Goal: Communication & Community: Answer question/provide support

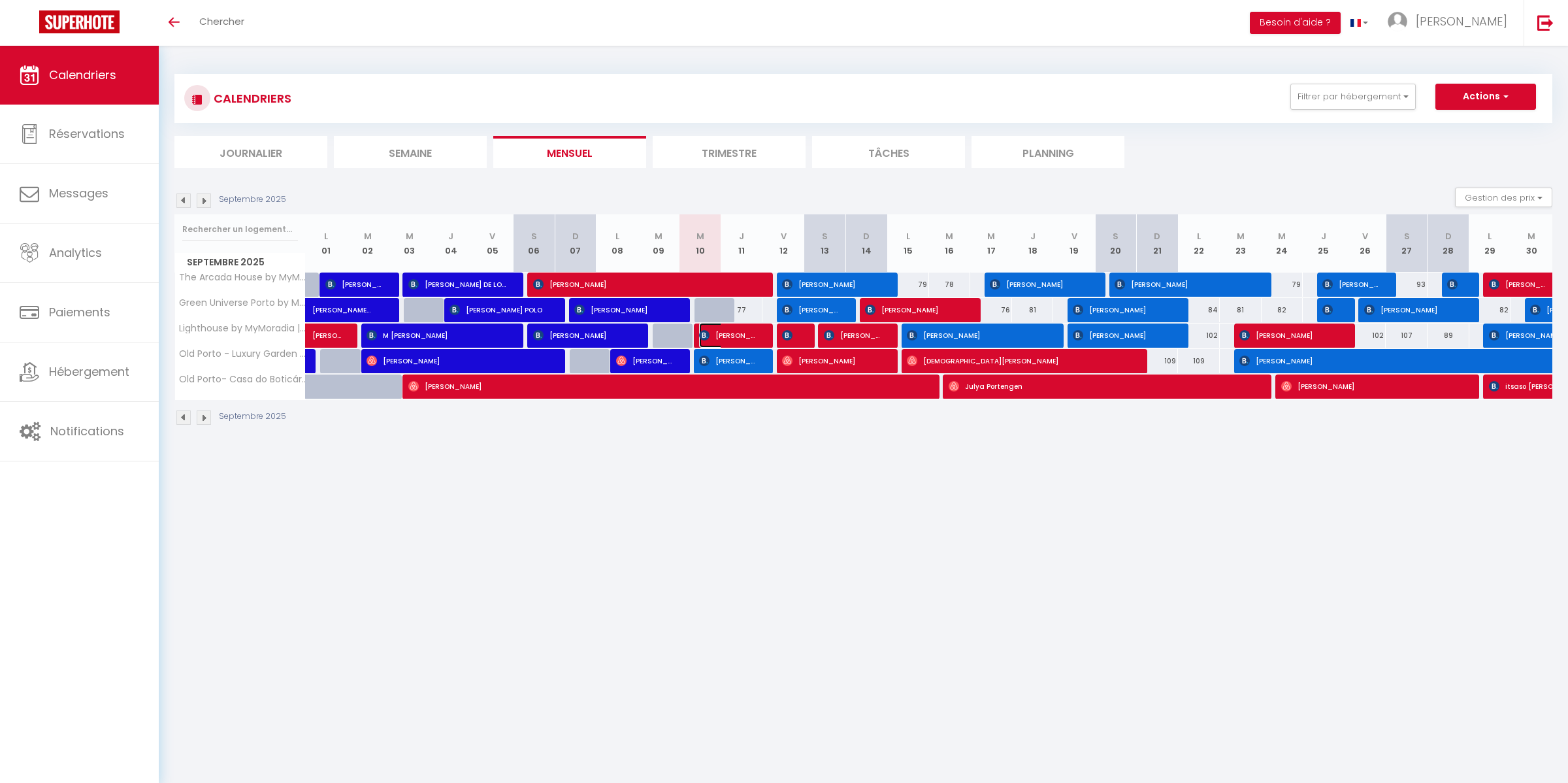
click at [714, 335] on span "[PERSON_NAME]" at bounding box center [726, 335] width 55 height 25
select select "OK"
select select "KO"
select select "0"
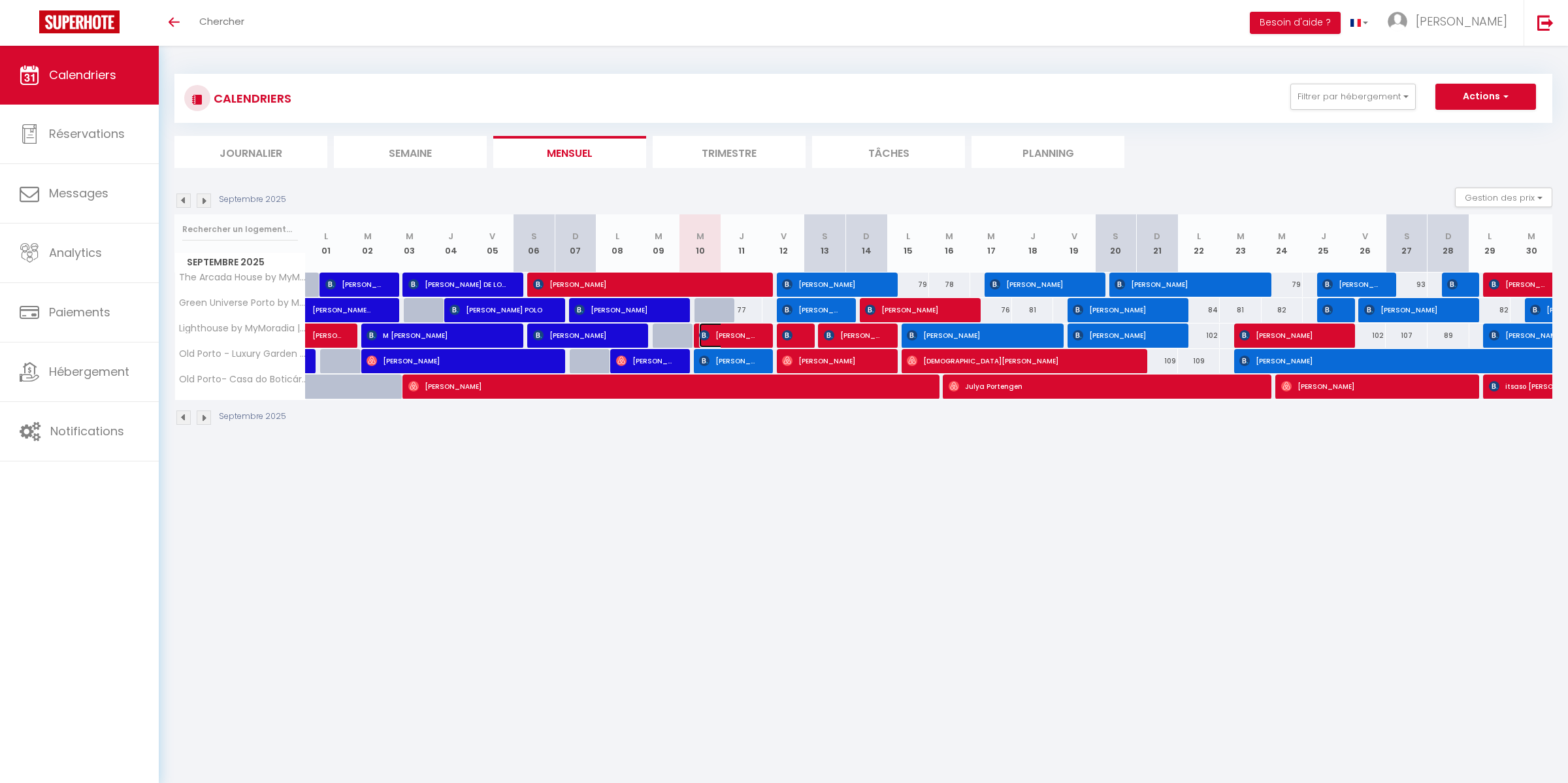
select select "1"
select select
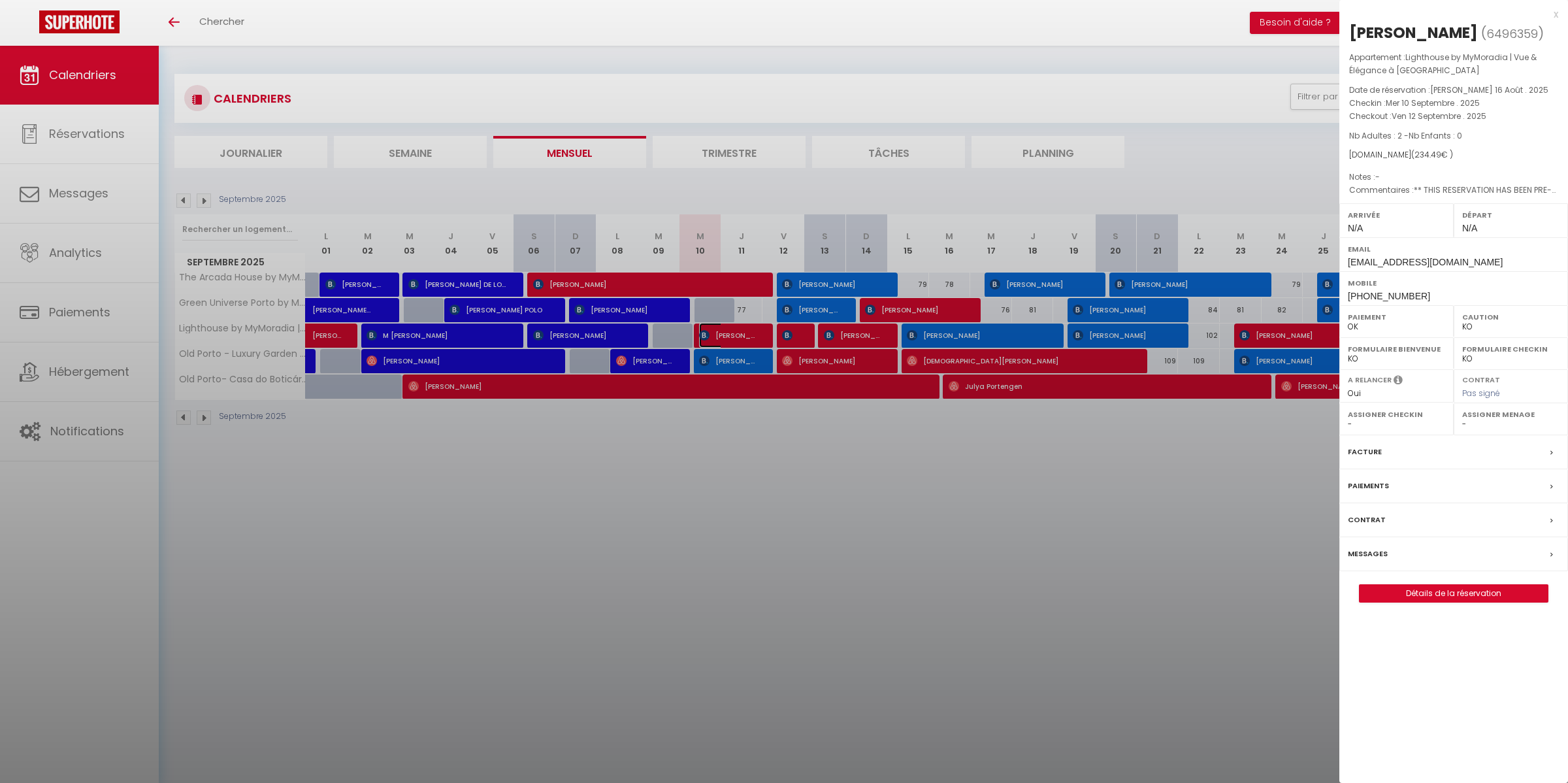
select select "52087"
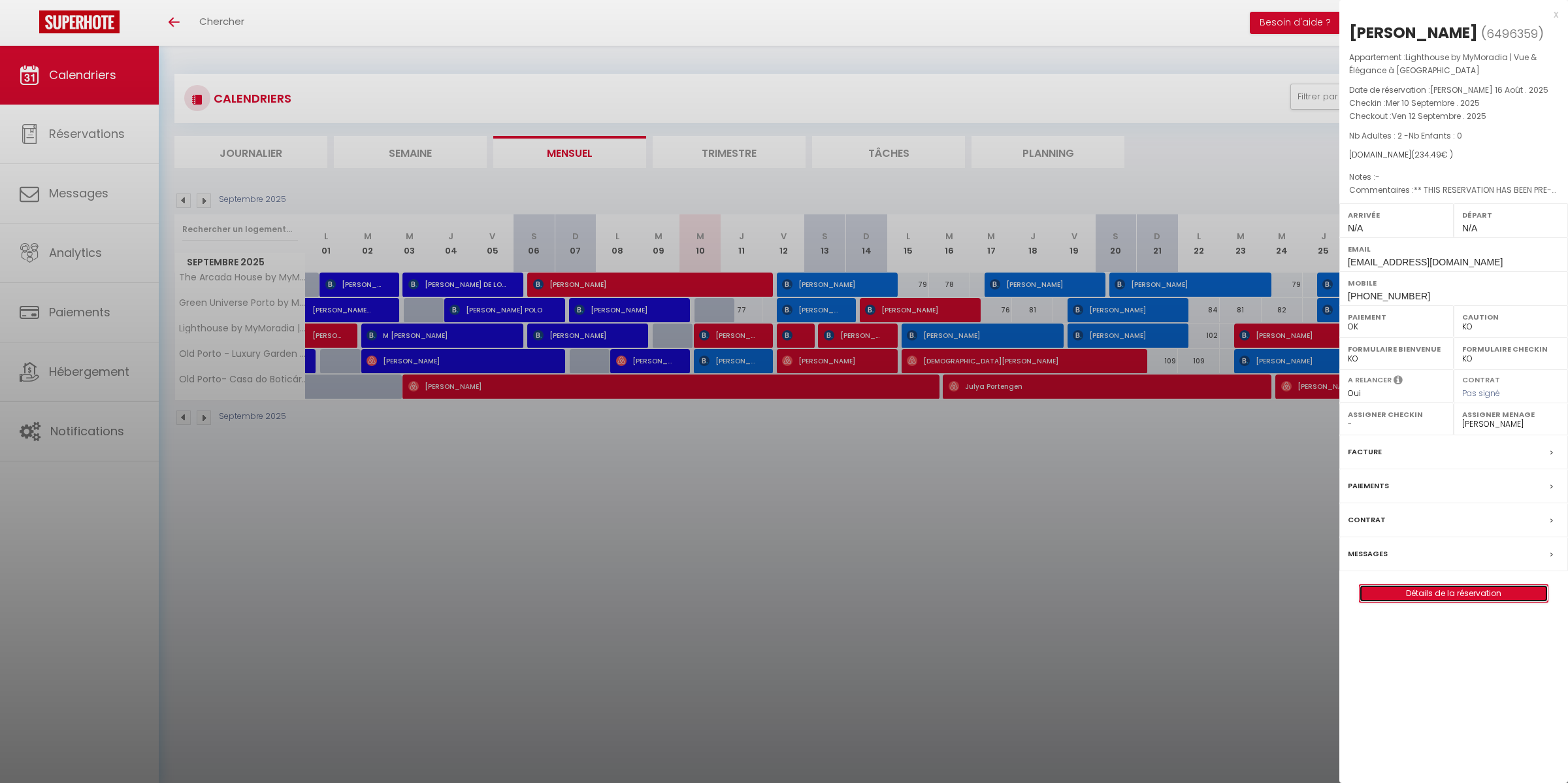
click at [1434, 598] on link "Détails de la réservation" at bounding box center [1454, 593] width 189 height 17
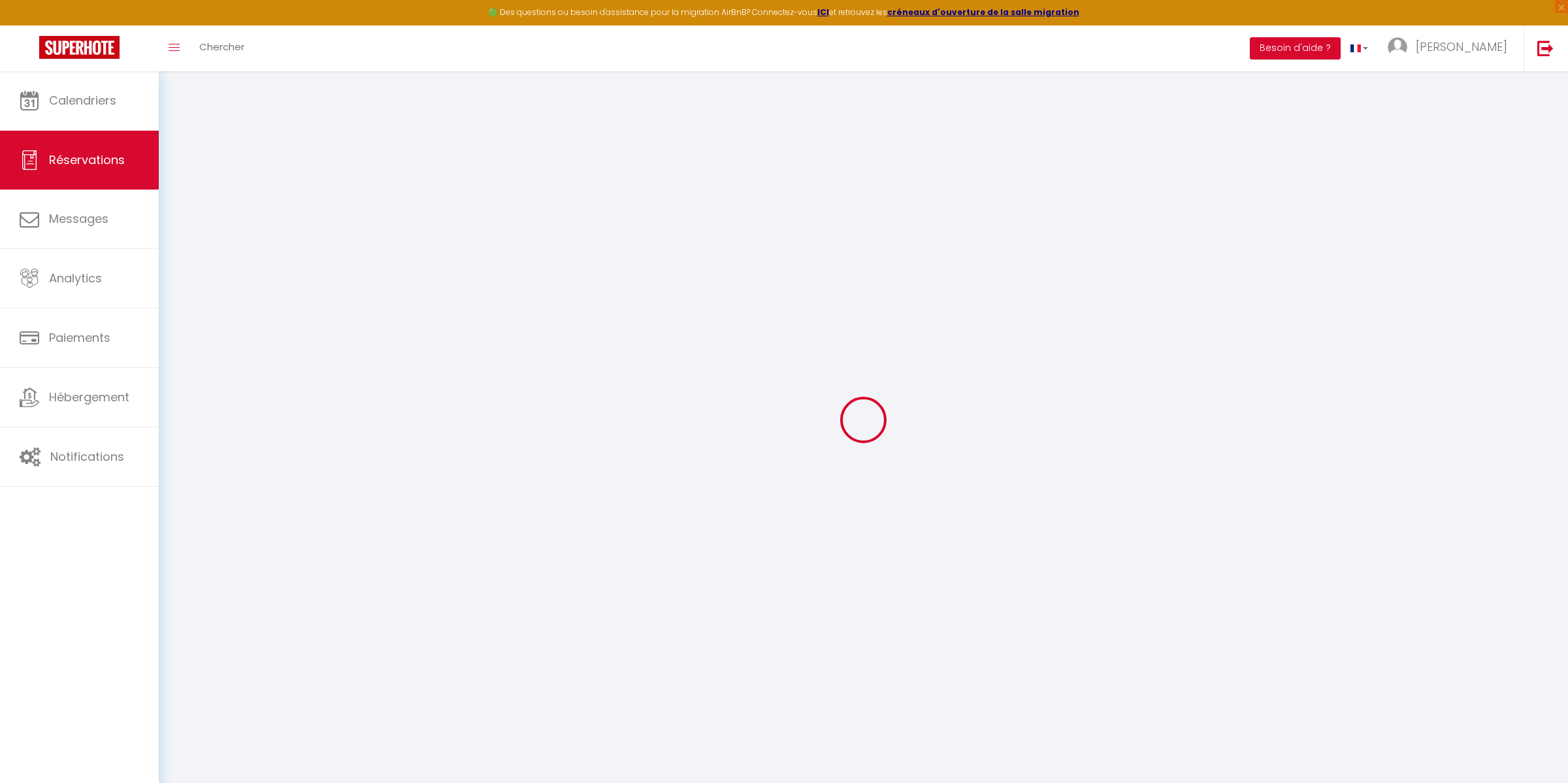
type input "Udroiu"
type input "Silviu"
type input "[EMAIL_ADDRESS][DOMAIN_NAME]"
type input "[PHONE_NUMBER]"
select select "RO"
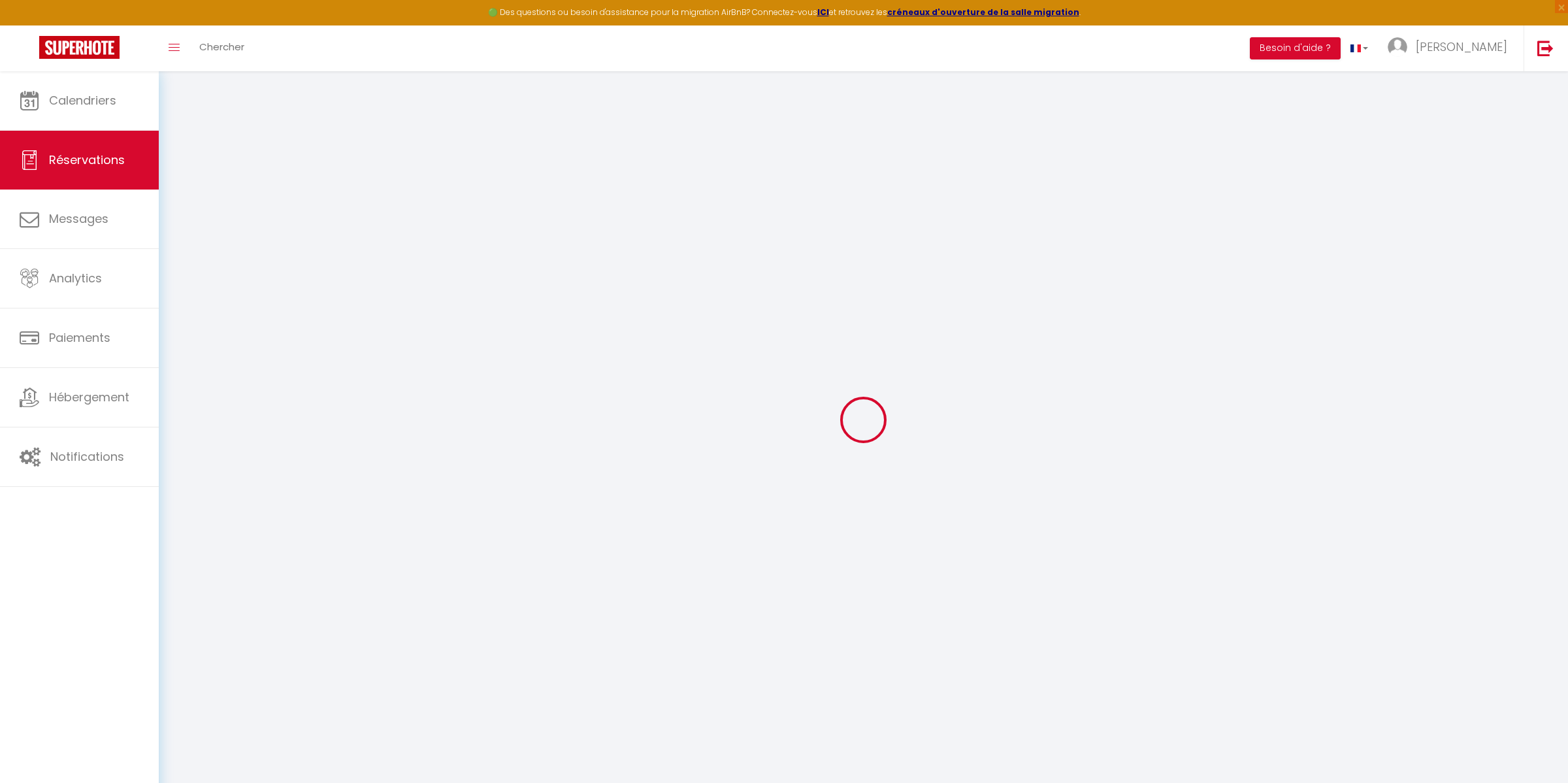
type input "33.37"
type input "3.2800000000000002"
select select "70483"
select select "1"
select select
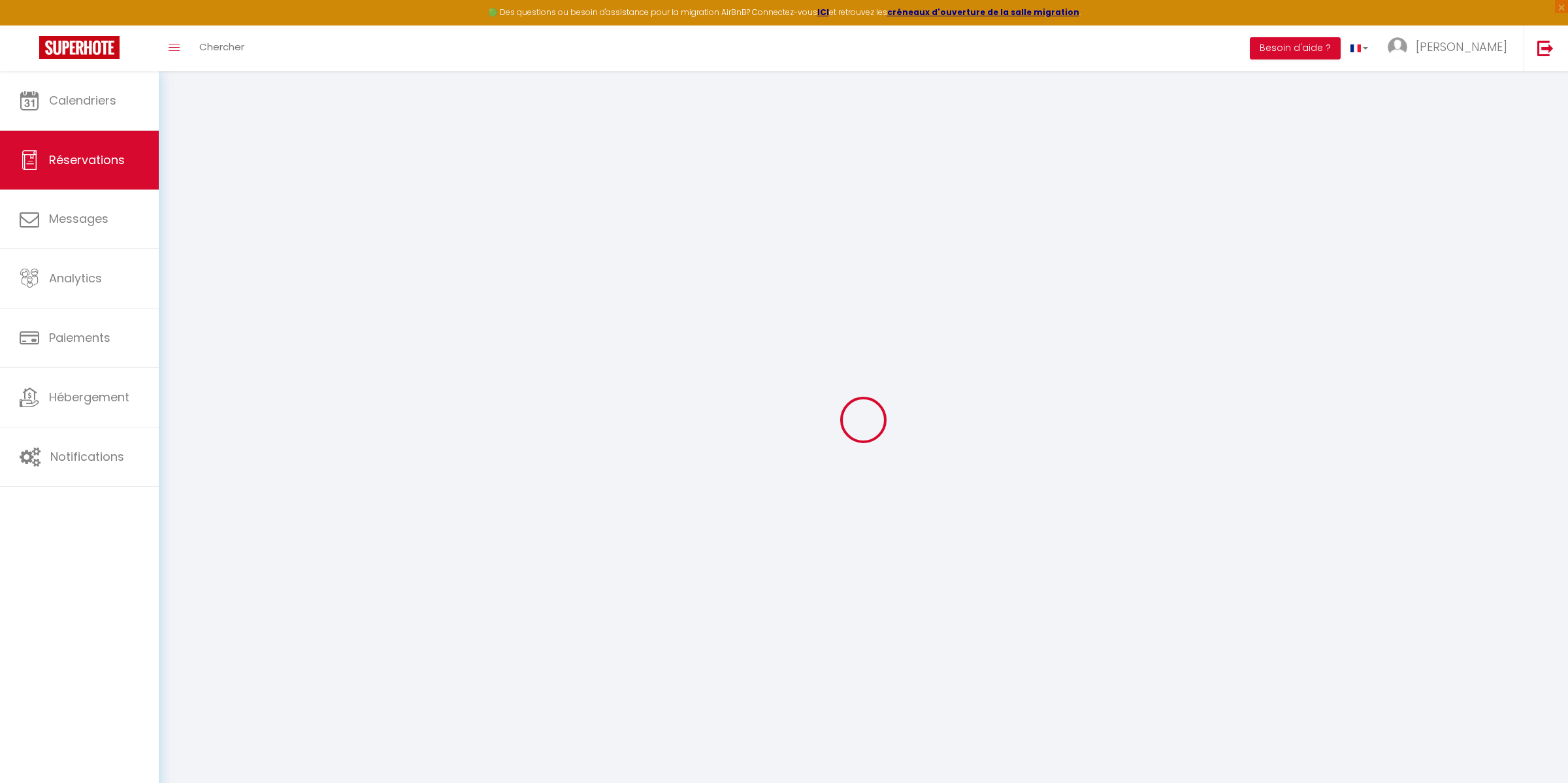
select select
type input "2"
select select "12"
select select
type input "182.49"
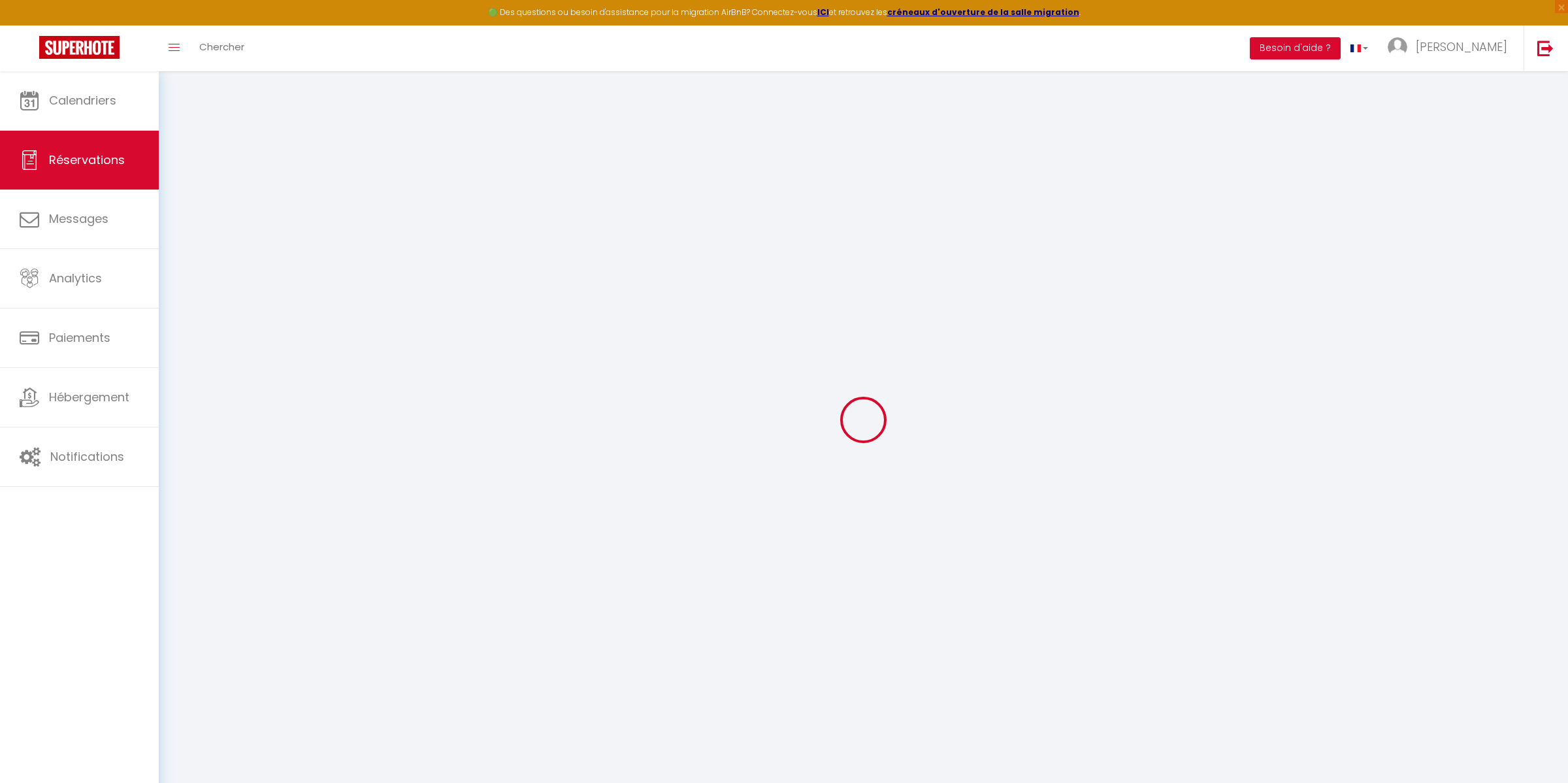
checkbox input "false"
type input "234.49"
select select "2"
type input "40"
type input "0"
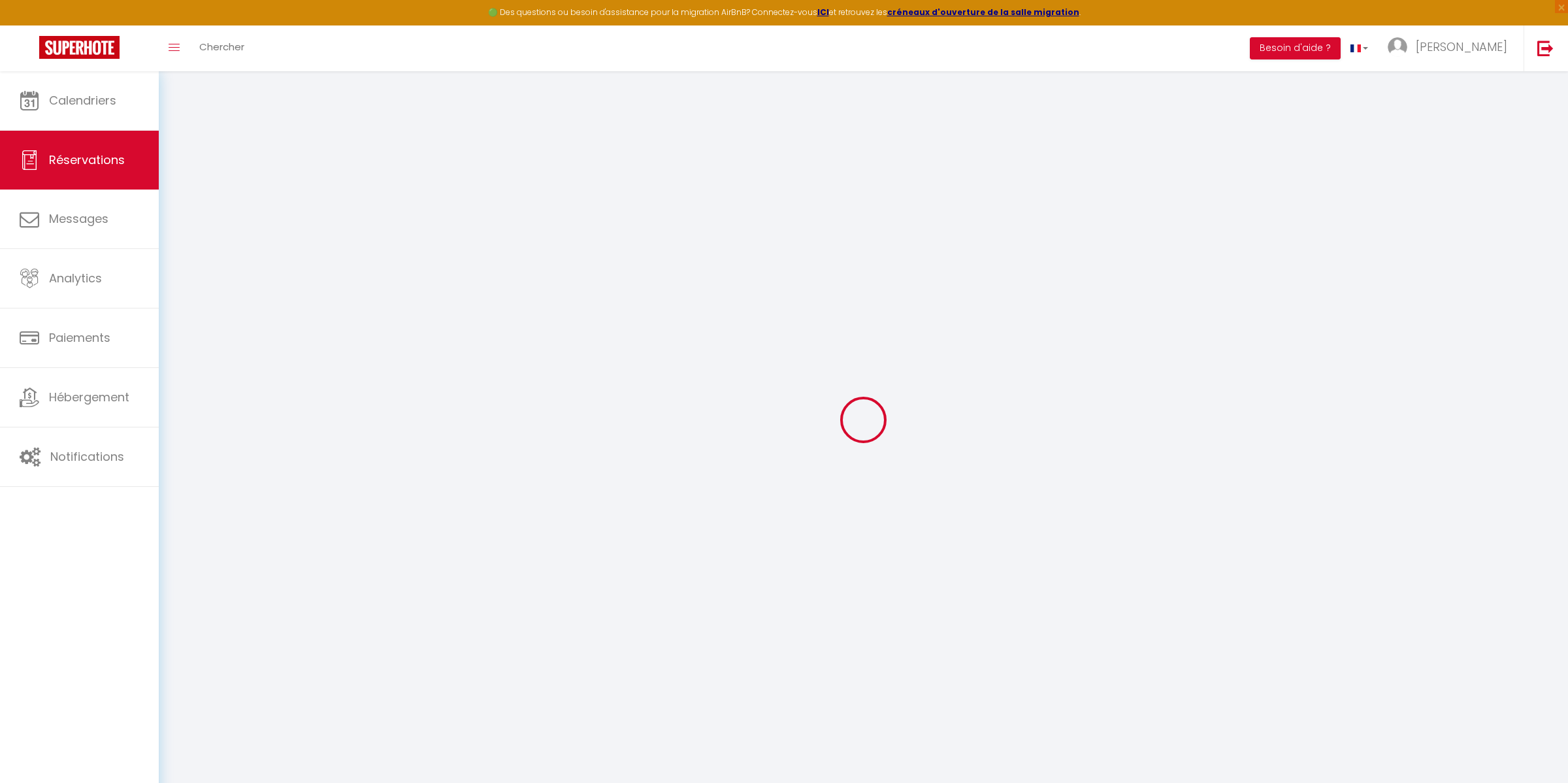
type input "0"
select select
select select "14"
checkbox input "false"
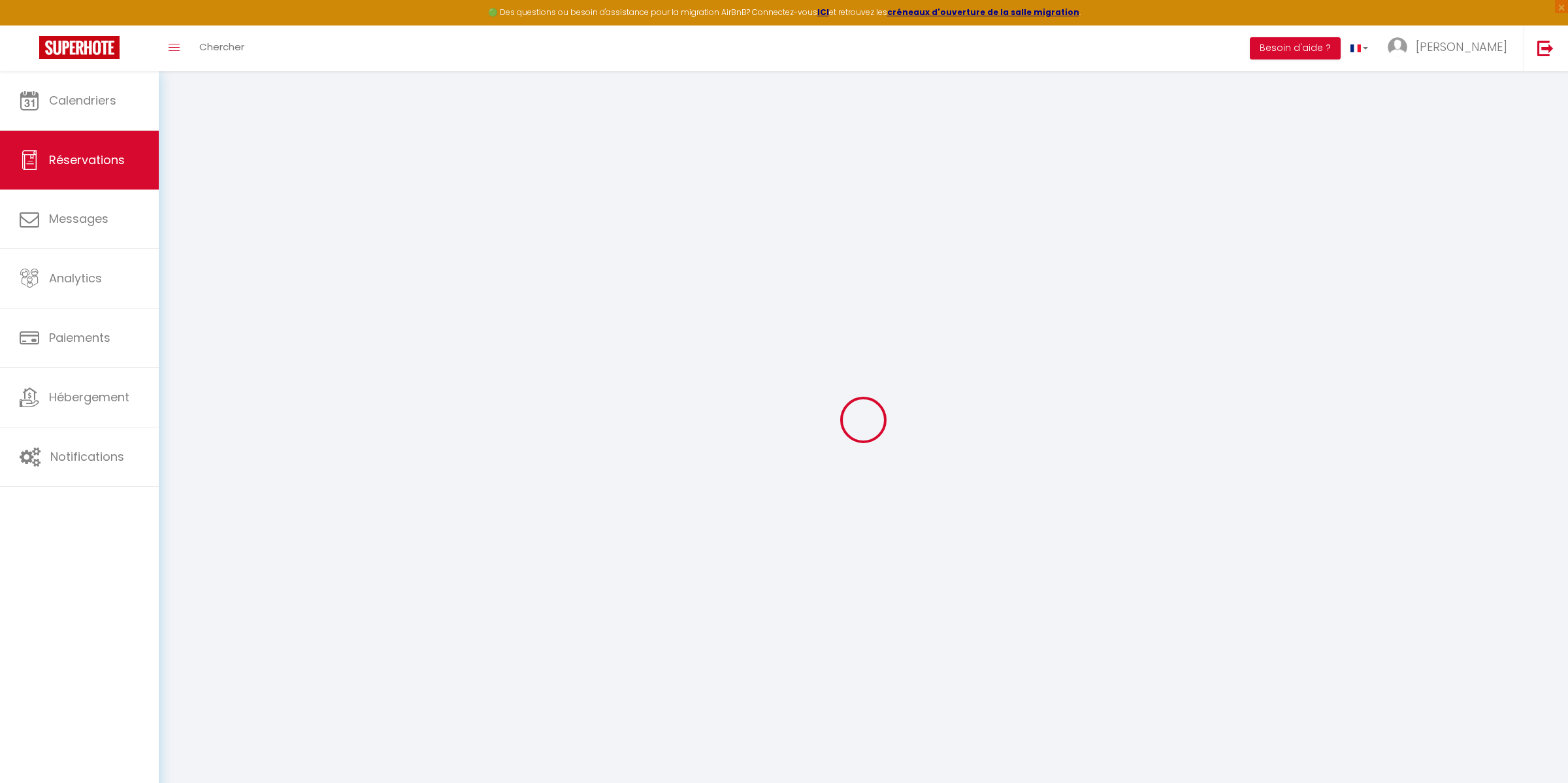
select select
checkbox input "false"
select select
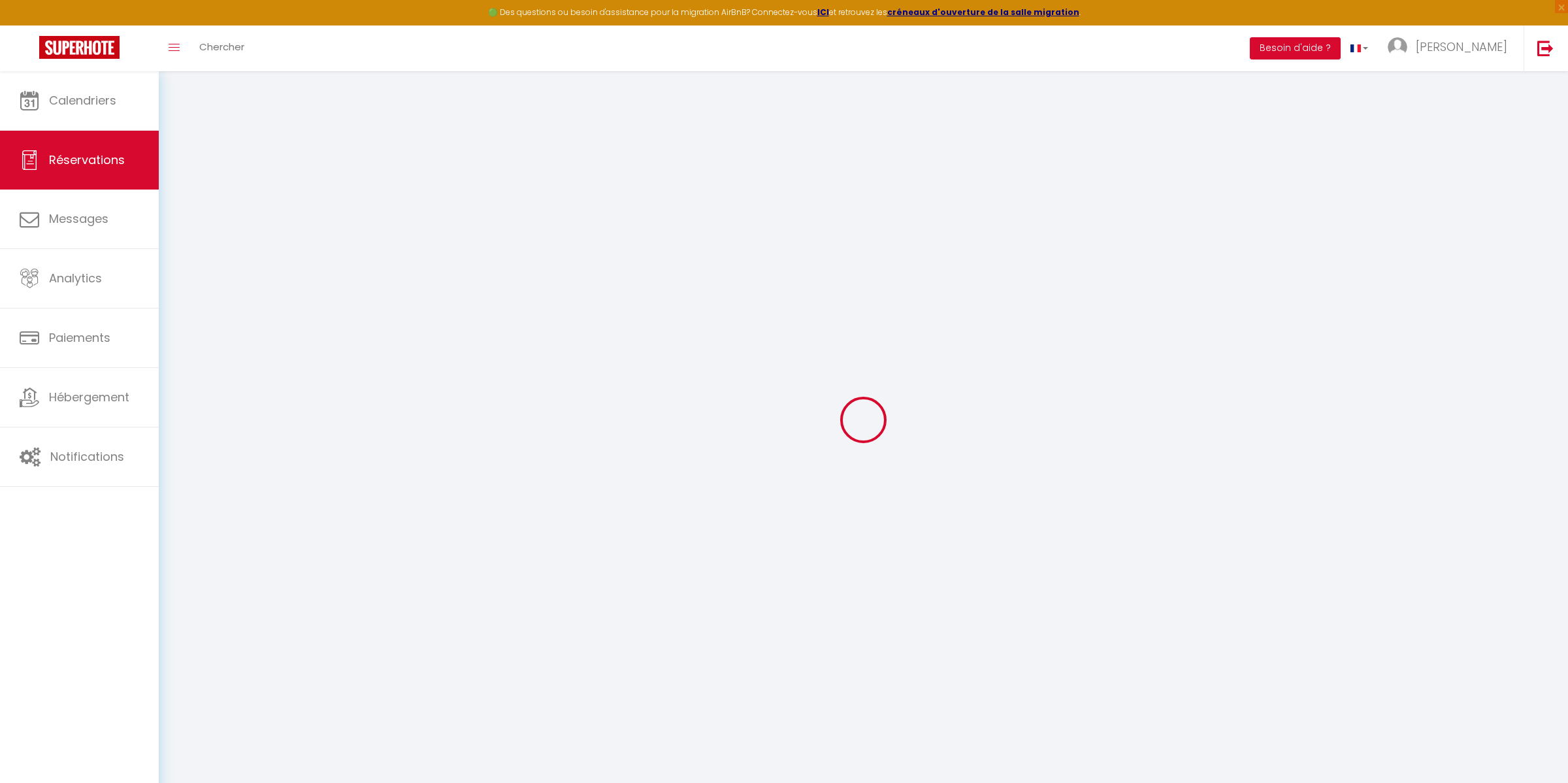
checkbox input "false"
type textarea "** THIS RESERVATION HAS BEEN PRE-PAID ** BOOKING NOTE : Payment charge is EUR 3…"
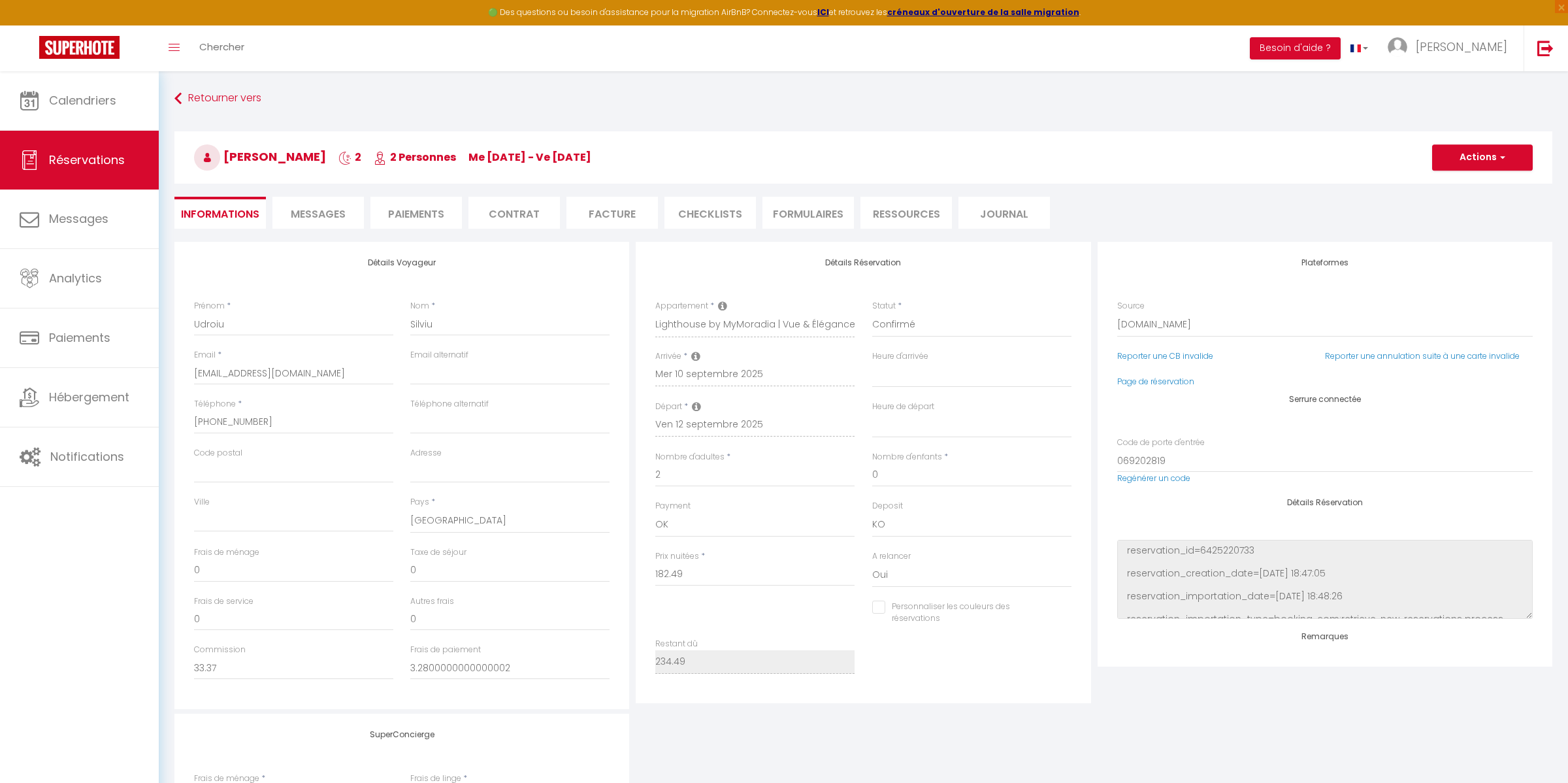
type input "40"
type input "12"
select select
checkbox input "false"
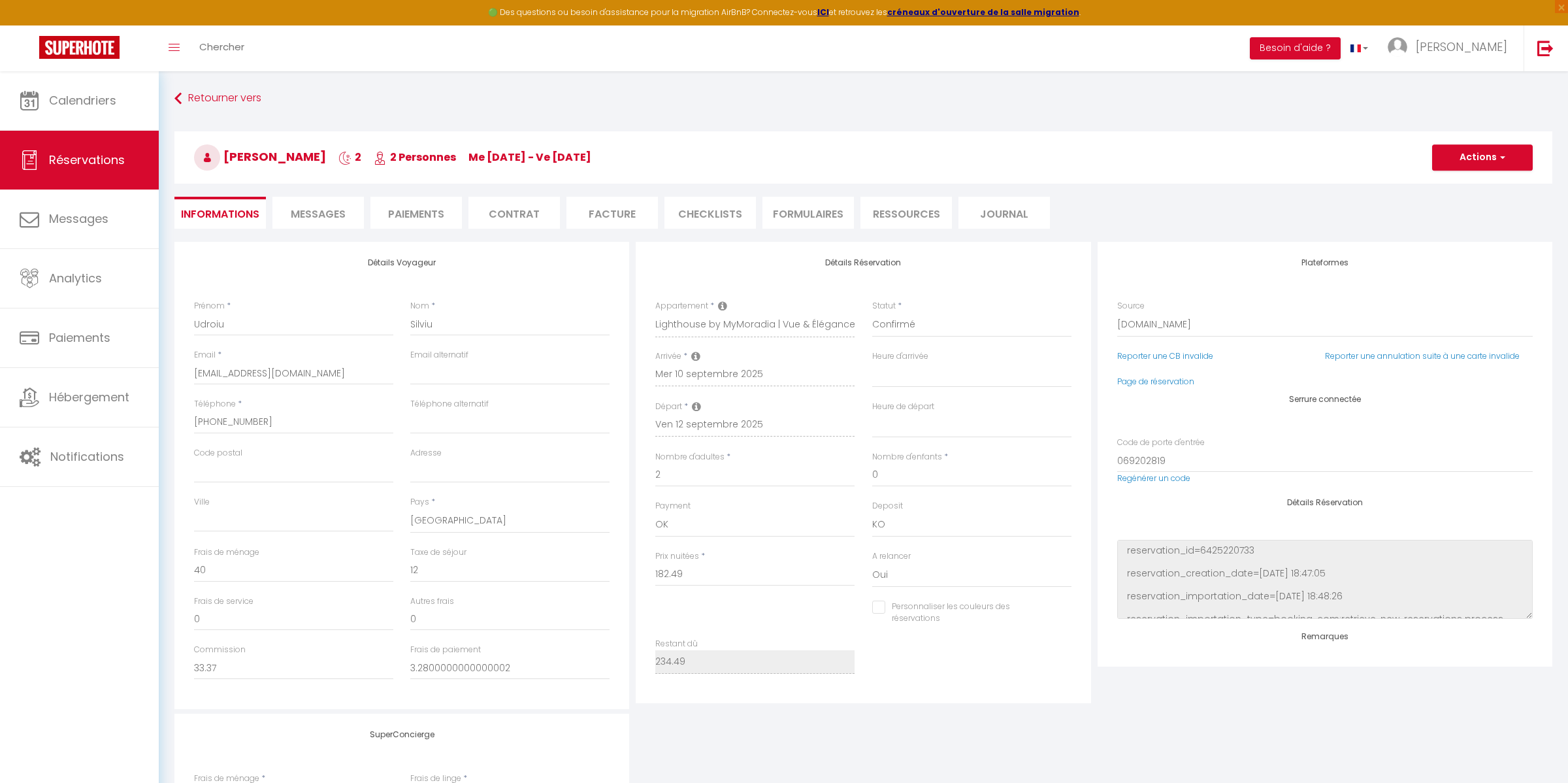
select select
click at [422, 217] on li "Paiements" at bounding box center [416, 213] width 92 height 32
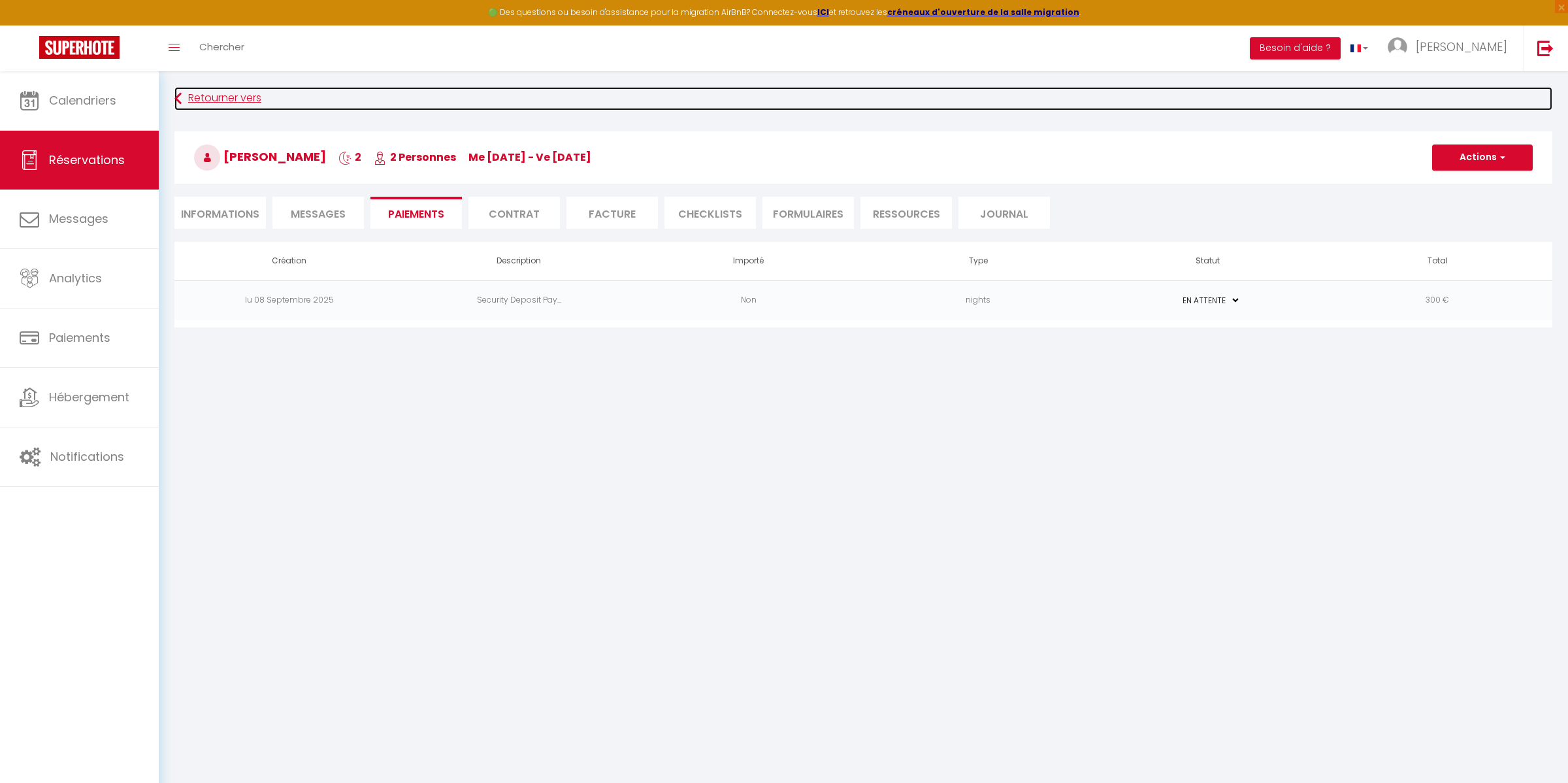
click at [179, 98] on icon at bounding box center [178, 98] width 7 height 24
select select
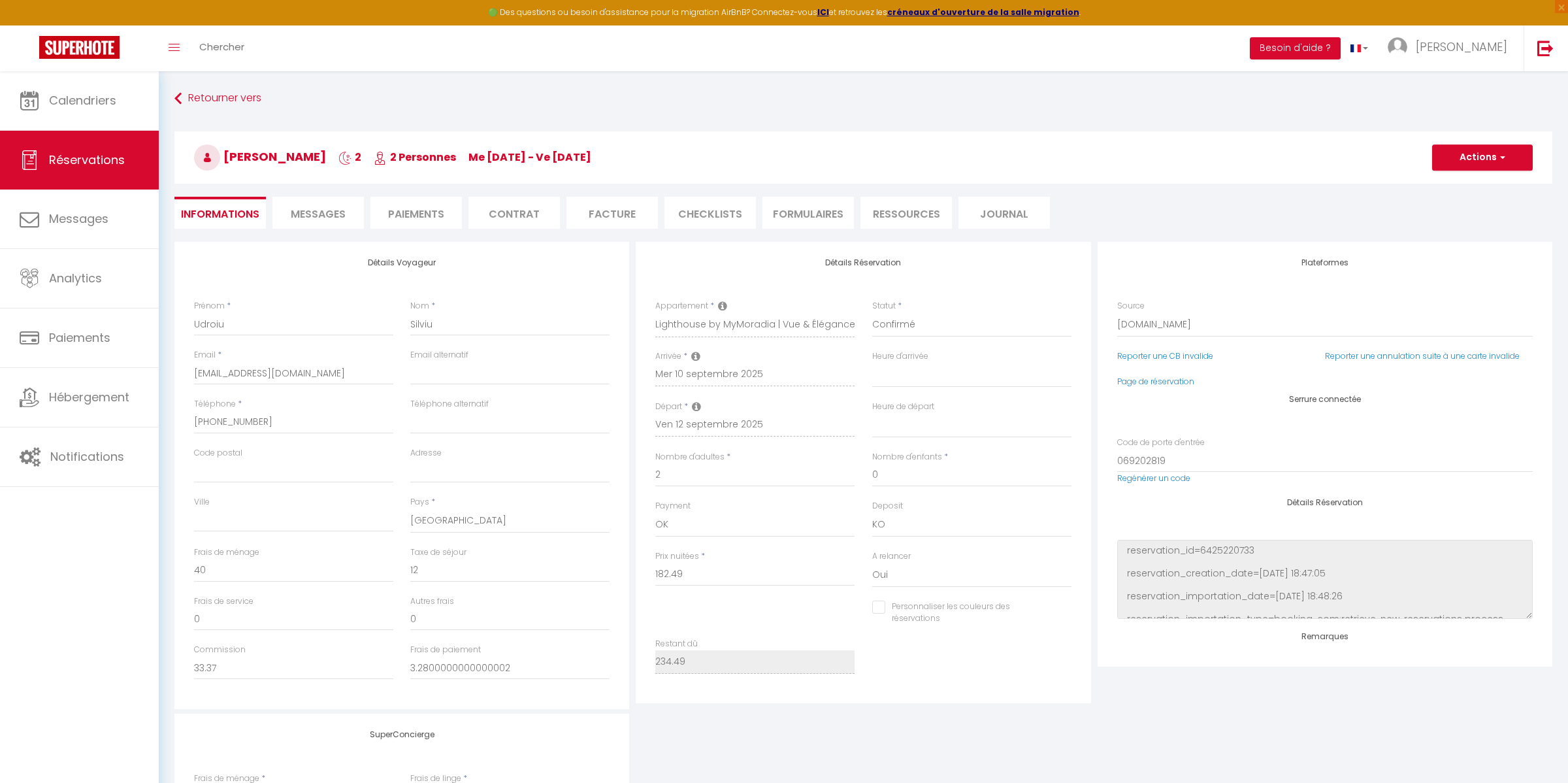
click at [529, 211] on li "Contrat" at bounding box center [514, 213] width 92 height 32
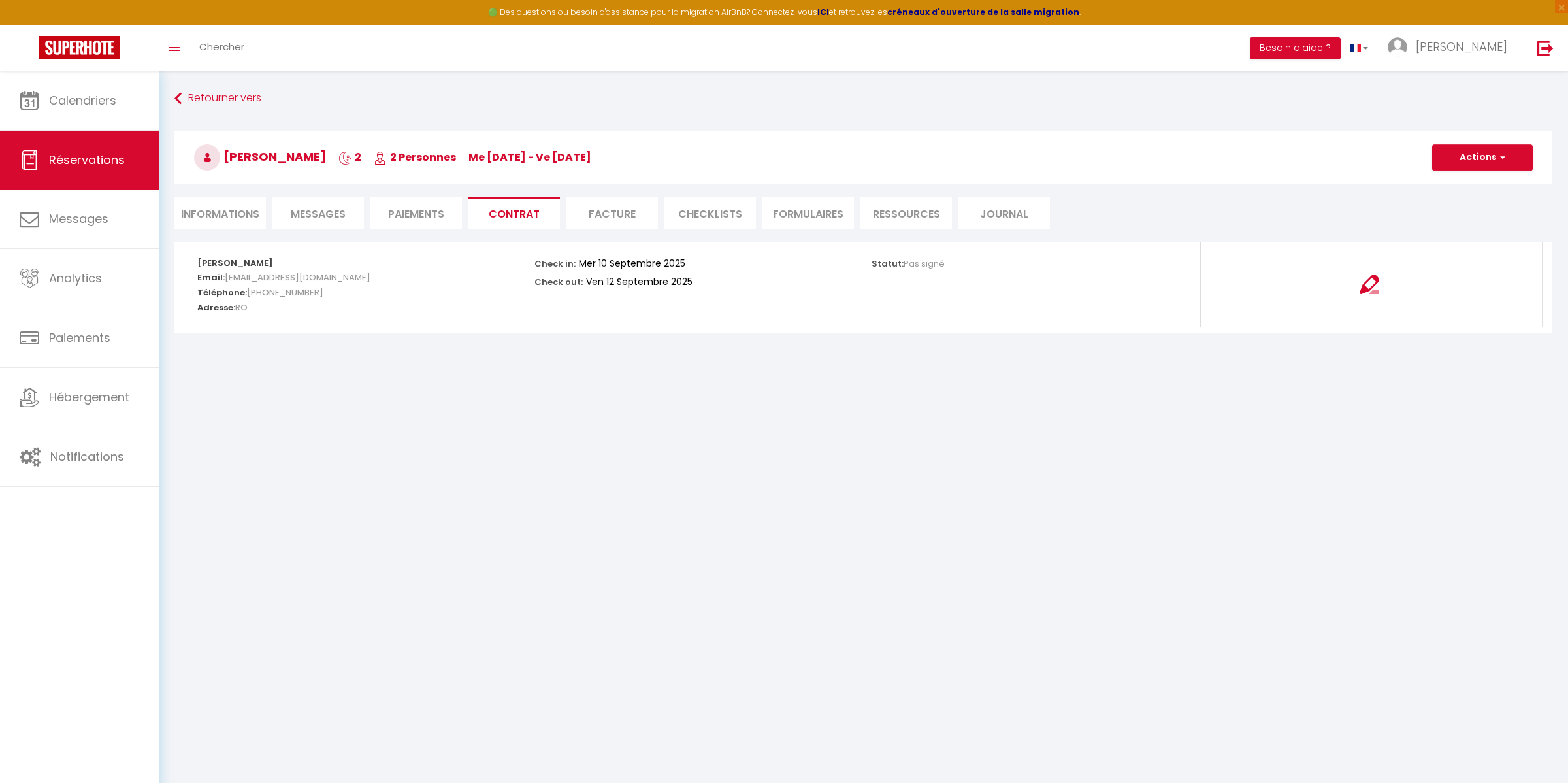
click at [431, 212] on li "Paiements" at bounding box center [416, 213] width 92 height 32
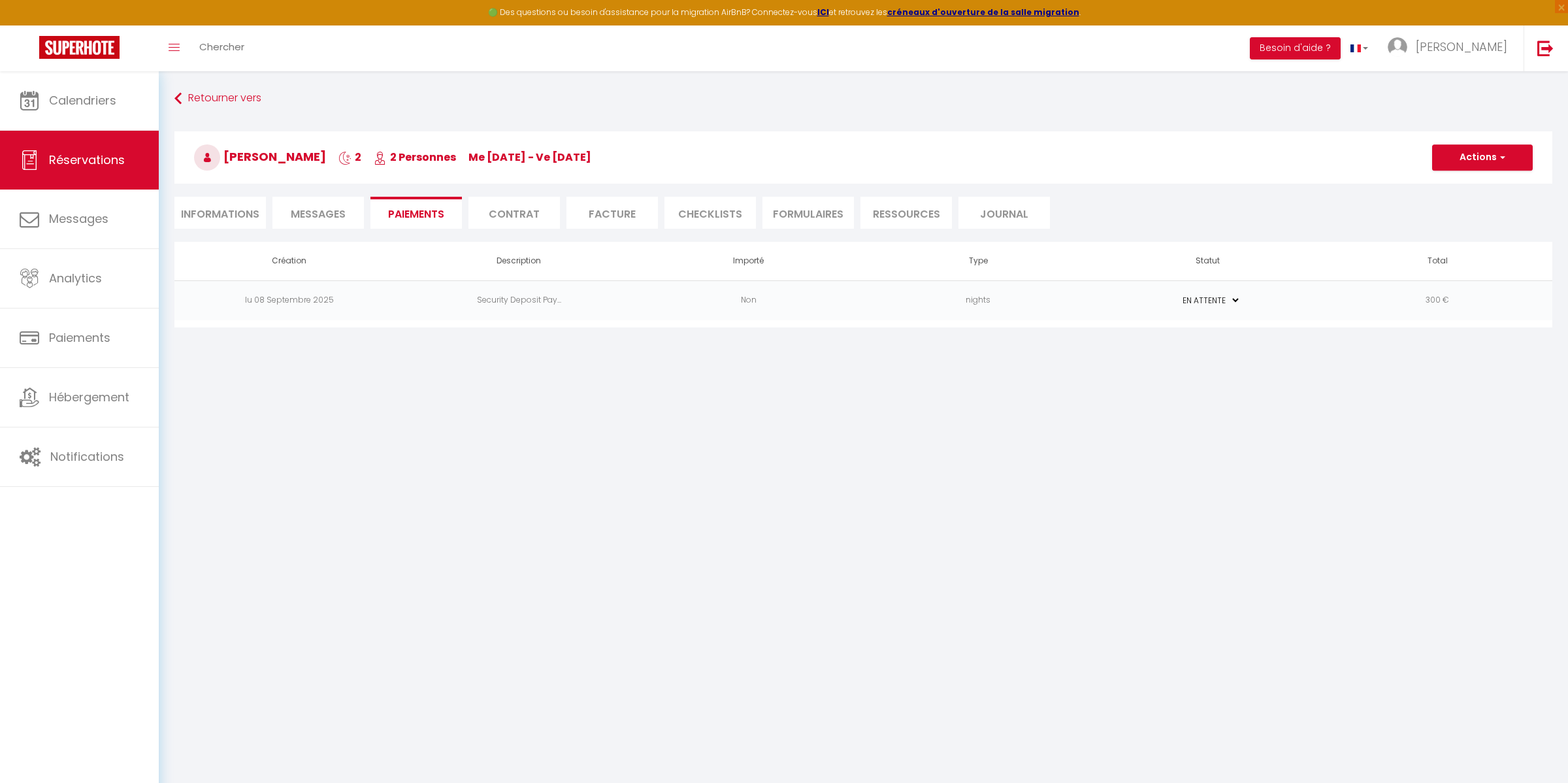
click at [534, 217] on li "Contrat" at bounding box center [514, 213] width 92 height 32
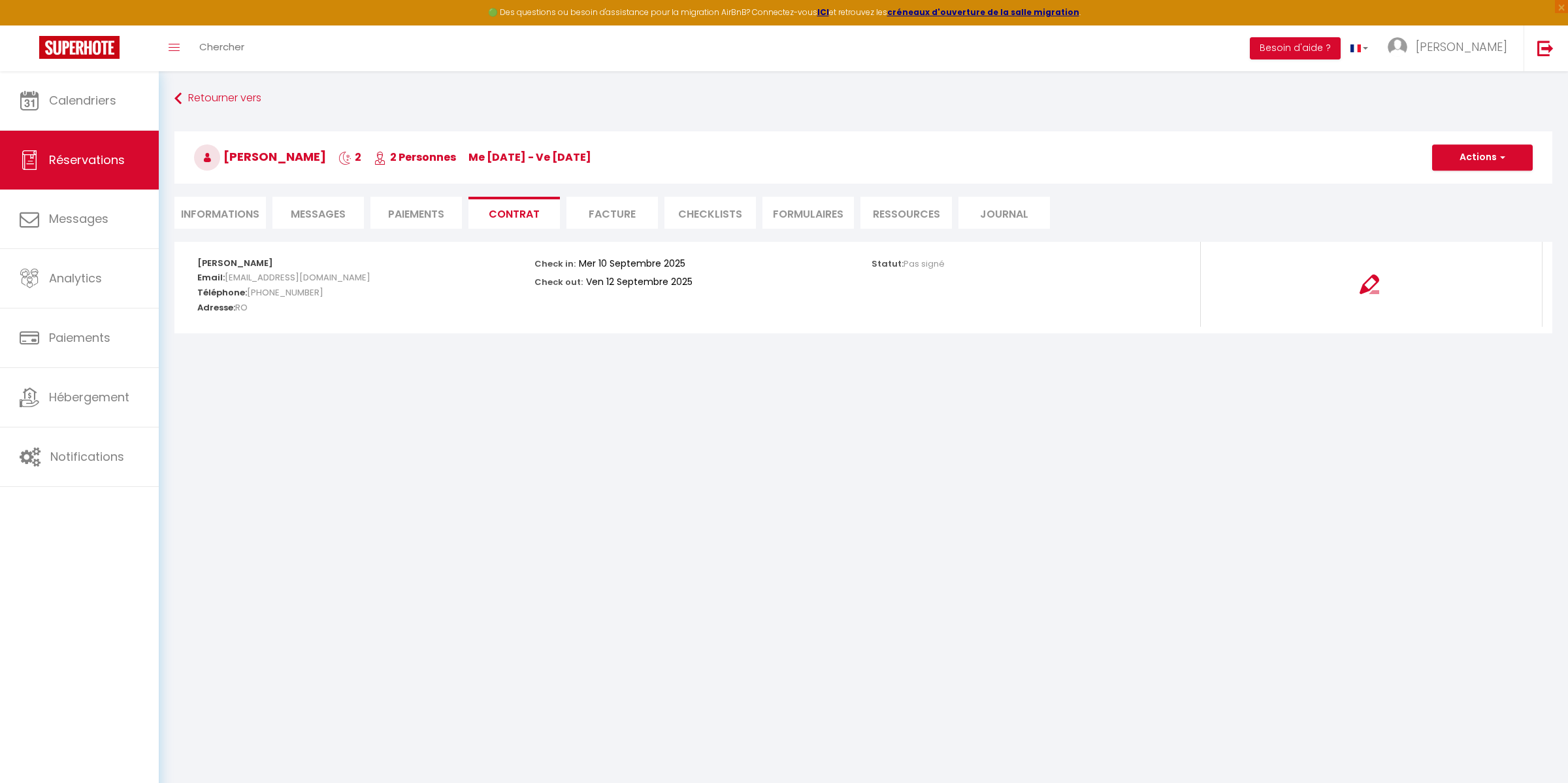
click at [609, 217] on li "Facture" at bounding box center [612, 213] width 92 height 32
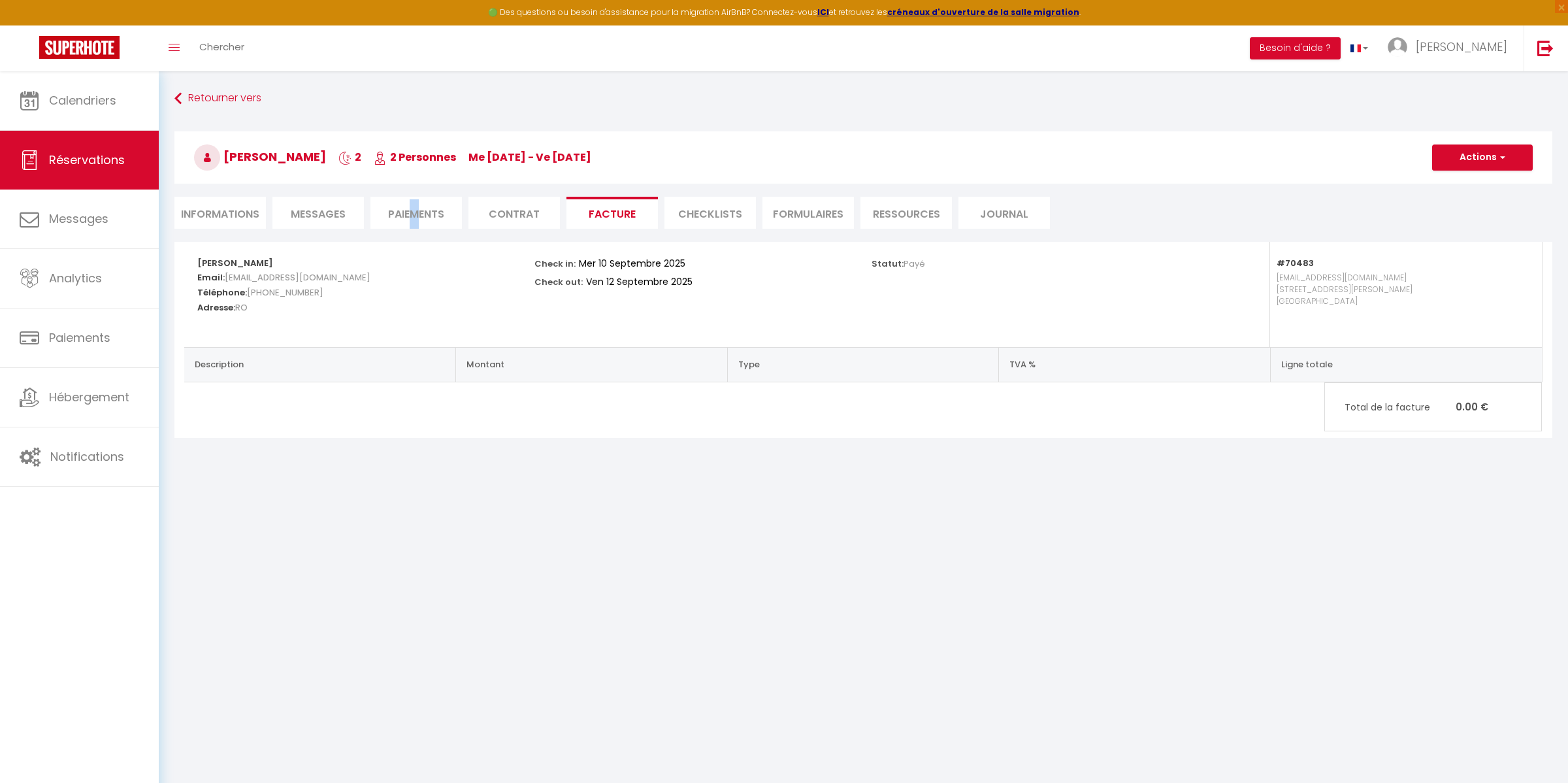
click at [414, 211] on li "Paiements" at bounding box center [416, 213] width 92 height 32
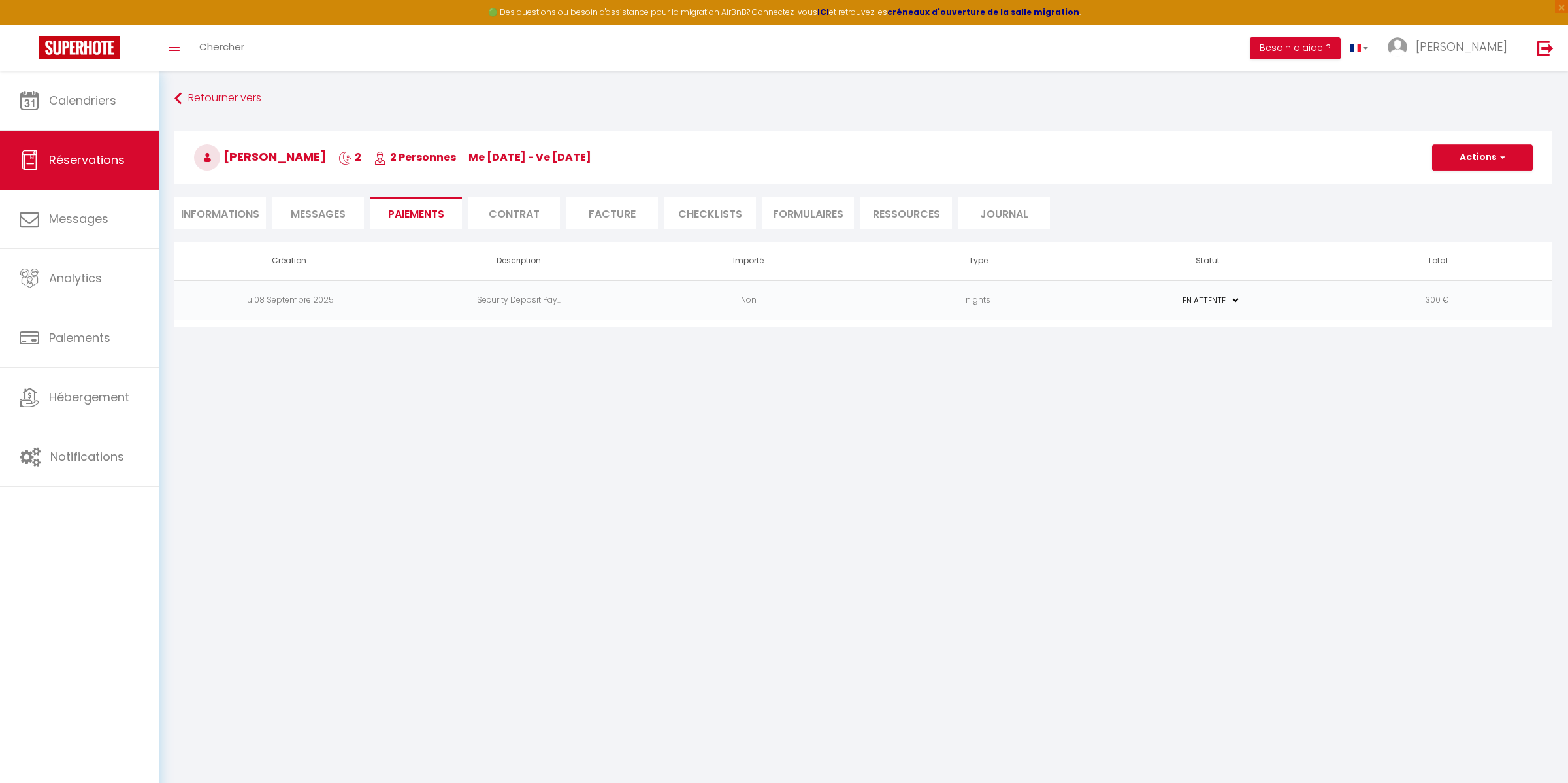
click at [211, 217] on li "Informations" at bounding box center [220, 213] width 92 height 32
select select
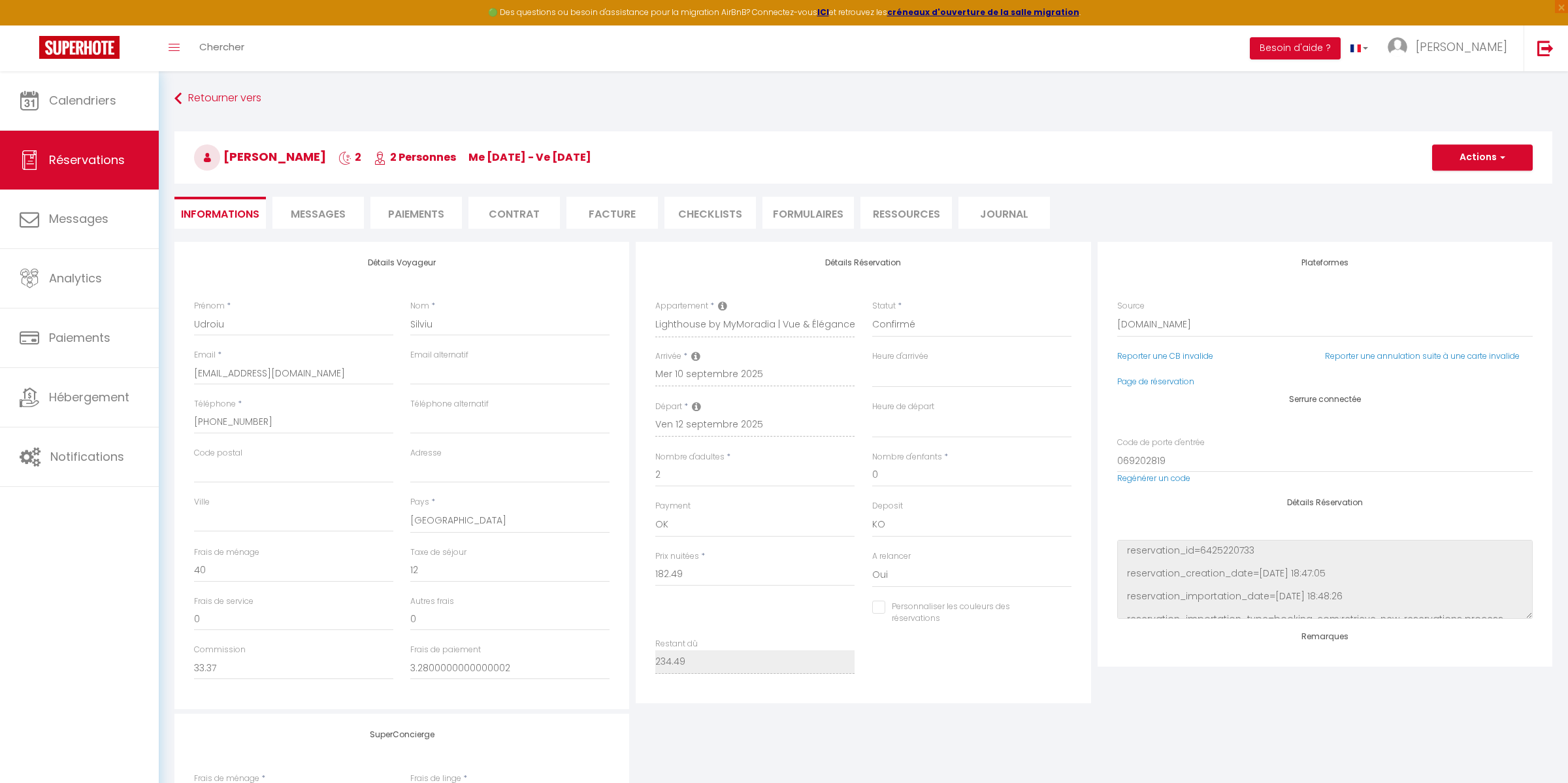
click at [341, 198] on li "Messages" at bounding box center [318, 213] width 92 height 32
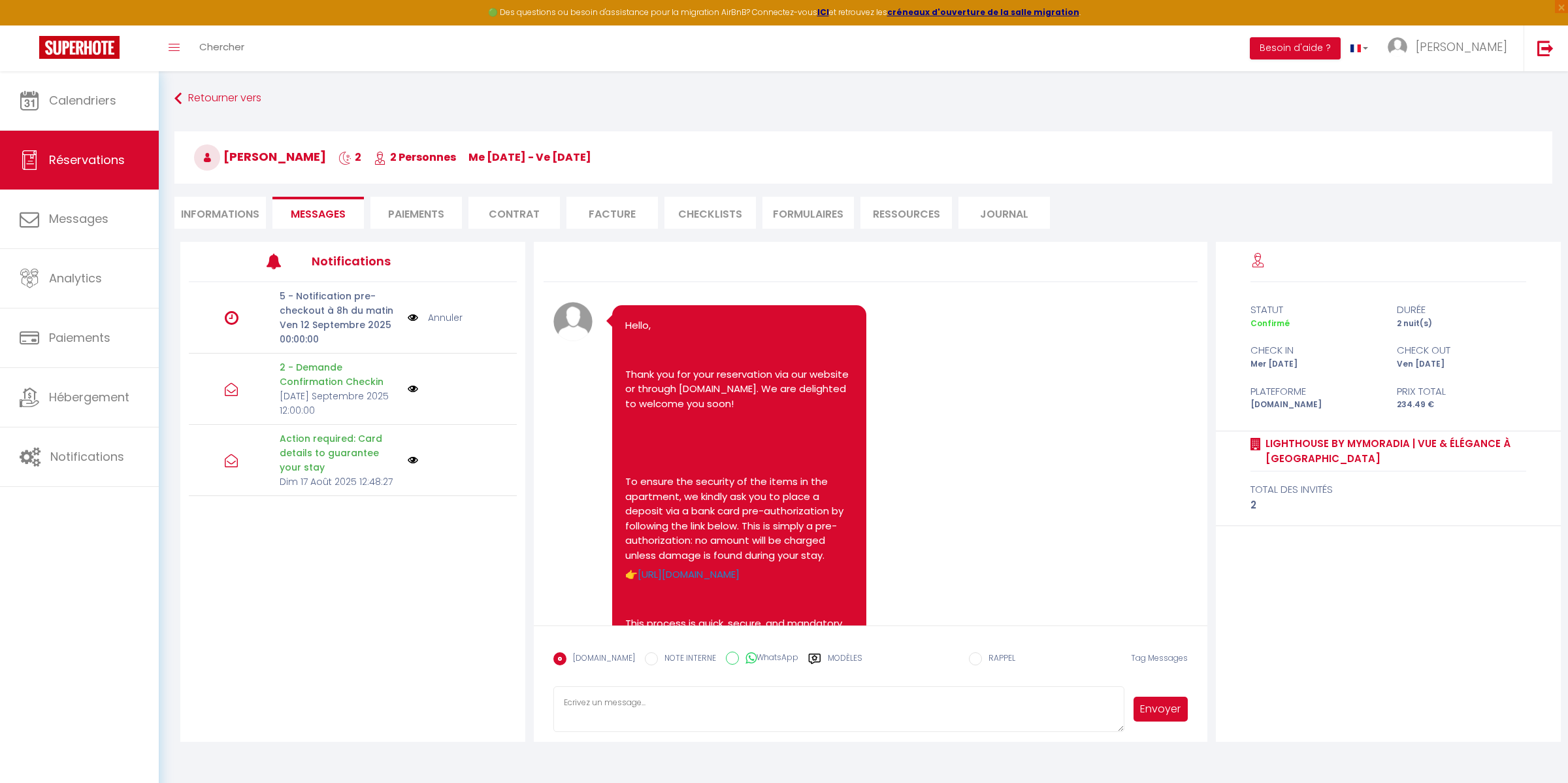
click at [460, 206] on li "Paiements" at bounding box center [416, 213] width 92 height 32
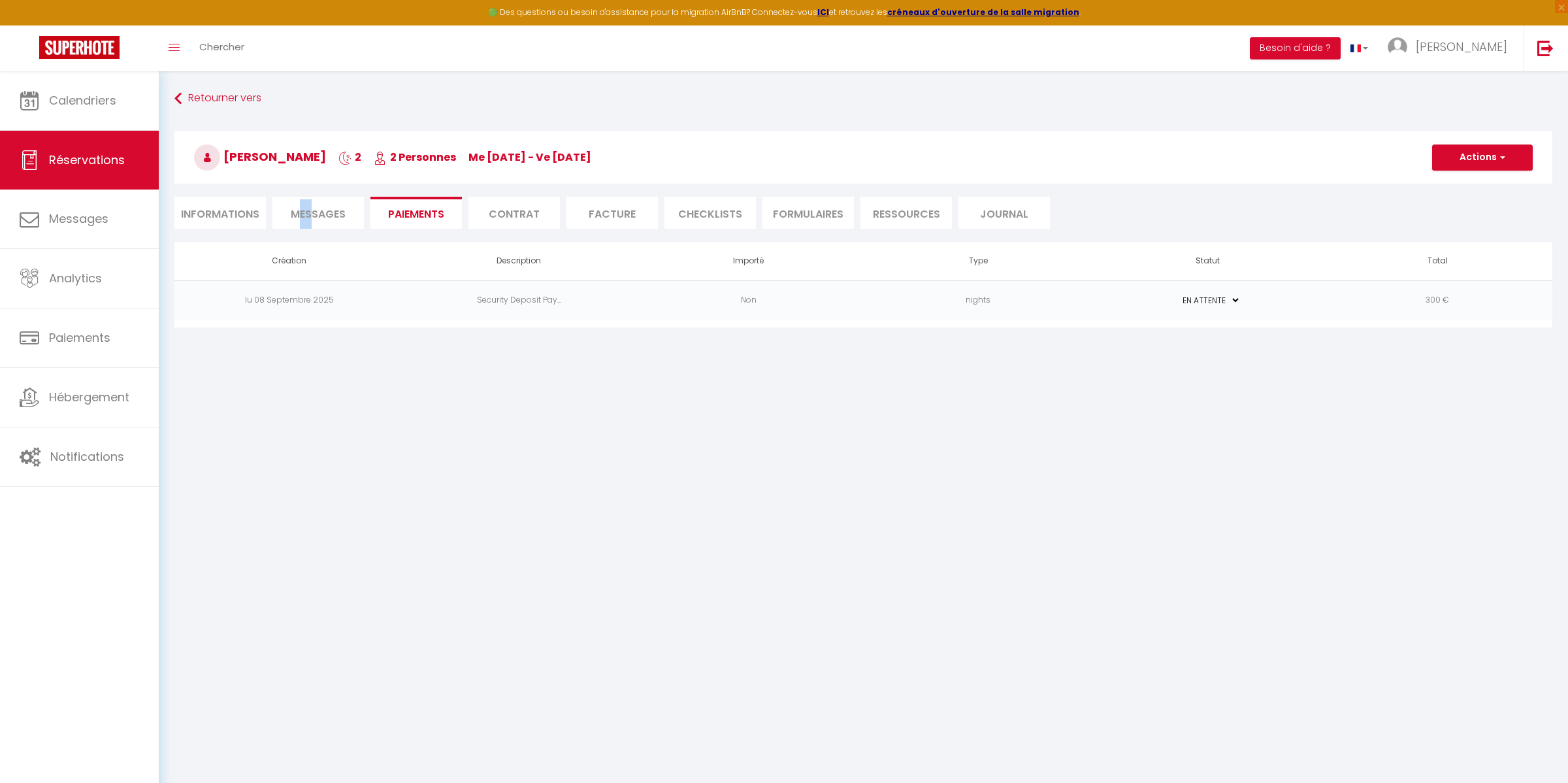
click at [300, 214] on span "Messages" at bounding box center [318, 214] width 55 height 15
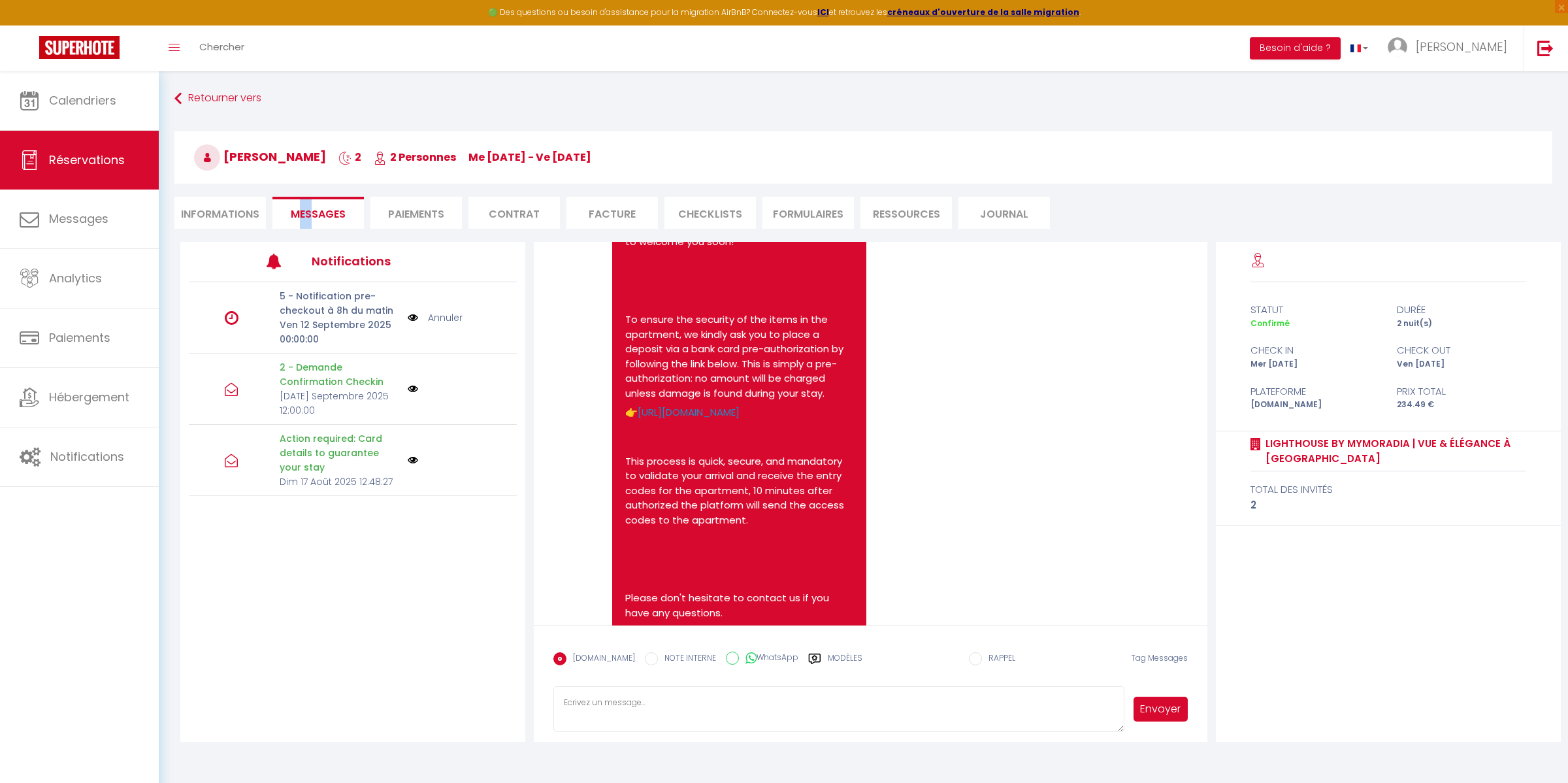
scroll to position [128, 0]
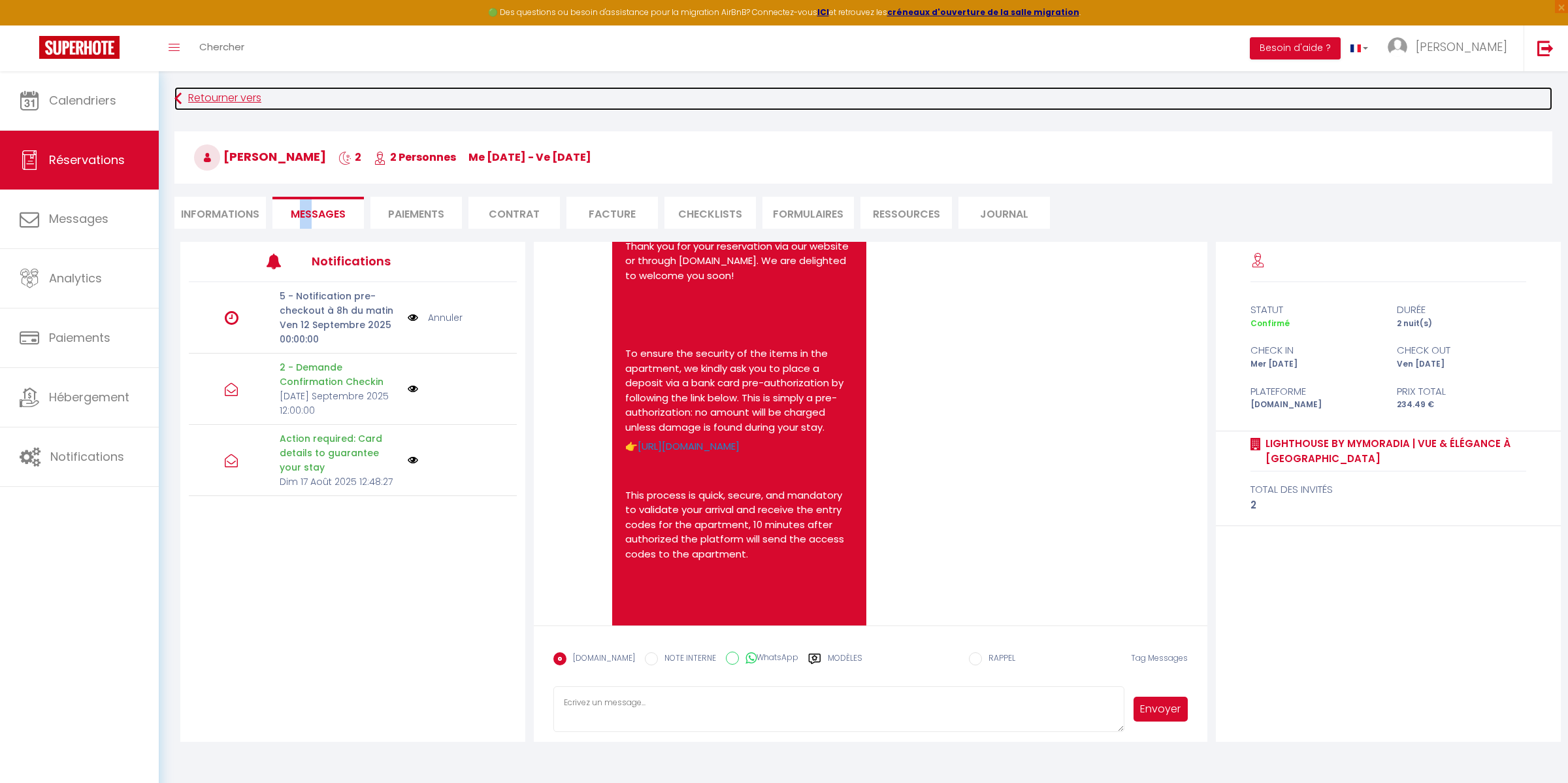
click at [177, 93] on icon at bounding box center [178, 98] width 7 height 24
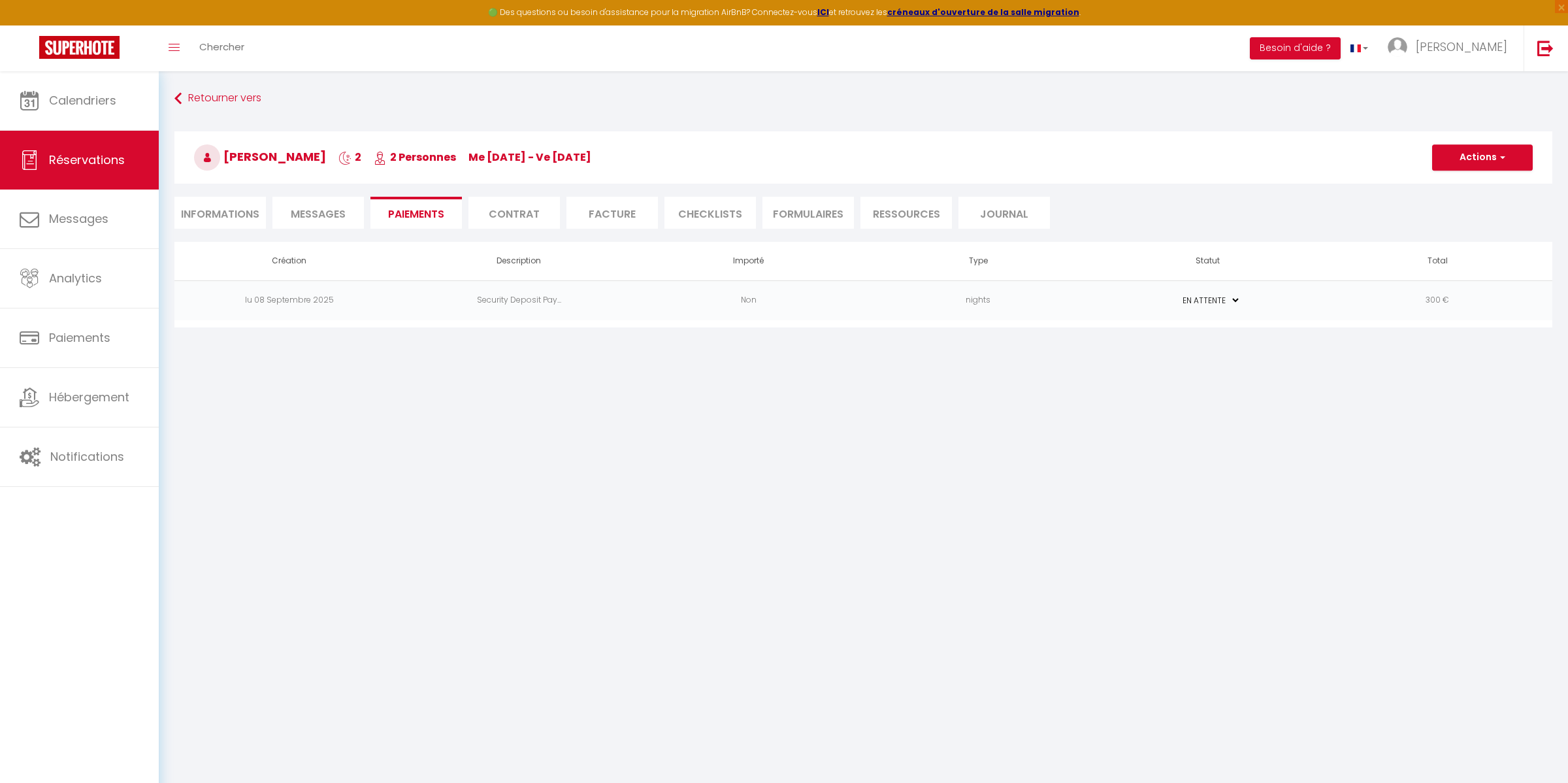
click at [526, 213] on li "Contrat" at bounding box center [514, 213] width 92 height 32
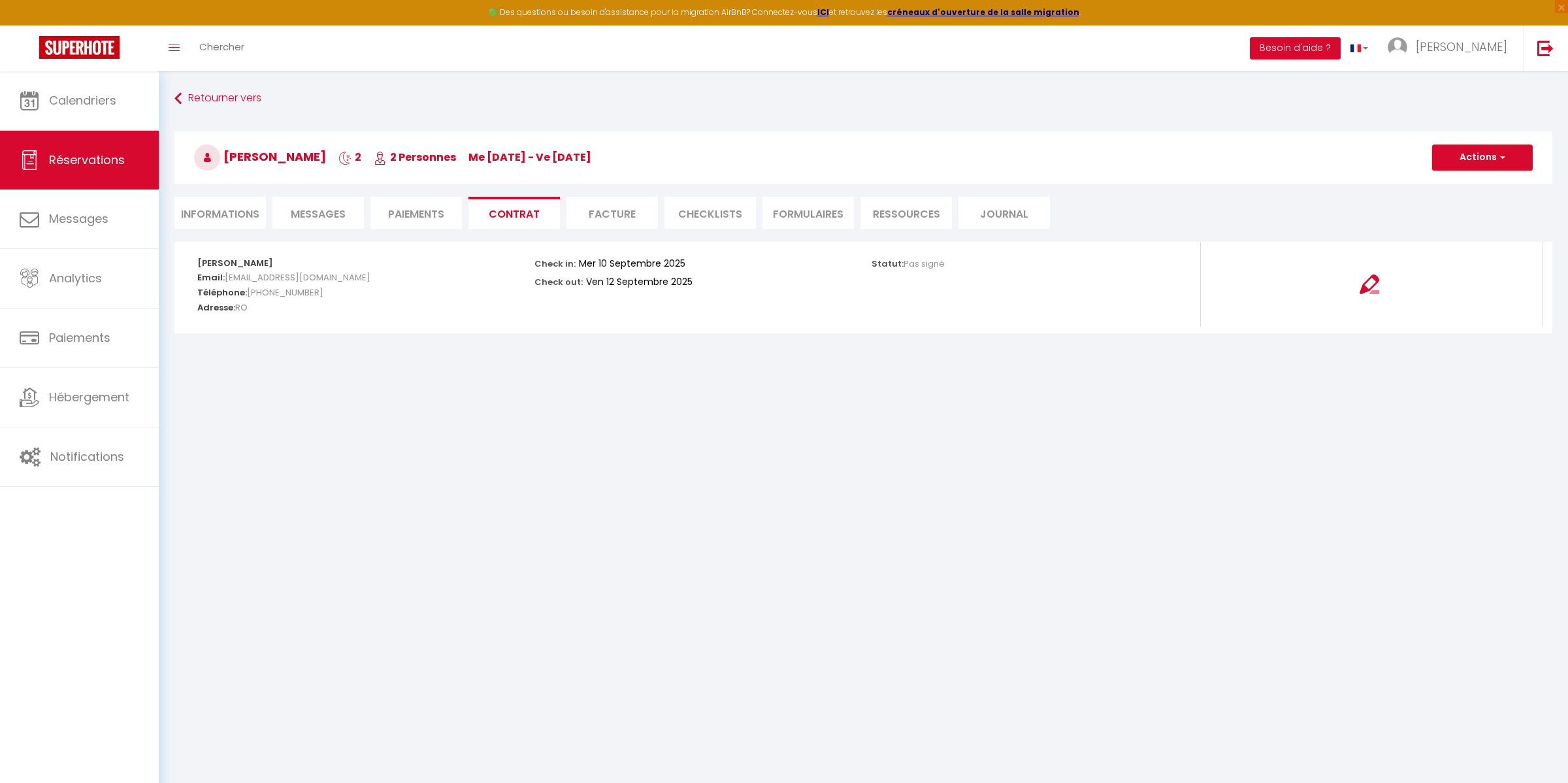
click at [392, 218] on li "Paiements" at bounding box center [416, 213] width 92 height 32
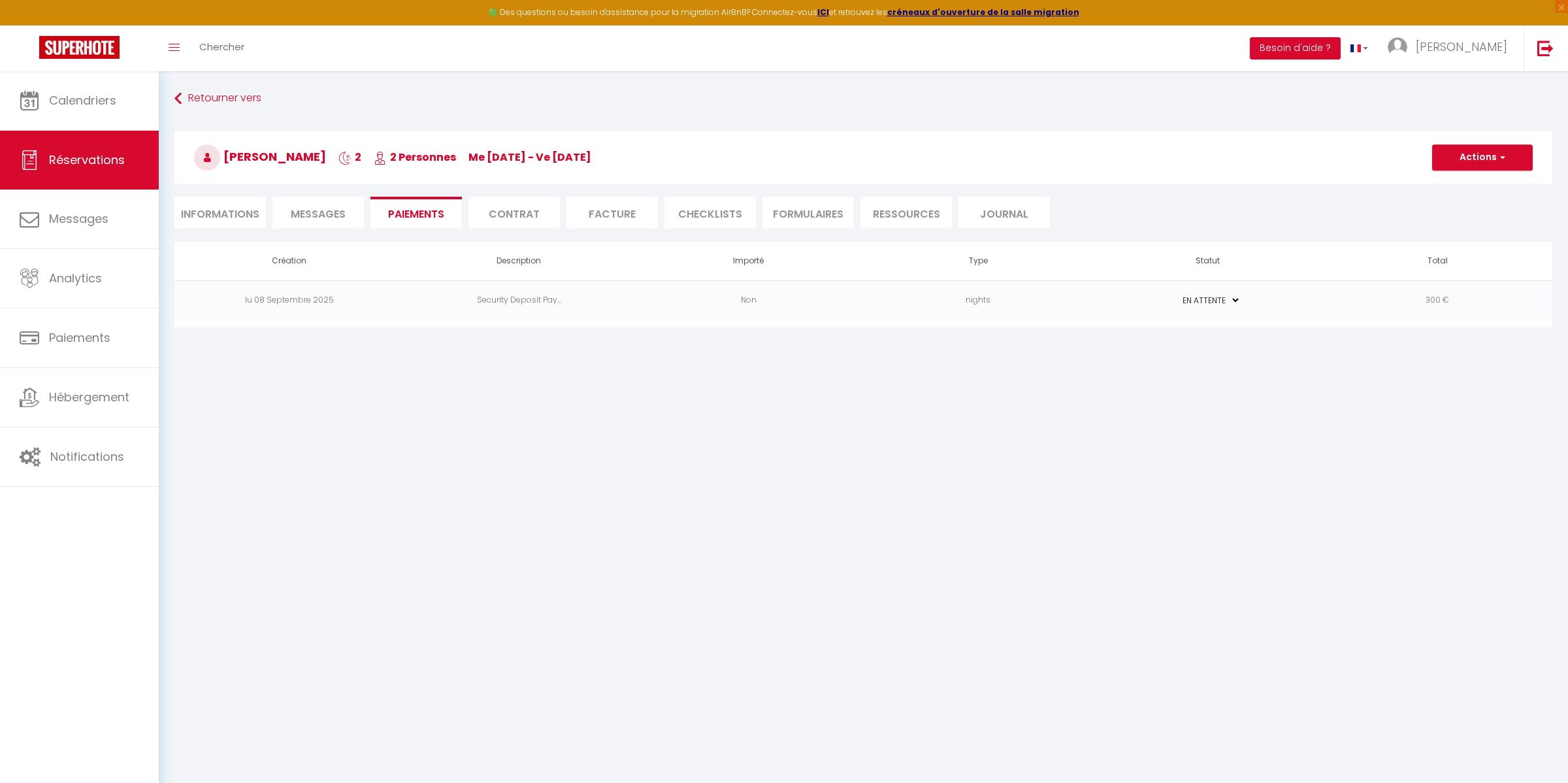
click at [311, 220] on span "Messages" at bounding box center [318, 214] width 55 height 15
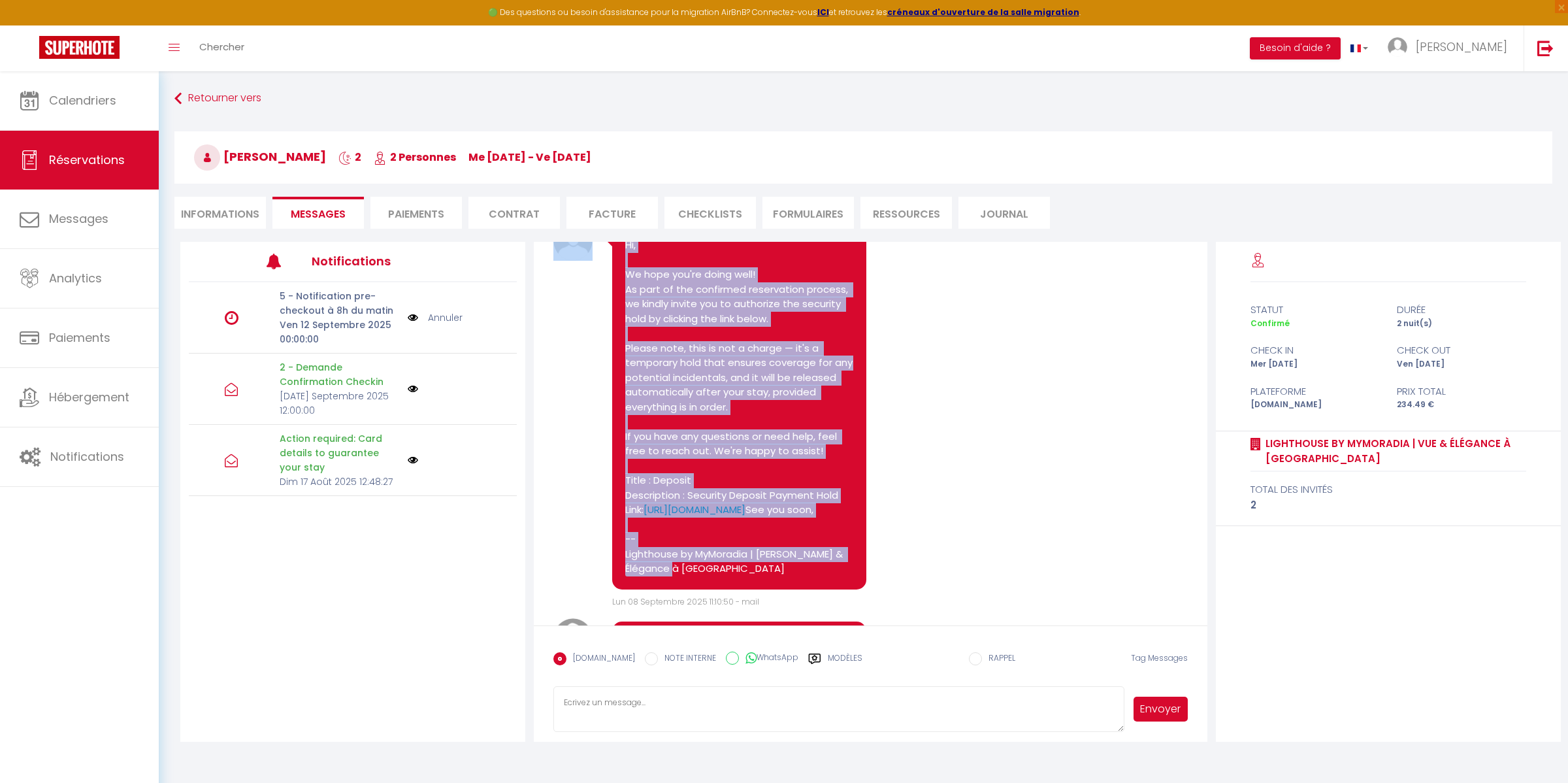
scroll to position [683, 0]
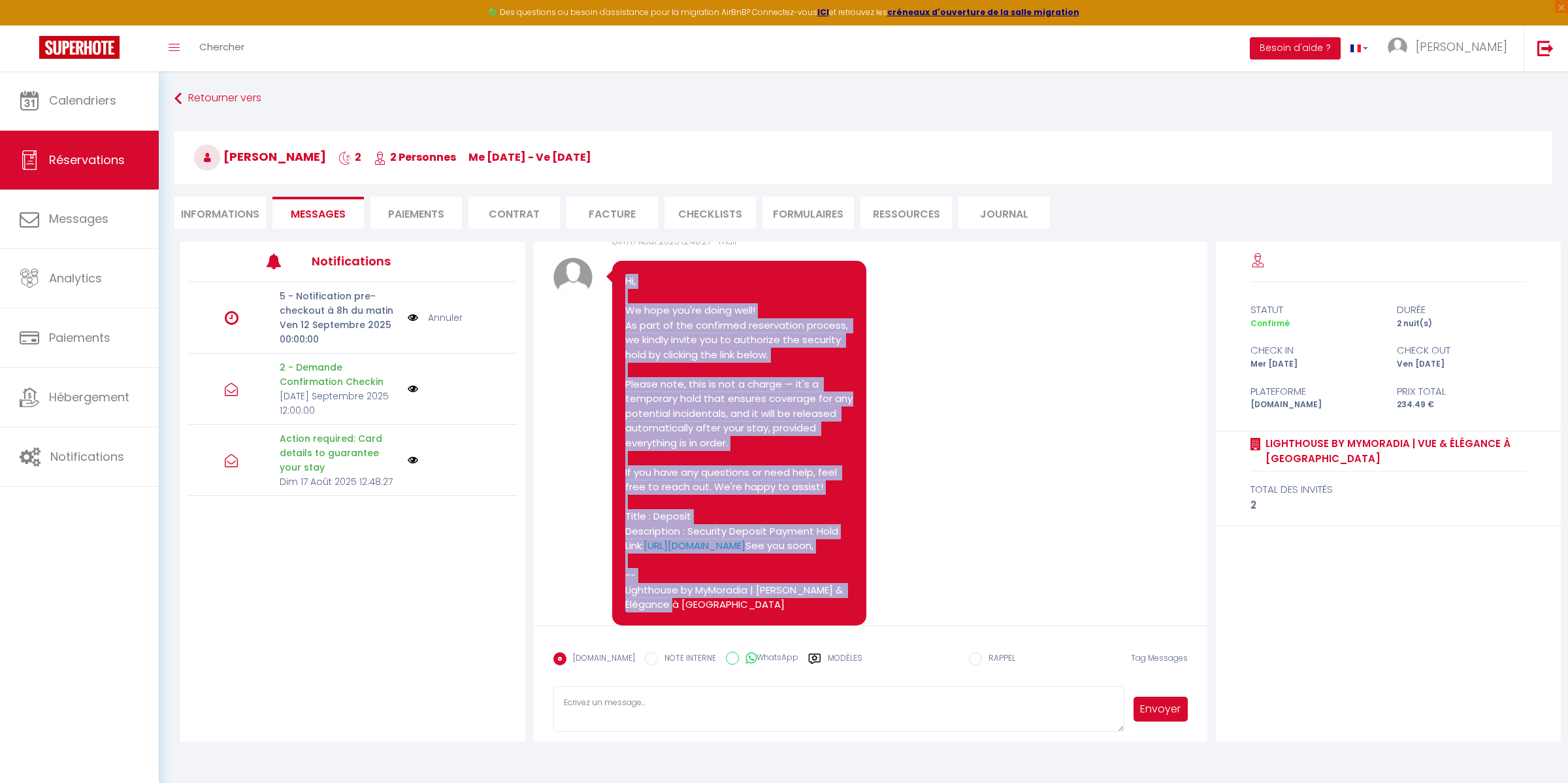
drag, startPoint x: 659, startPoint y: 428, endPoint x: 616, endPoint y: 312, distance: 123.7
click at [616, 312] on div "Hi, We hope you're doing well! As part of the confirmed reservation process, we…" at bounding box center [739, 443] width 254 height 365
copy pre "Hi, We hope you're doing well! As part of the confirmed reservation process, we…"
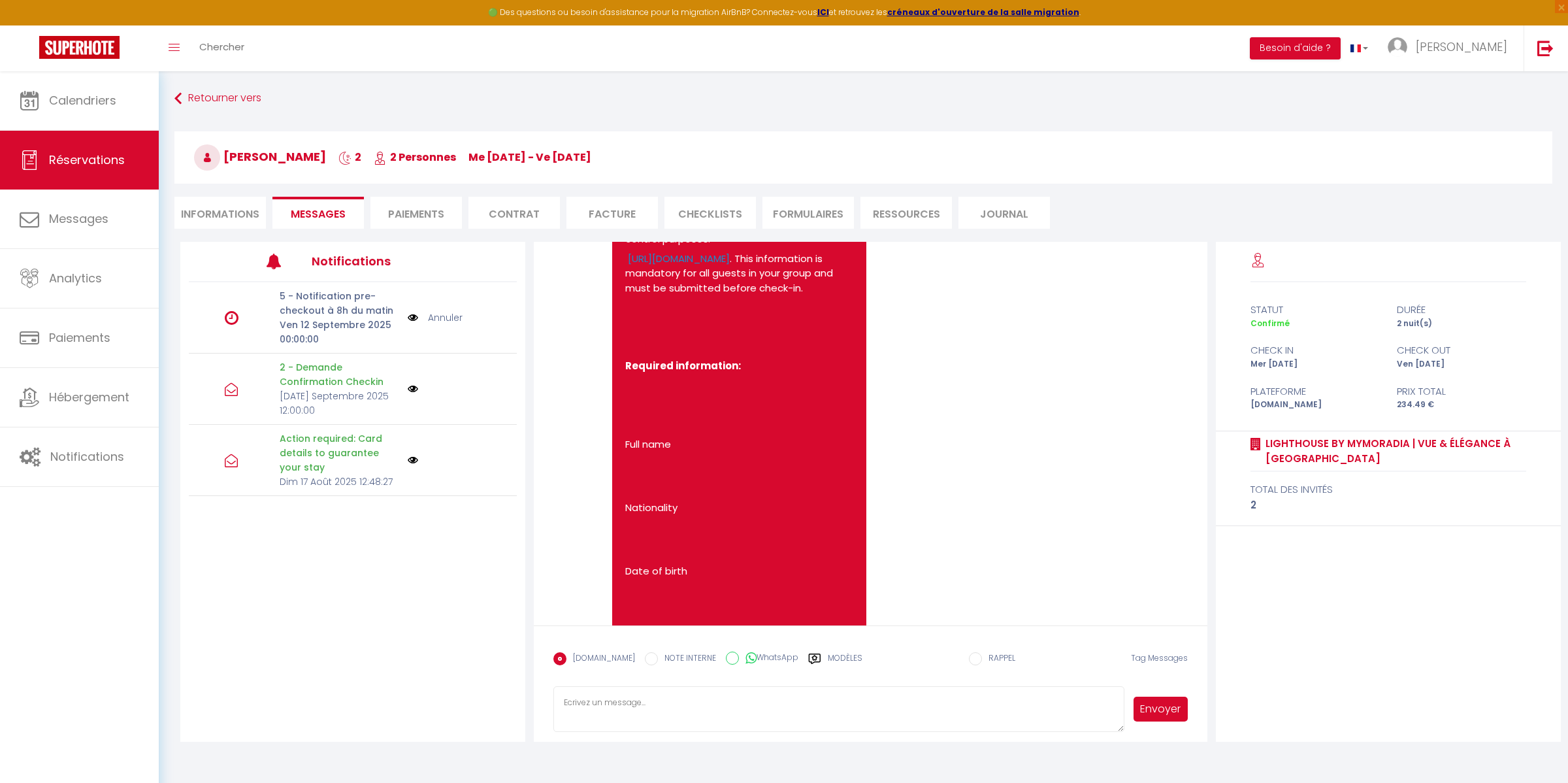
scroll to position [1393, 0]
select select
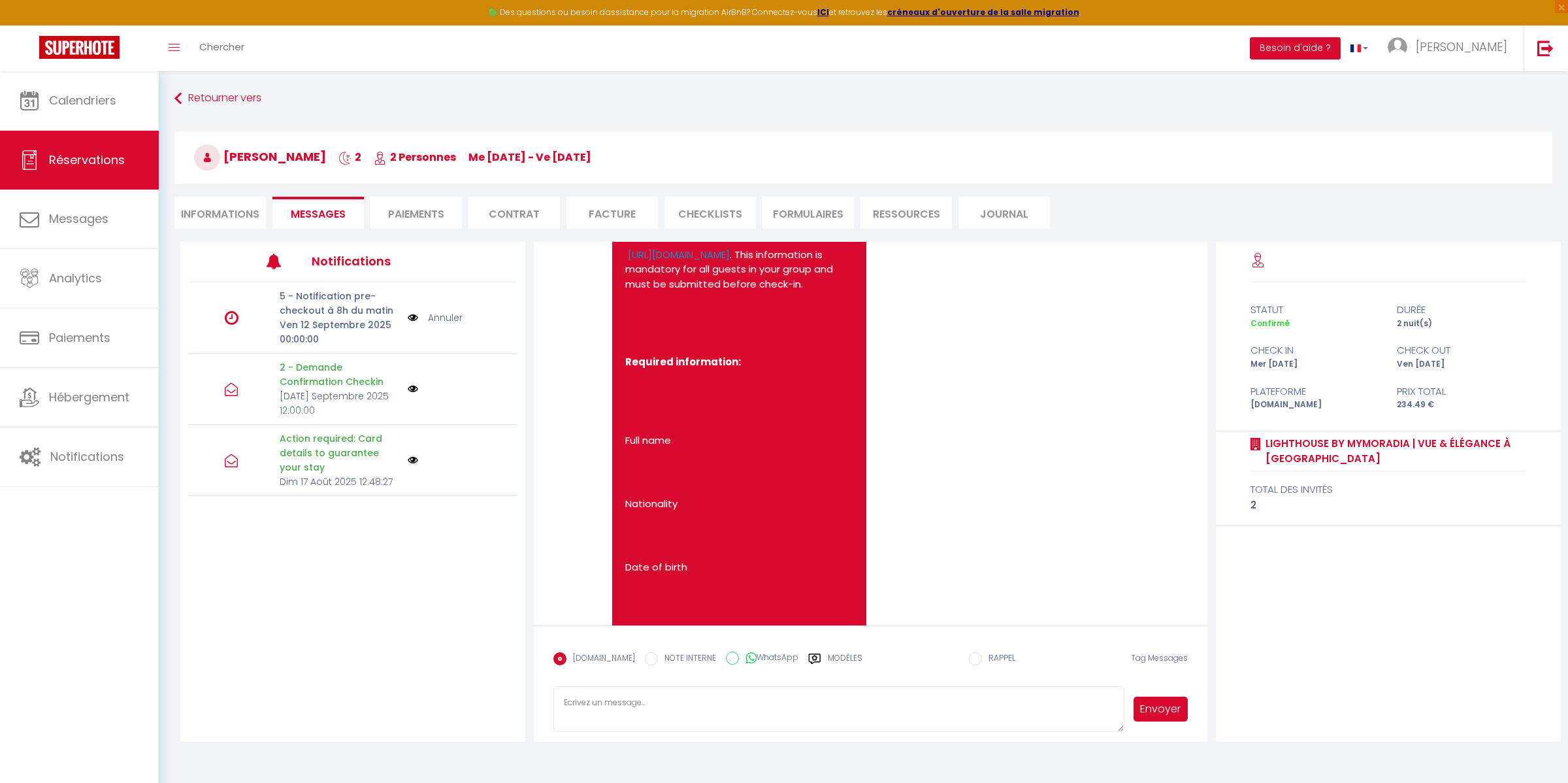
select select
click at [205, 213] on li "Informations" at bounding box center [220, 213] width 92 height 32
select select
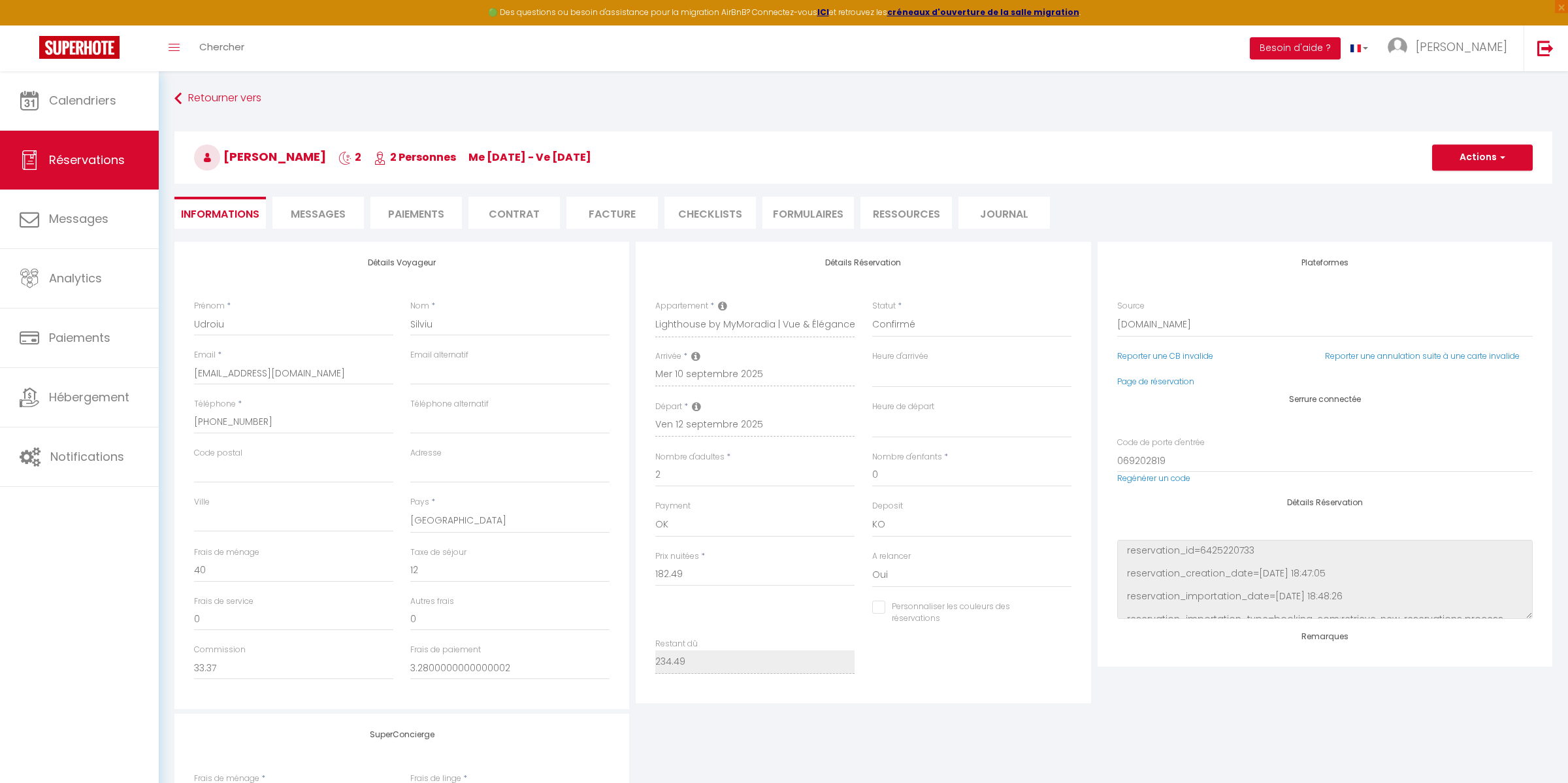
select select
checkbox input "false"
select select
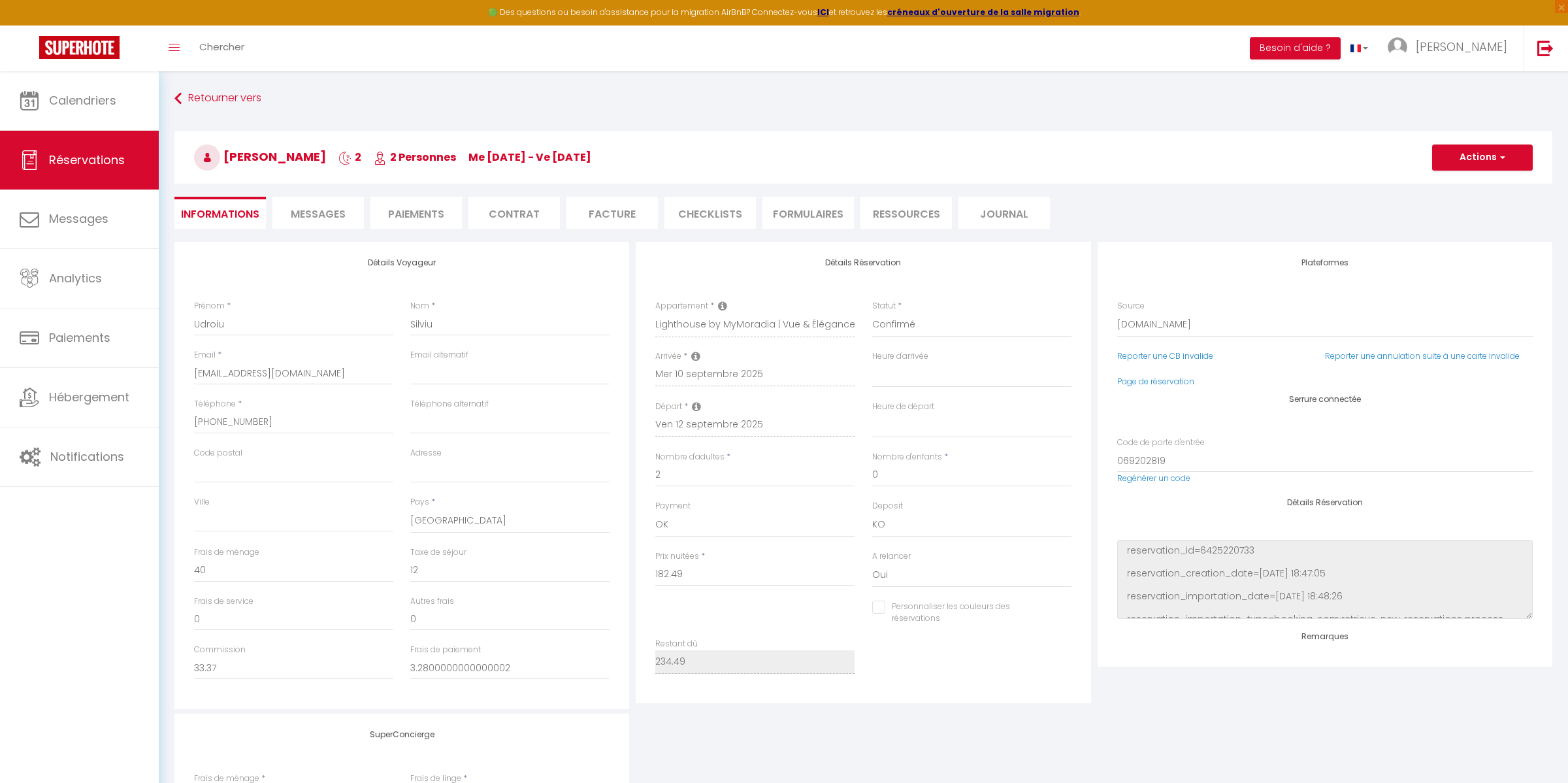
checkbox input "false"
select select
checkbox input "false"
drag, startPoint x: 271, startPoint y: 430, endPoint x: 189, endPoint y: 423, distance: 82.3
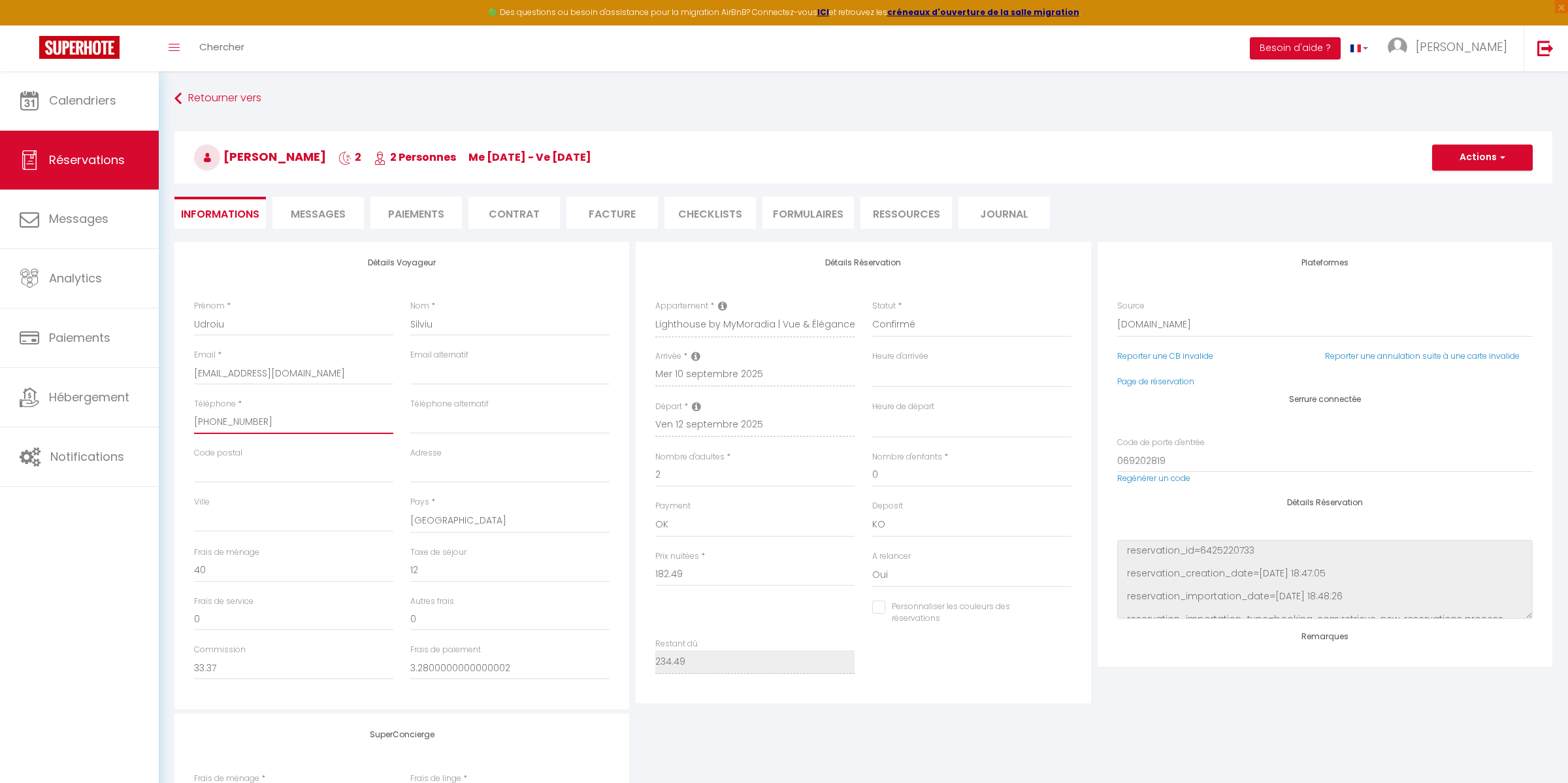
click at [189, 423] on div "Téléphone * [PHONE_NUMBER]" at bounding box center [294, 422] width 216 height 49
select select
checkbox input "false"
select select
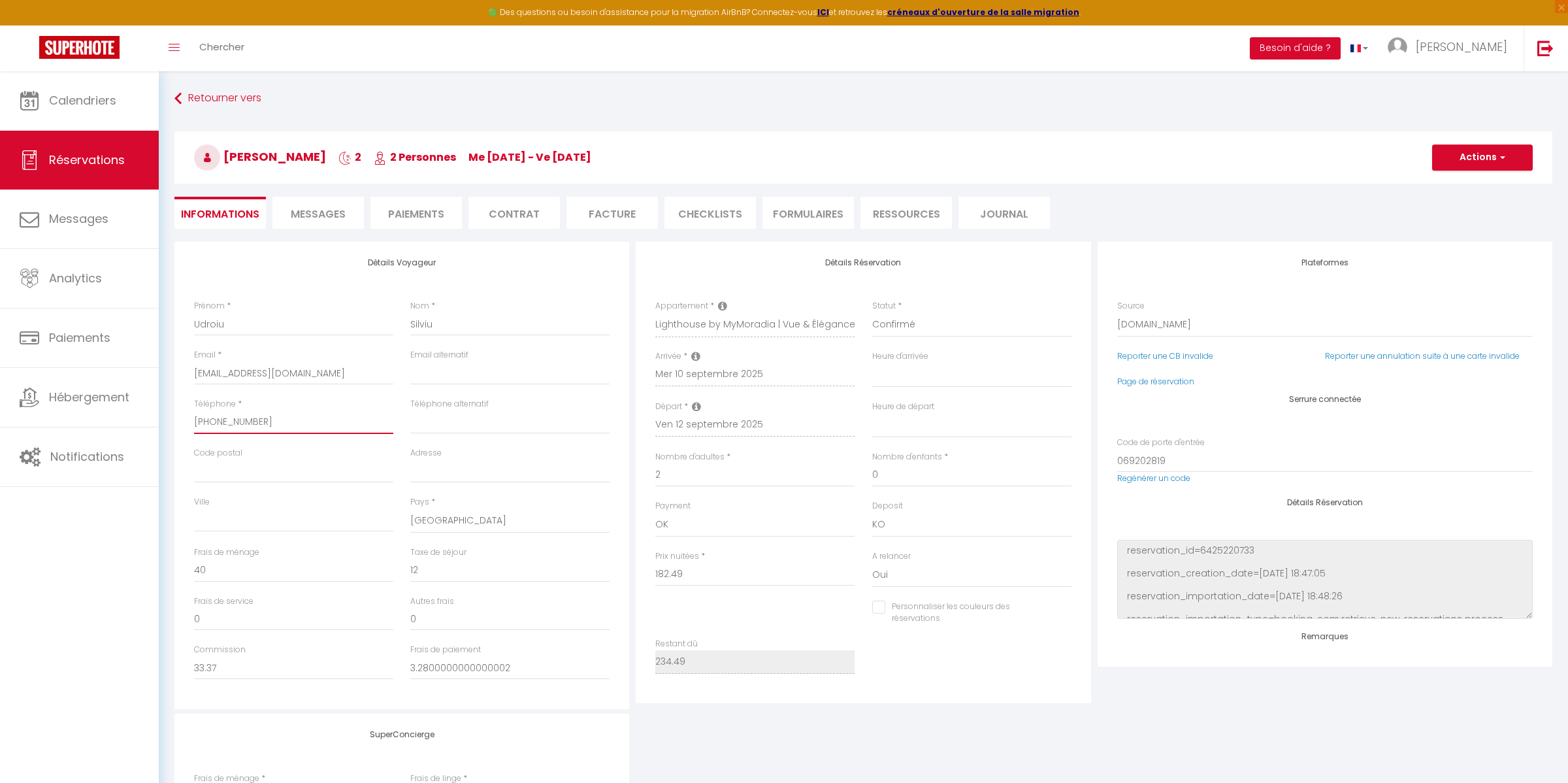
select select
checkbox input "false"
select select
checkbox input "false"
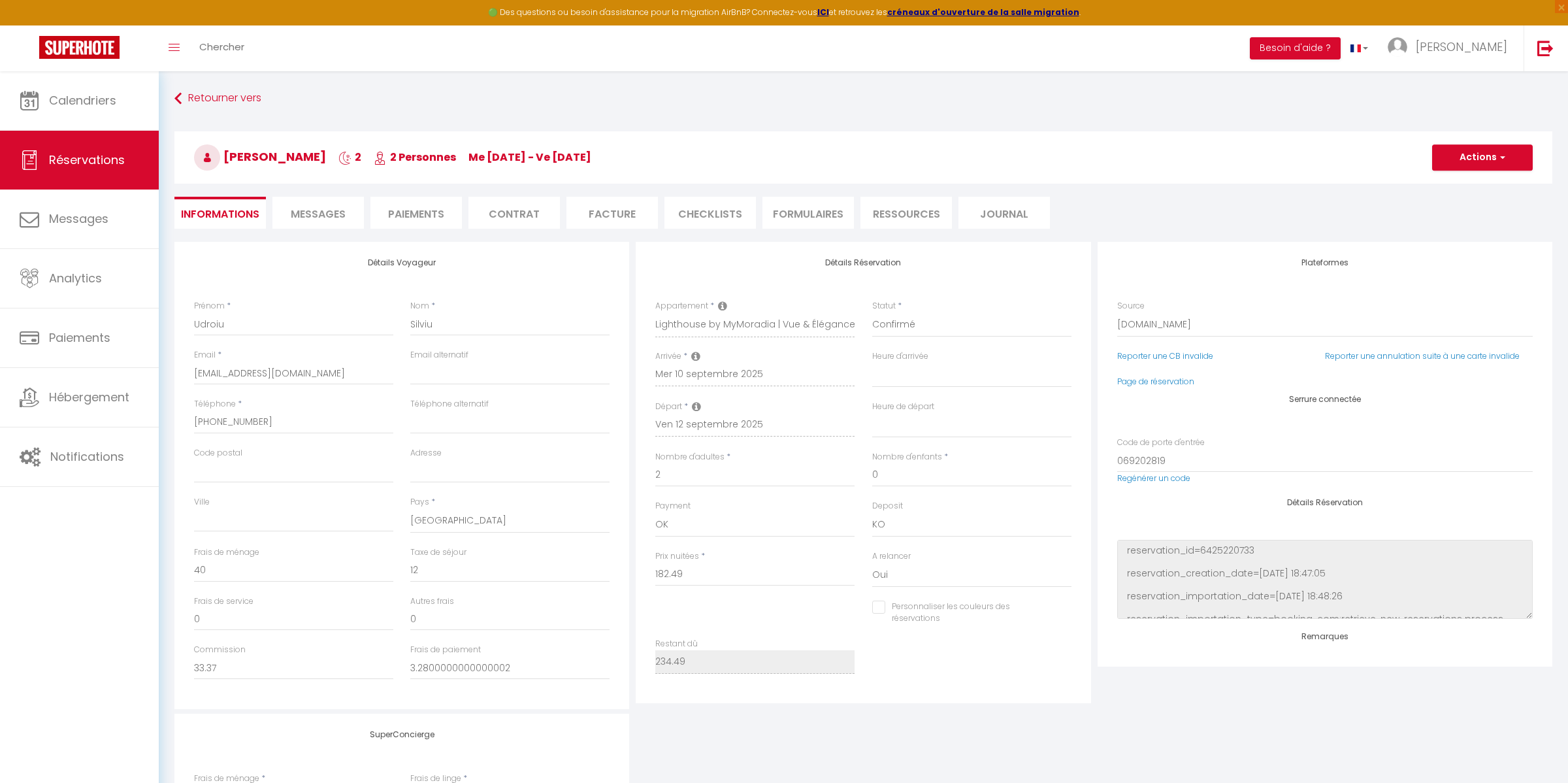
select select
checkbox input "false"
select select
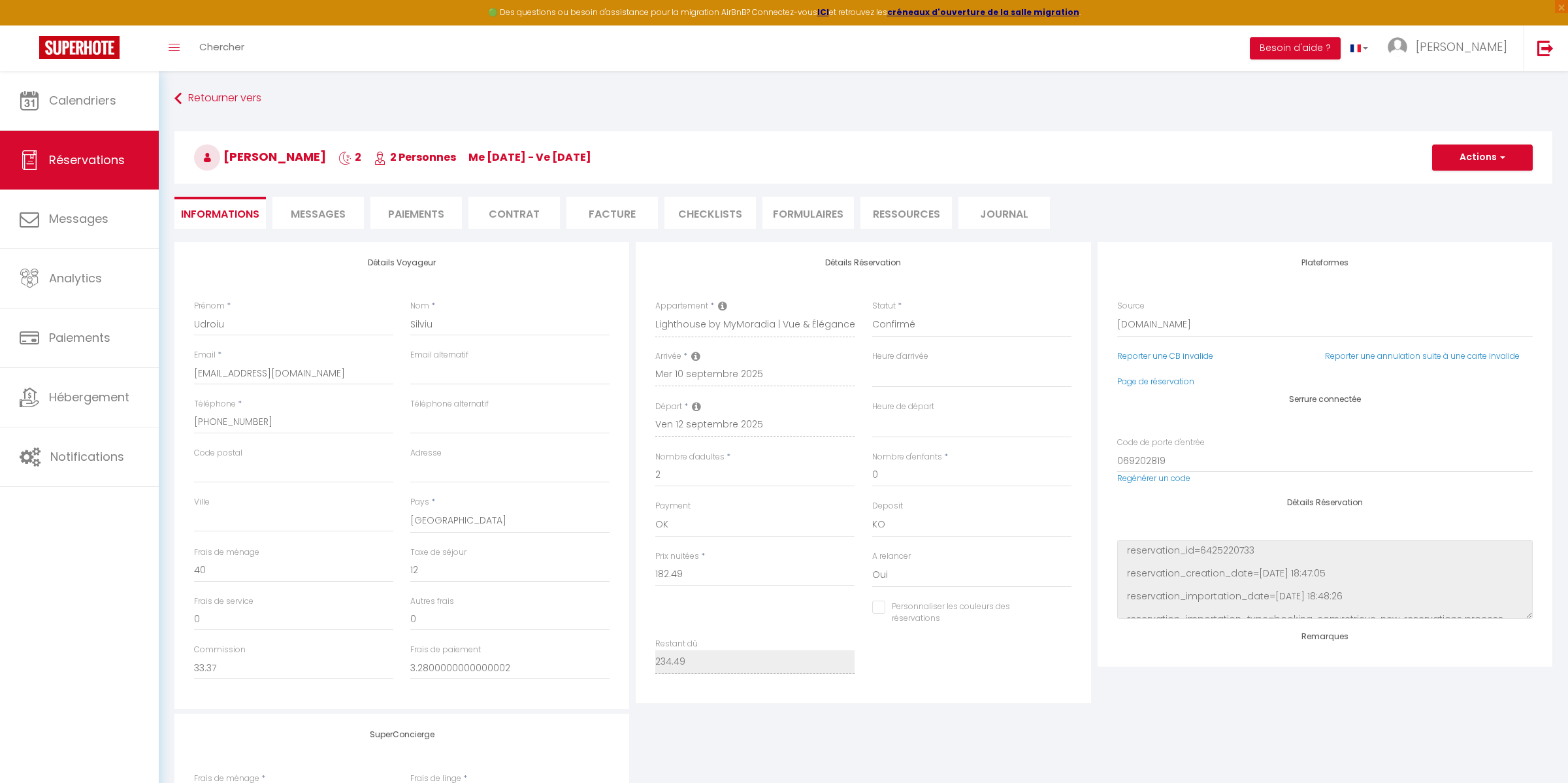
checkbox input "false"
select select
checkbox input "false"
select select
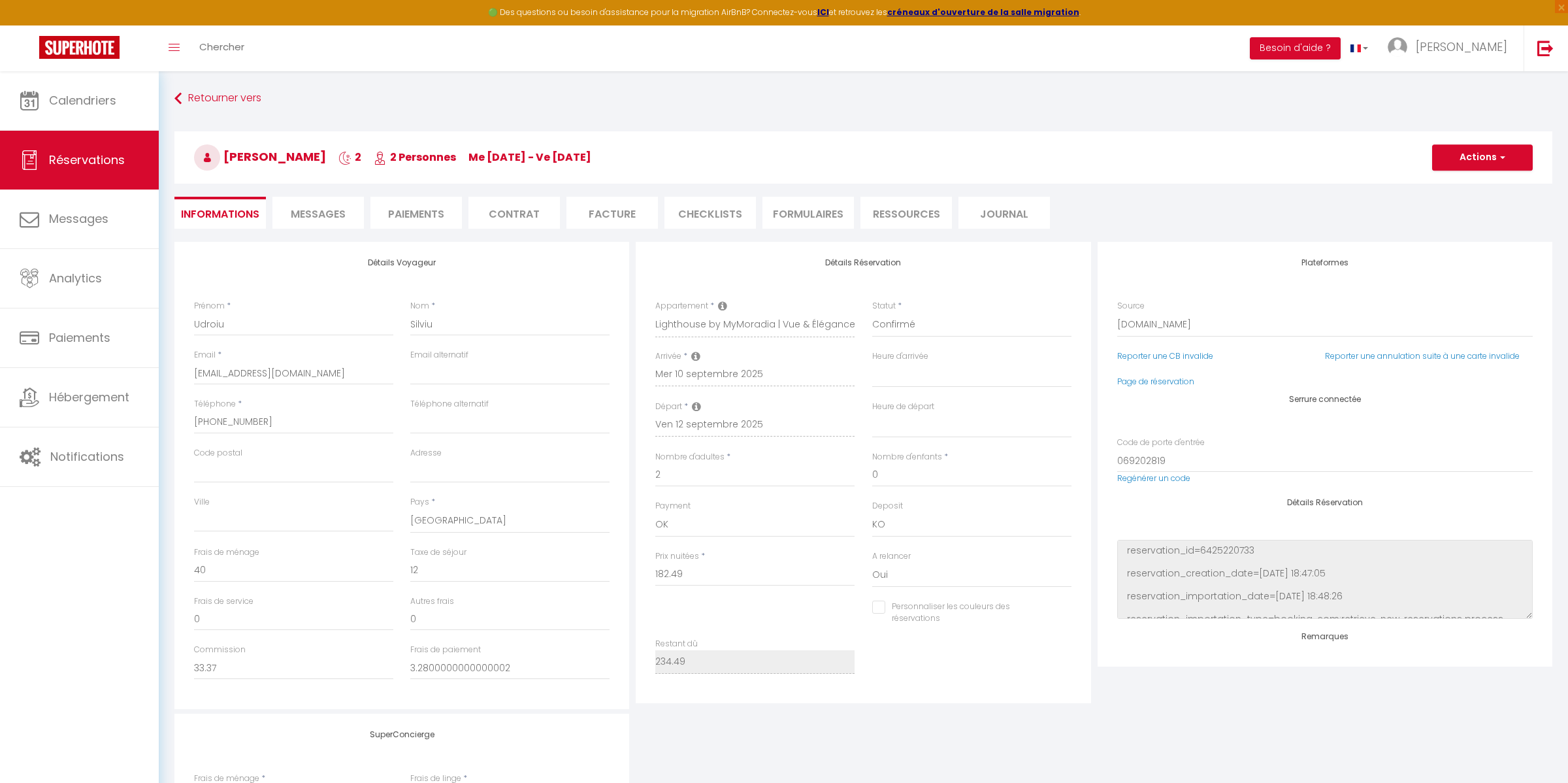
select select
checkbox input "false"
select select
checkbox input "false"
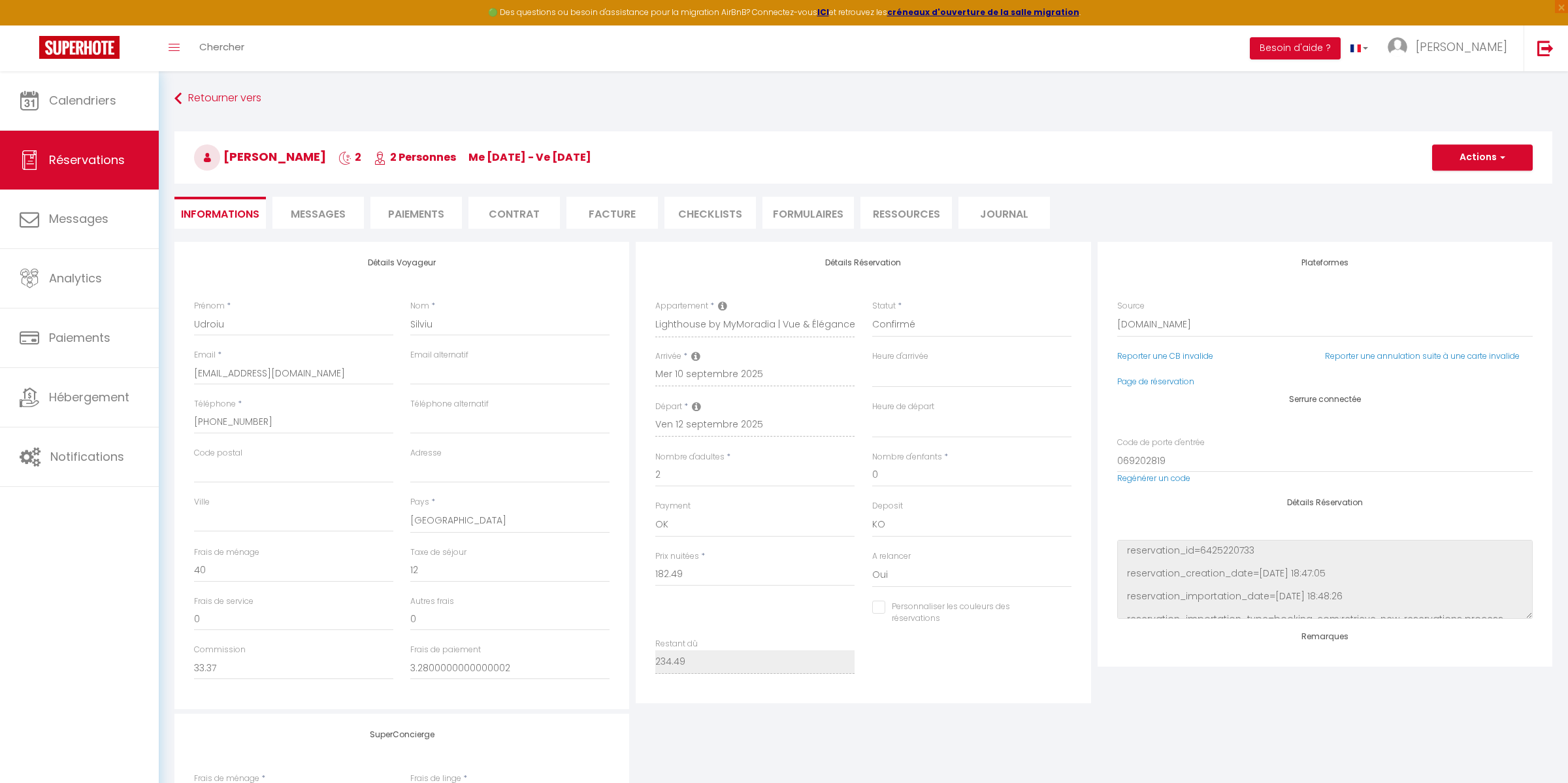
select select
checkbox input "false"
select select
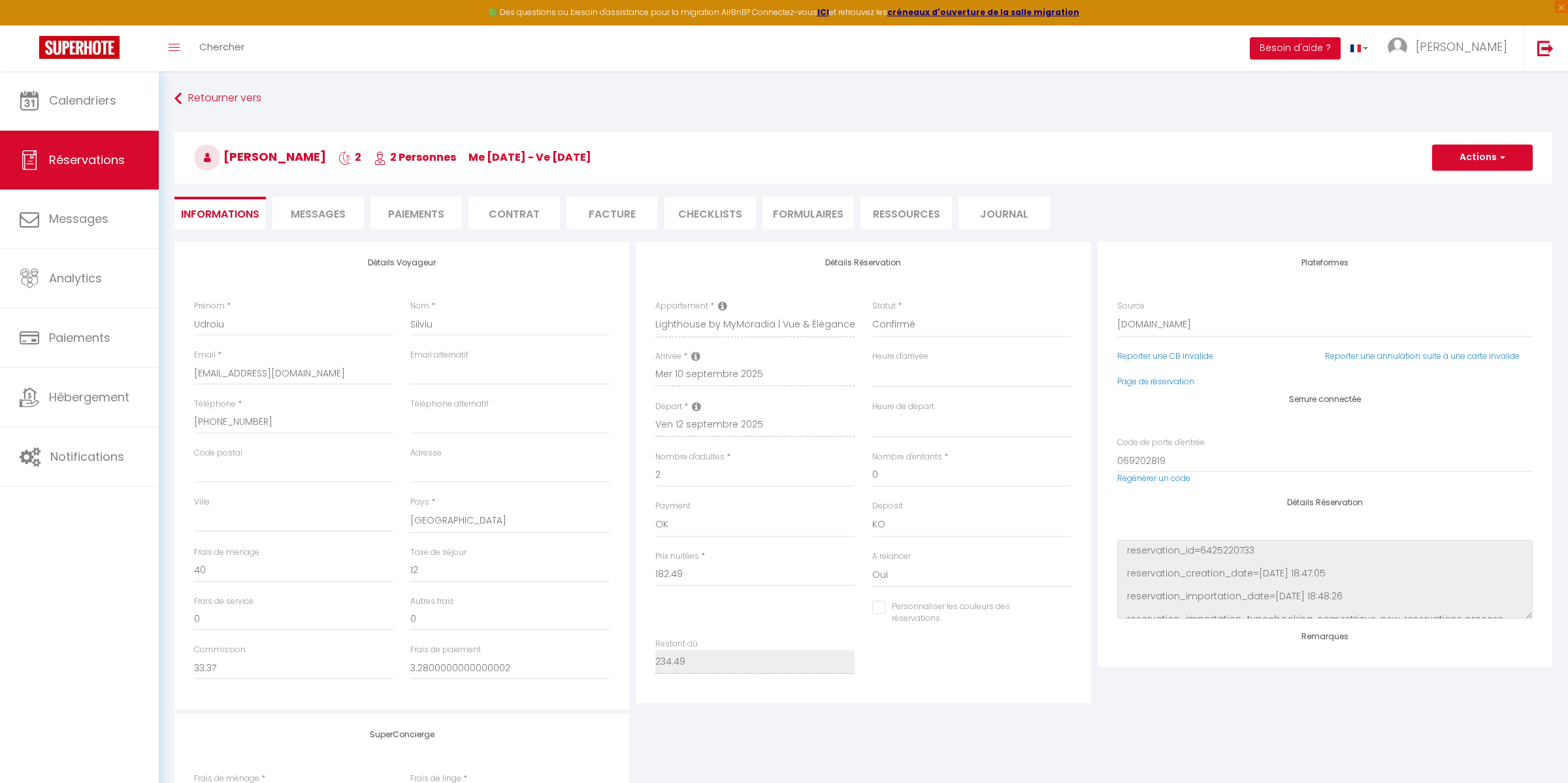
checkbox input "false"
select select
checkbox input "false"
select select
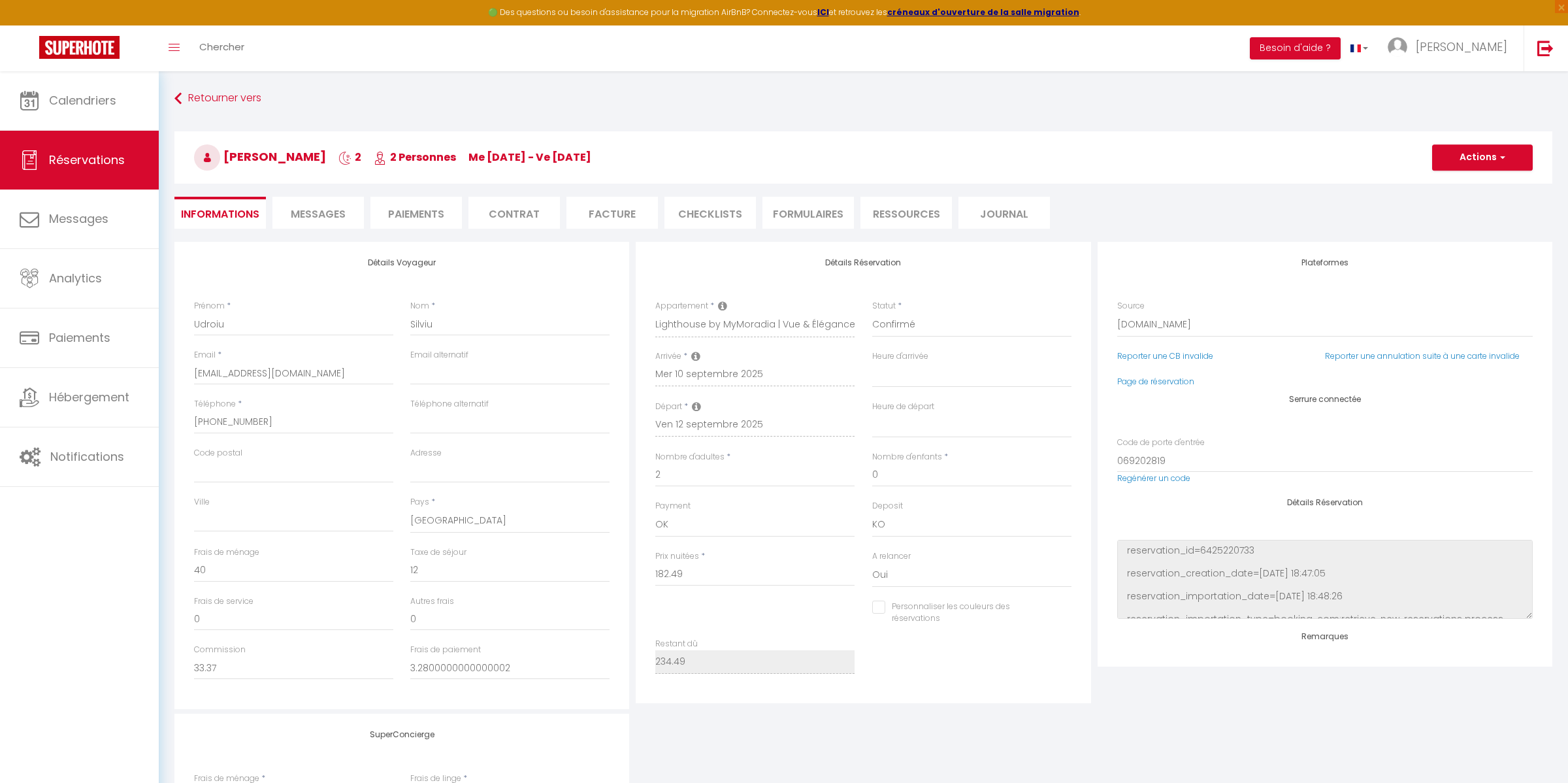
select select
checkbox input "false"
click at [325, 207] on span "Messages" at bounding box center [318, 214] width 55 height 15
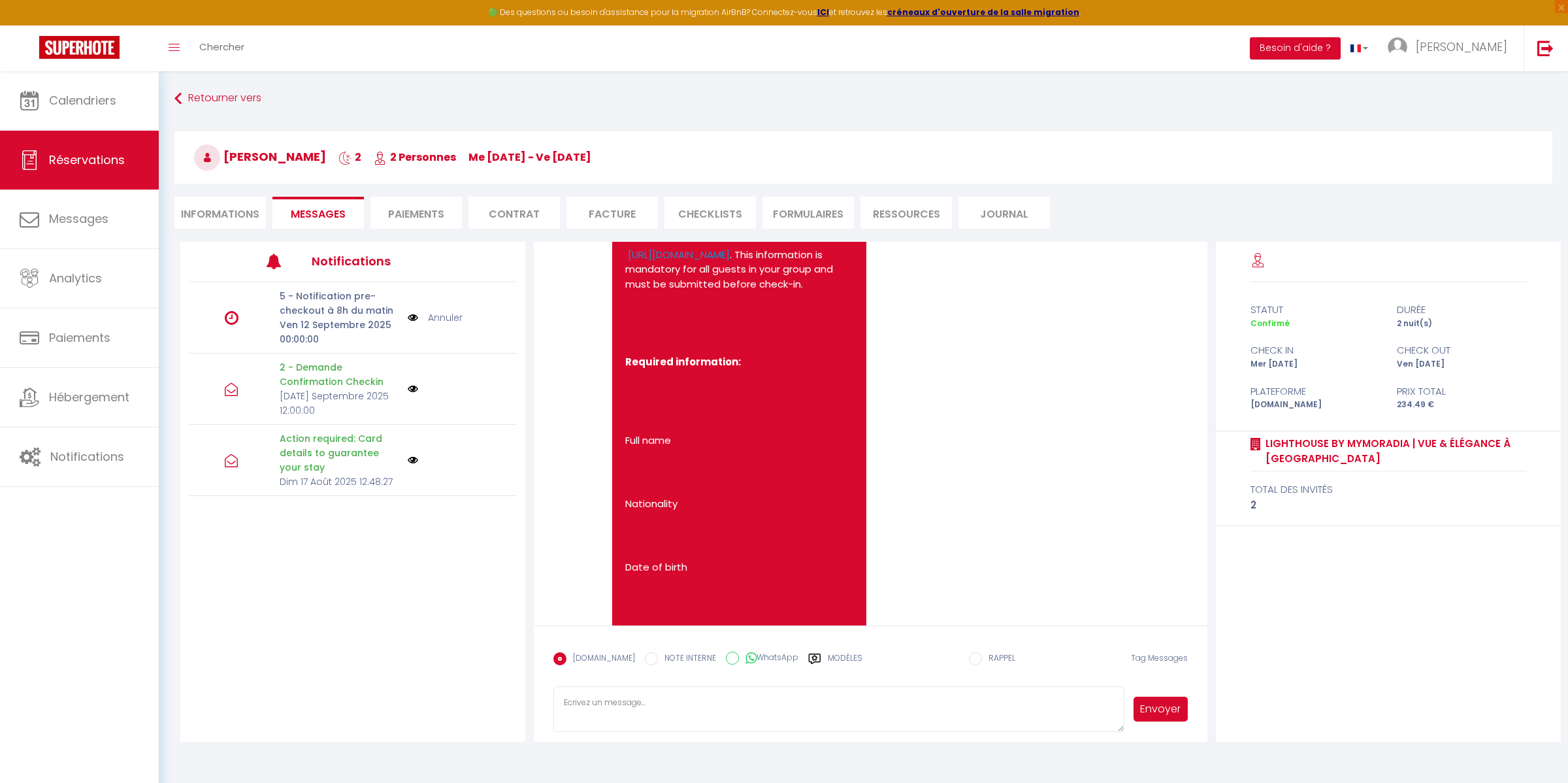
click at [680, 710] on textarea at bounding box center [838, 709] width 570 height 46
paste textarea "Hi again, Just a reminder that the security deposit authorization is still pend…"
drag, startPoint x: 677, startPoint y: 721, endPoint x: 544, endPoint y: 713, distance: 133.2
click at [544, 713] on form "[DOMAIN_NAME] NOTE INTERNE WhatsApp Modèles 10 « ‹ » › [DATE] [PHONE_NUMBER] Di…" at bounding box center [871, 683] width 673 height 116
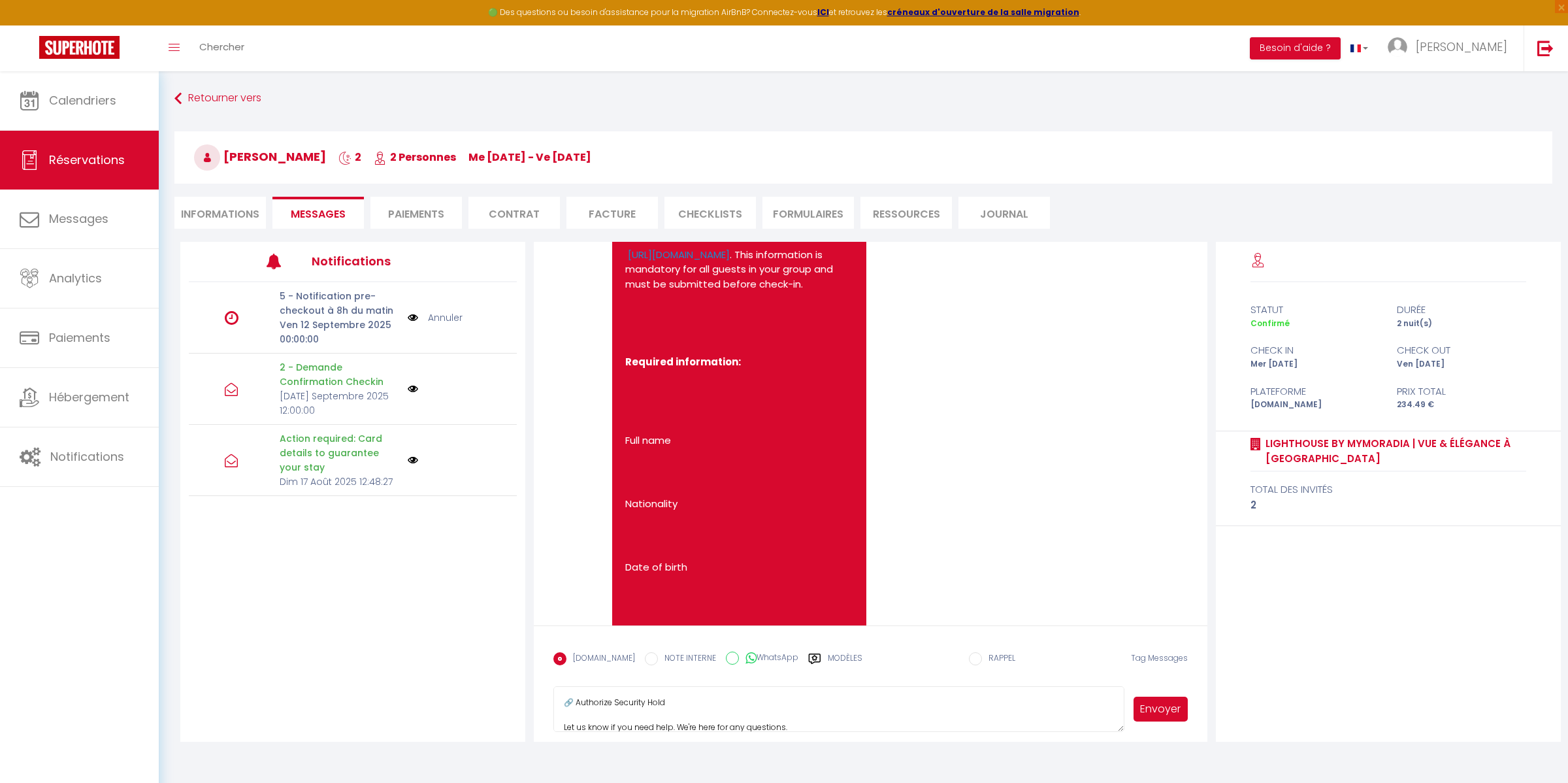
scroll to position [63, 0]
click at [673, 725] on textarea "Hi again, Just a reminder that the security deposit authorization is still pend…" at bounding box center [838, 709] width 570 height 46
drag, startPoint x: 710, startPoint y: 358, endPoint x: 623, endPoint y: 344, distance: 88.1
click at [623, 344] on div "Hello Udroiu, Welcome to Lighthouse by MyMoradia | Vue & Élégance à [GEOGRAPHIC…" at bounding box center [739, 689] width 254 height 1485
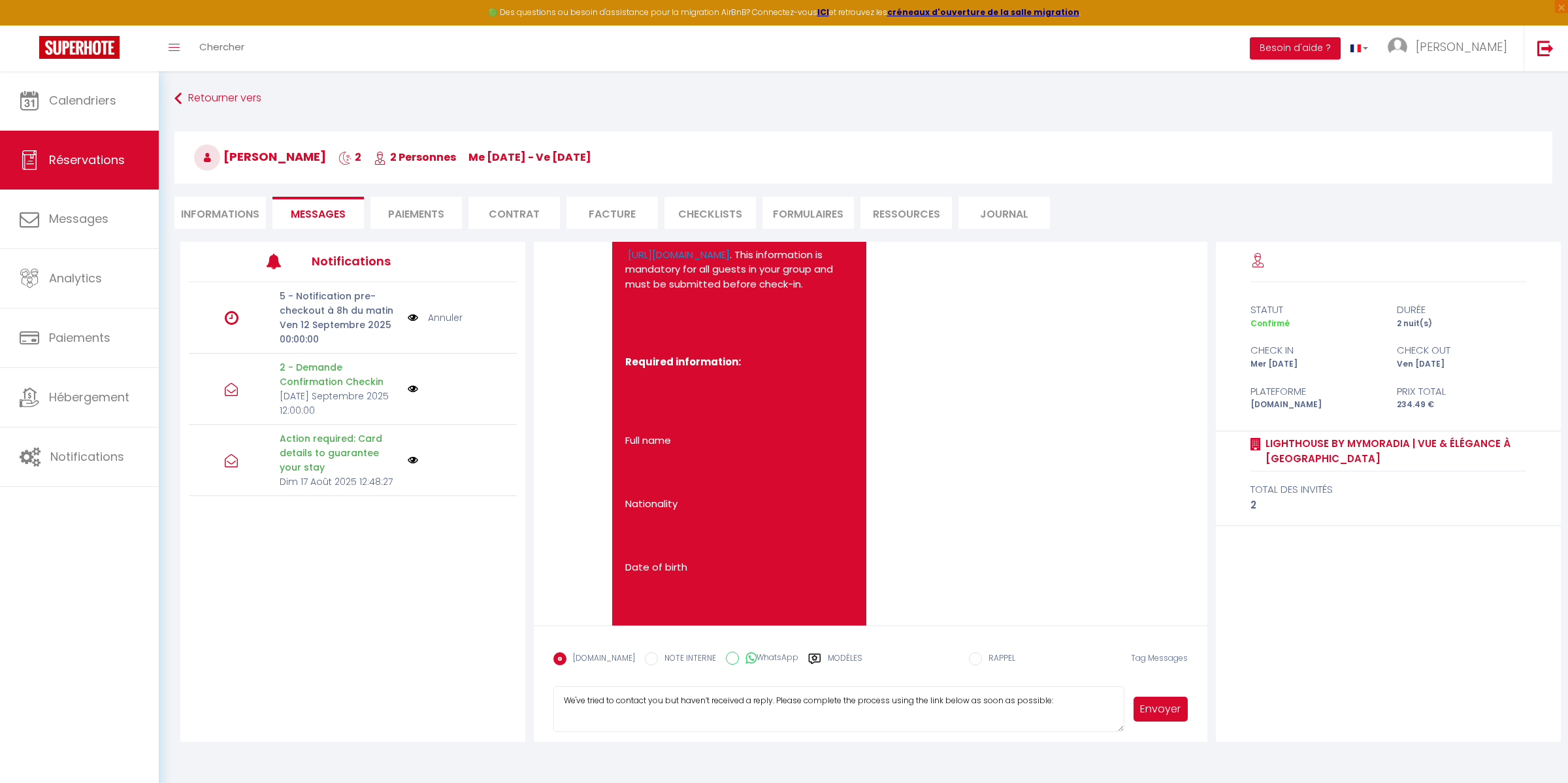
copy link "[URL][DOMAIN_NAME]"
click at [582, 715] on textarea "Hi again, Just a reminder that the security deposit authorization is still pend…" at bounding box center [838, 709] width 570 height 46
paste textarea "[URL][DOMAIN_NAME]"
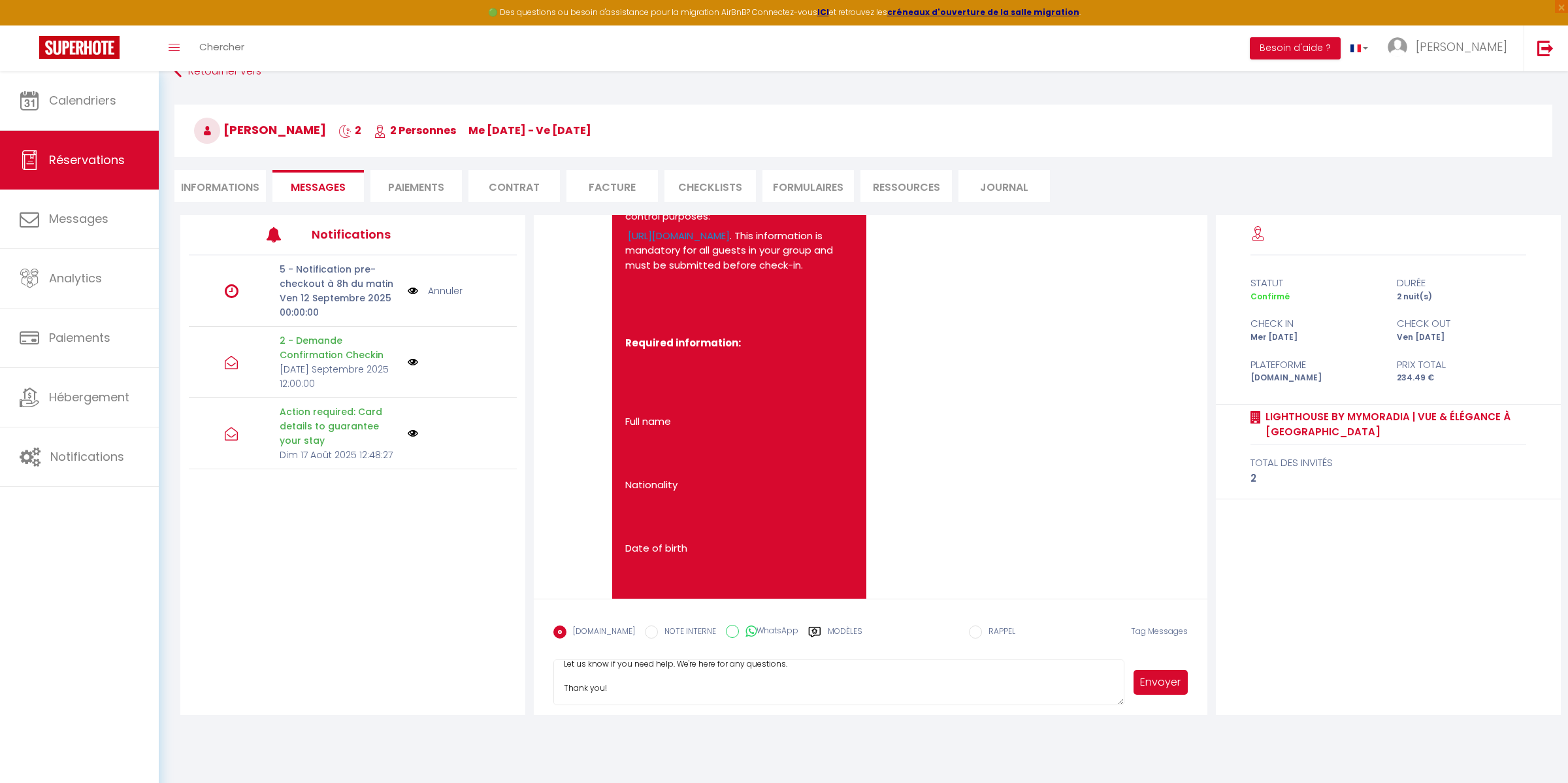
scroll to position [28, 0]
click at [639, 685] on textarea "Hi again, Just a reminder that the security deposit authorization is still pend…" at bounding box center [838, 681] width 570 height 46
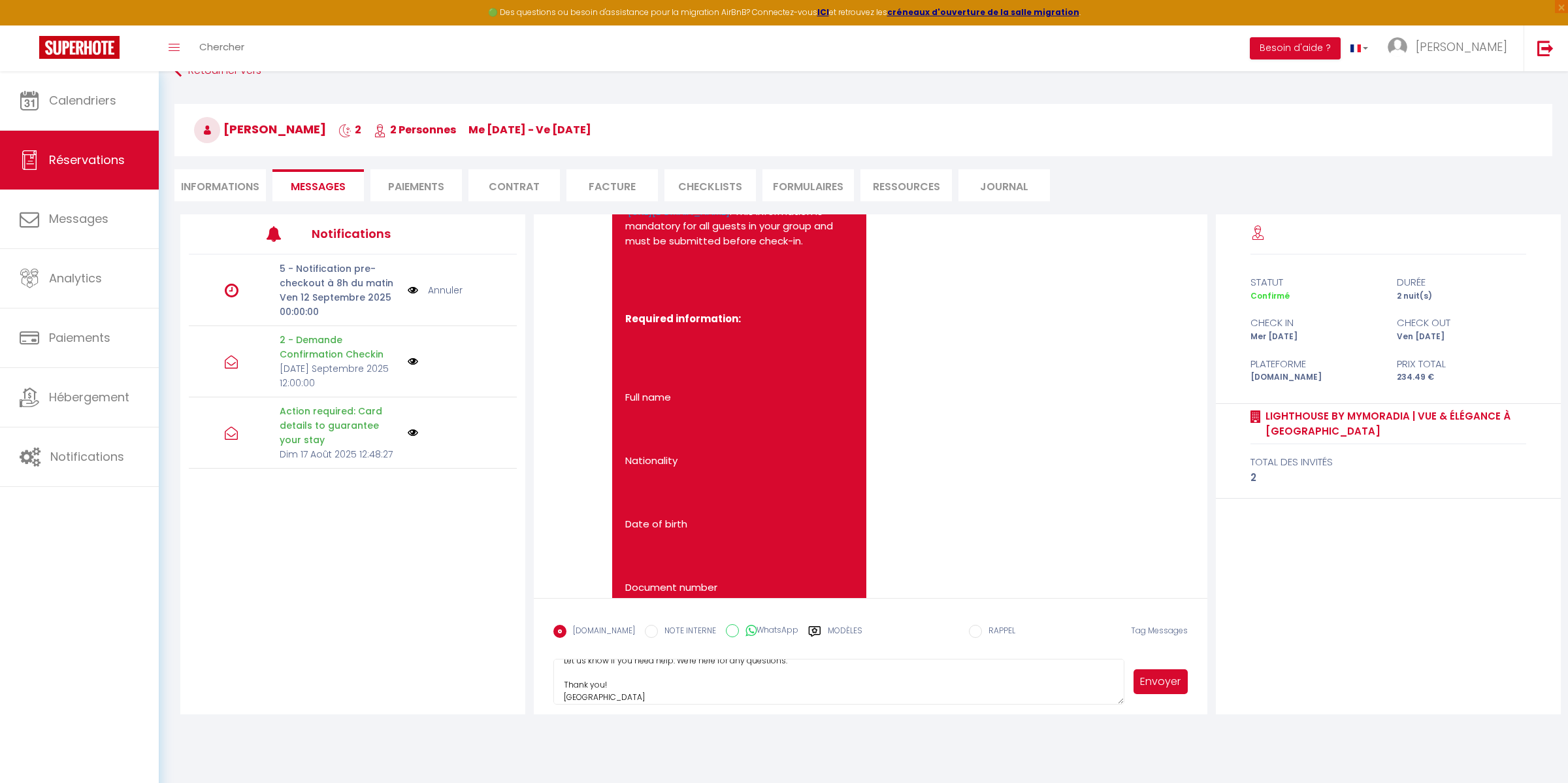
scroll to position [1413, 0]
type textarea "Hi again, Just a reminder that the security deposit authorization is still pend…"
click at [1165, 684] on button "Envoyer" at bounding box center [1161, 681] width 54 height 25
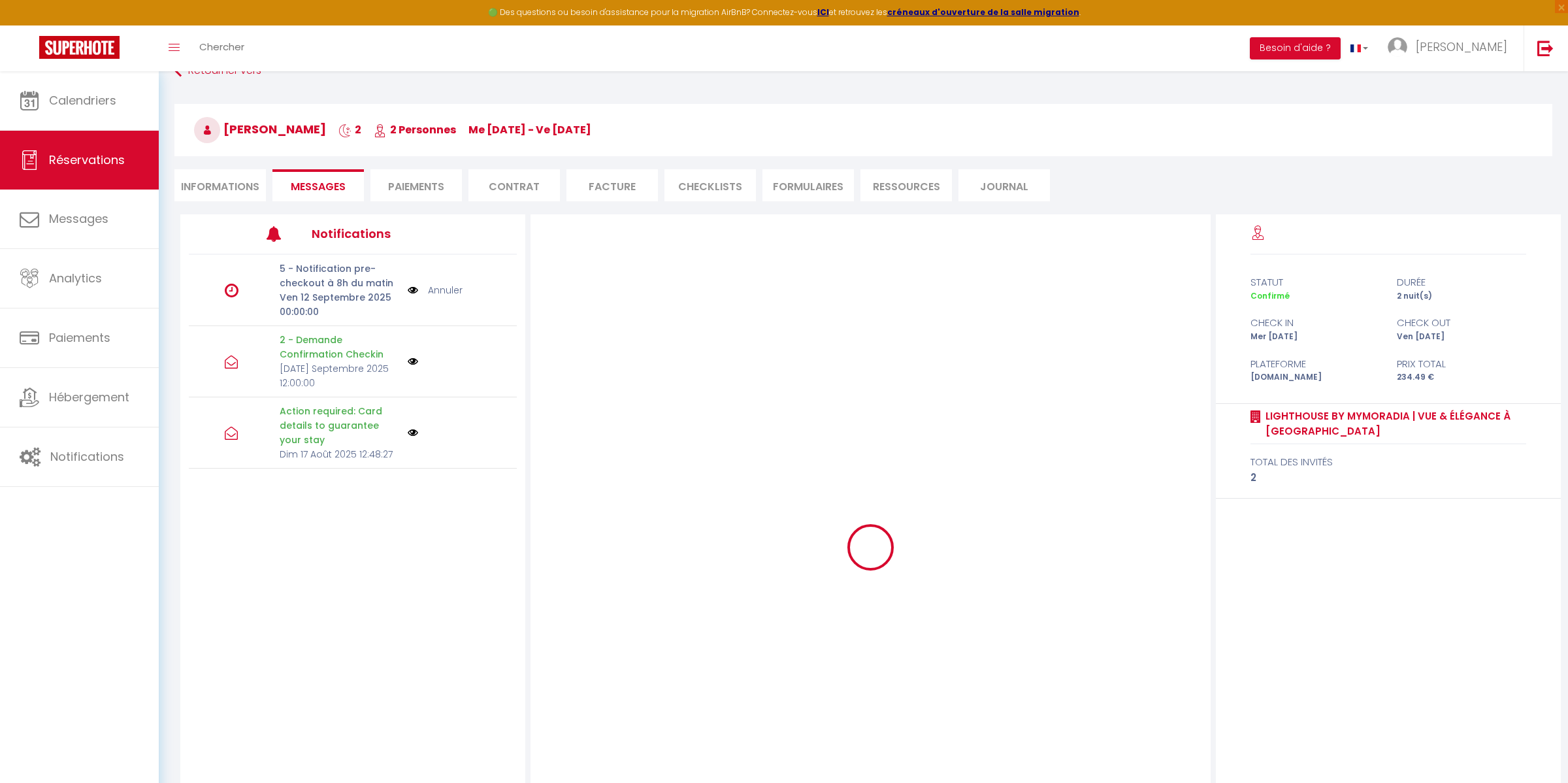
select select
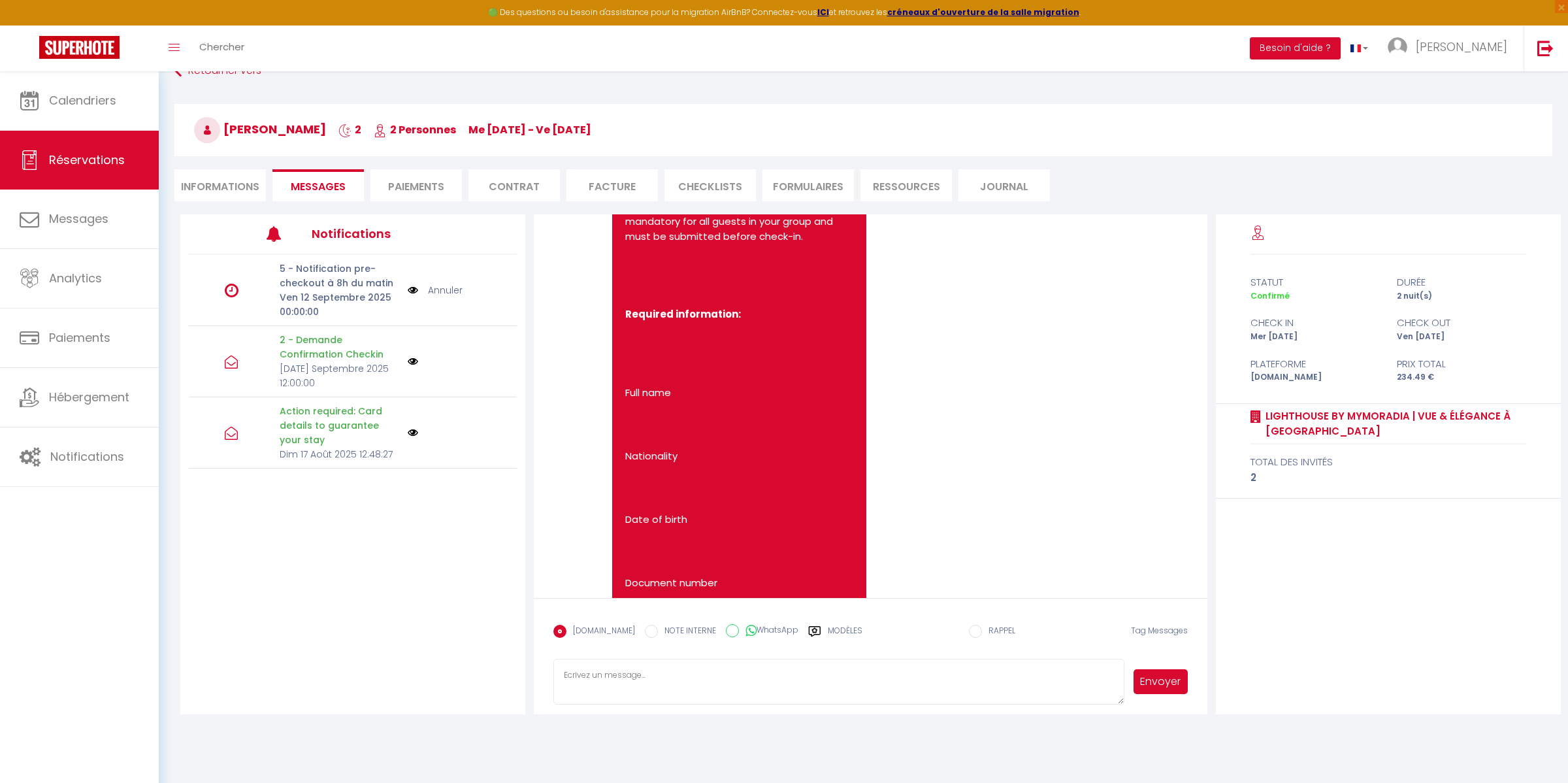
click at [220, 176] on li "Informations" at bounding box center [220, 185] width 92 height 32
select select
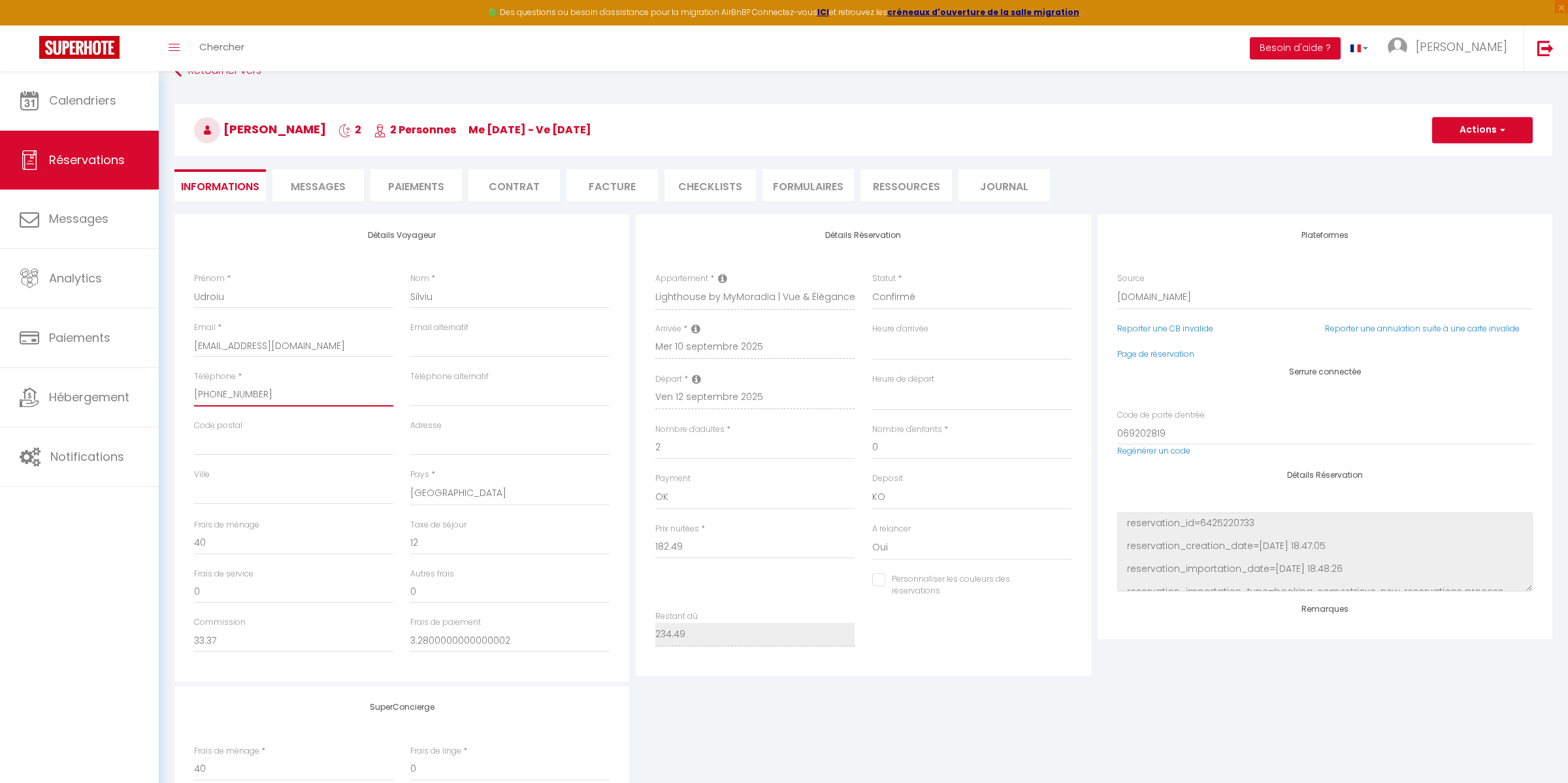
select select
checkbox input "false"
drag, startPoint x: 286, startPoint y: 395, endPoint x: 190, endPoint y: 394, distance: 96.0
click at [190, 394] on div "Téléphone * [PHONE_NUMBER]" at bounding box center [294, 395] width 216 height 49
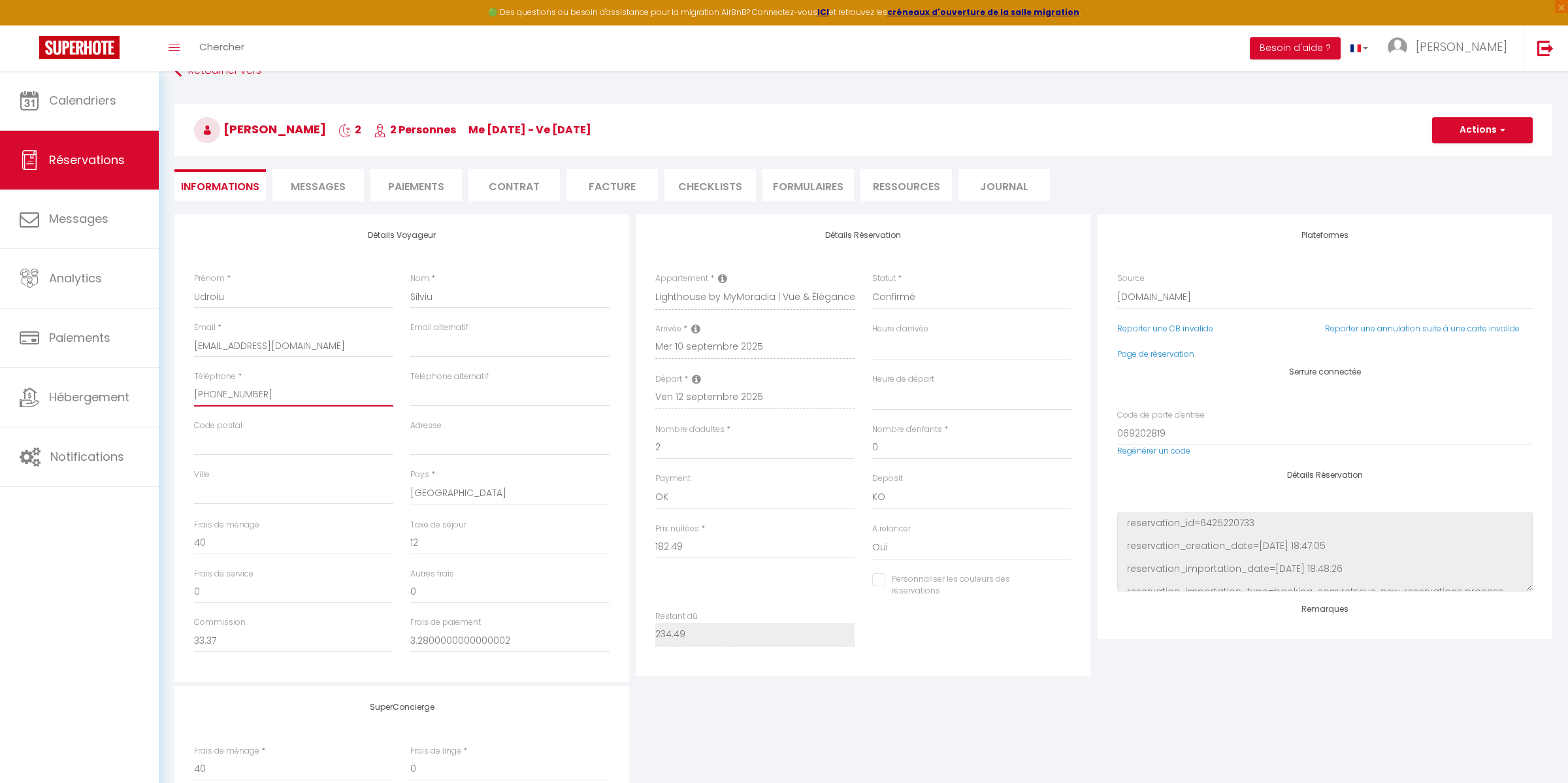
select select
checkbox input "false"
select select
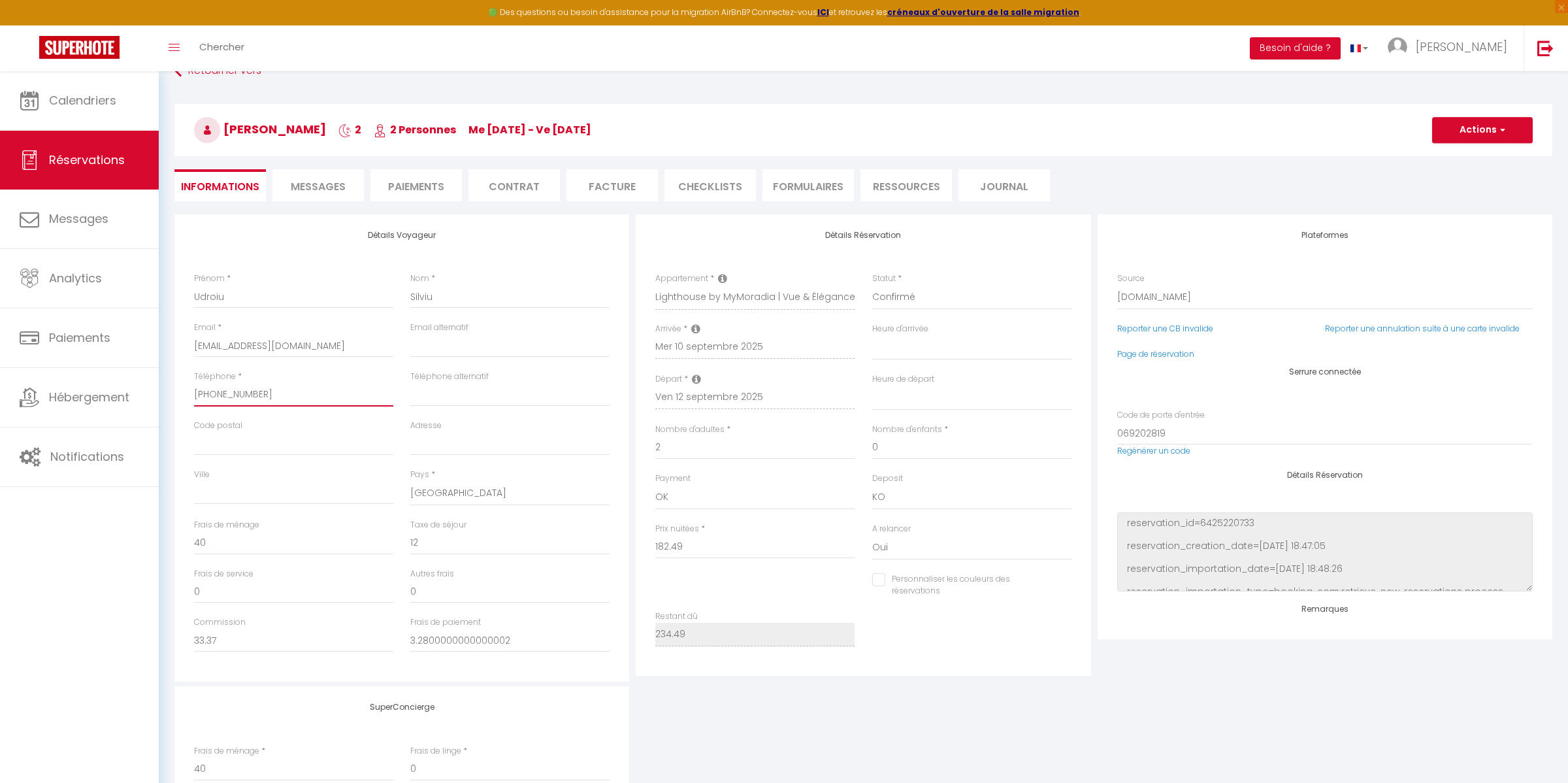
checkbox input "false"
select select
checkbox input "false"
select select
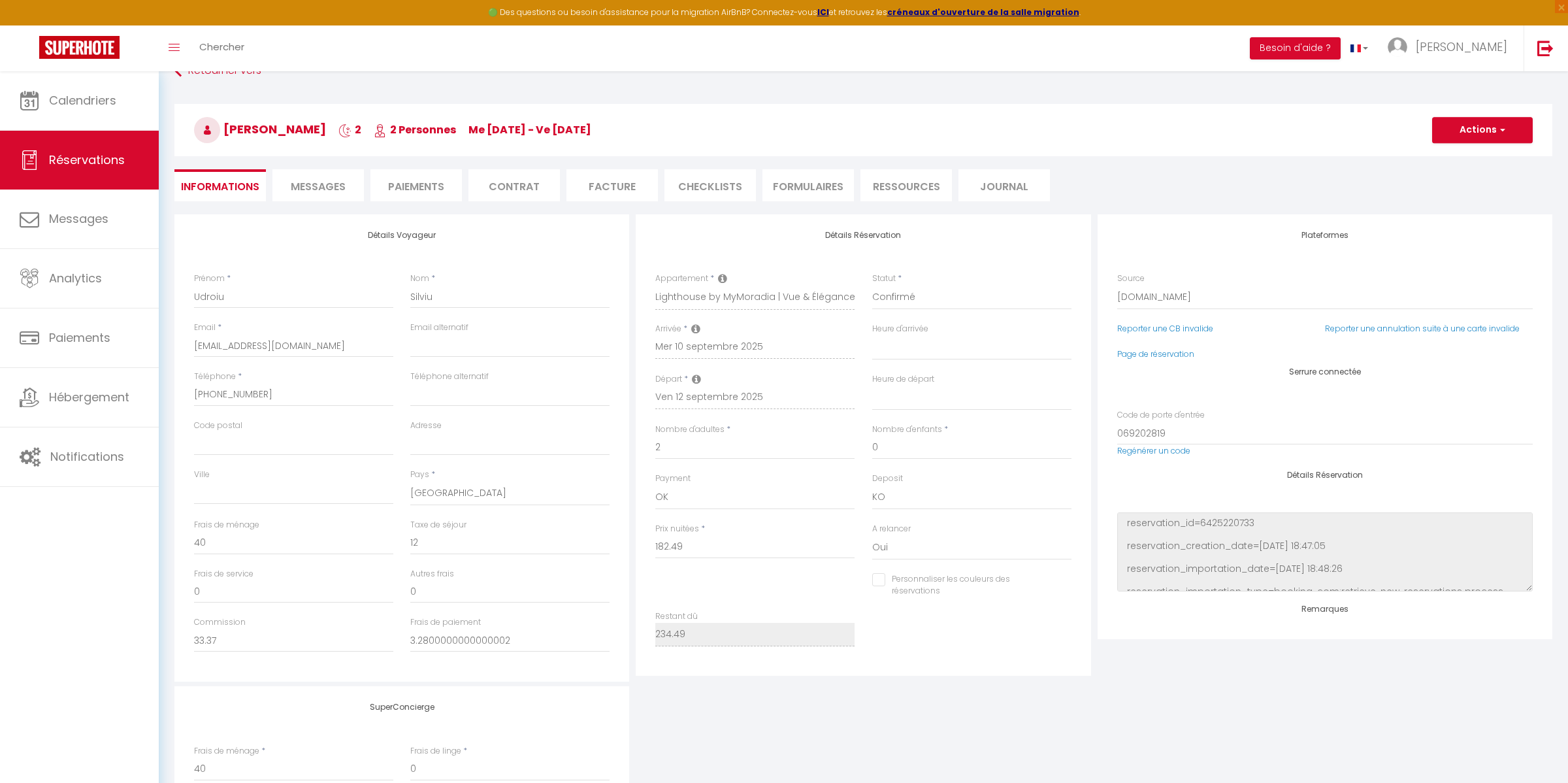
select select
checkbox input "false"
select select
checkbox input "false"
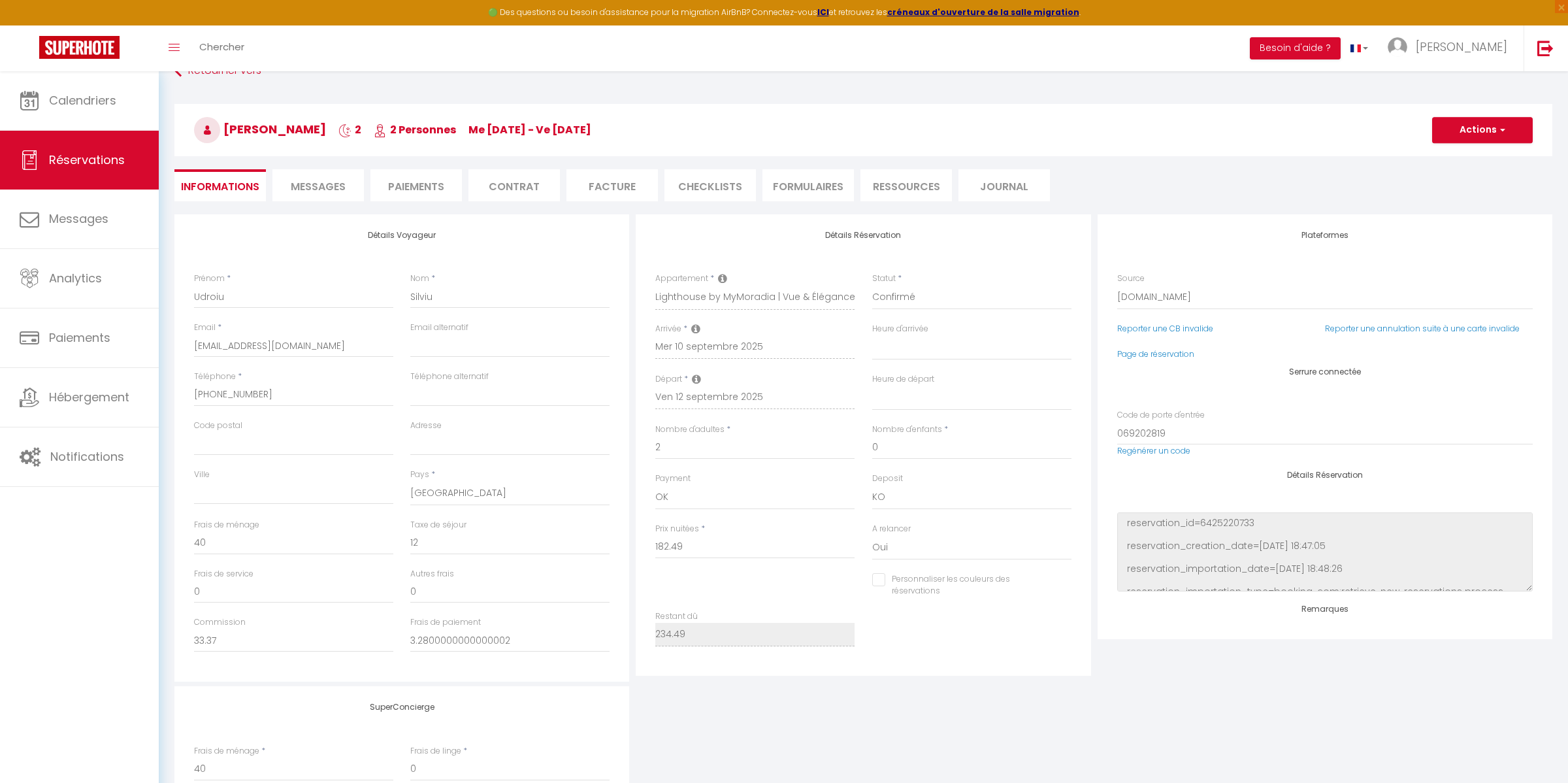
select select
checkbox input "false"
select select
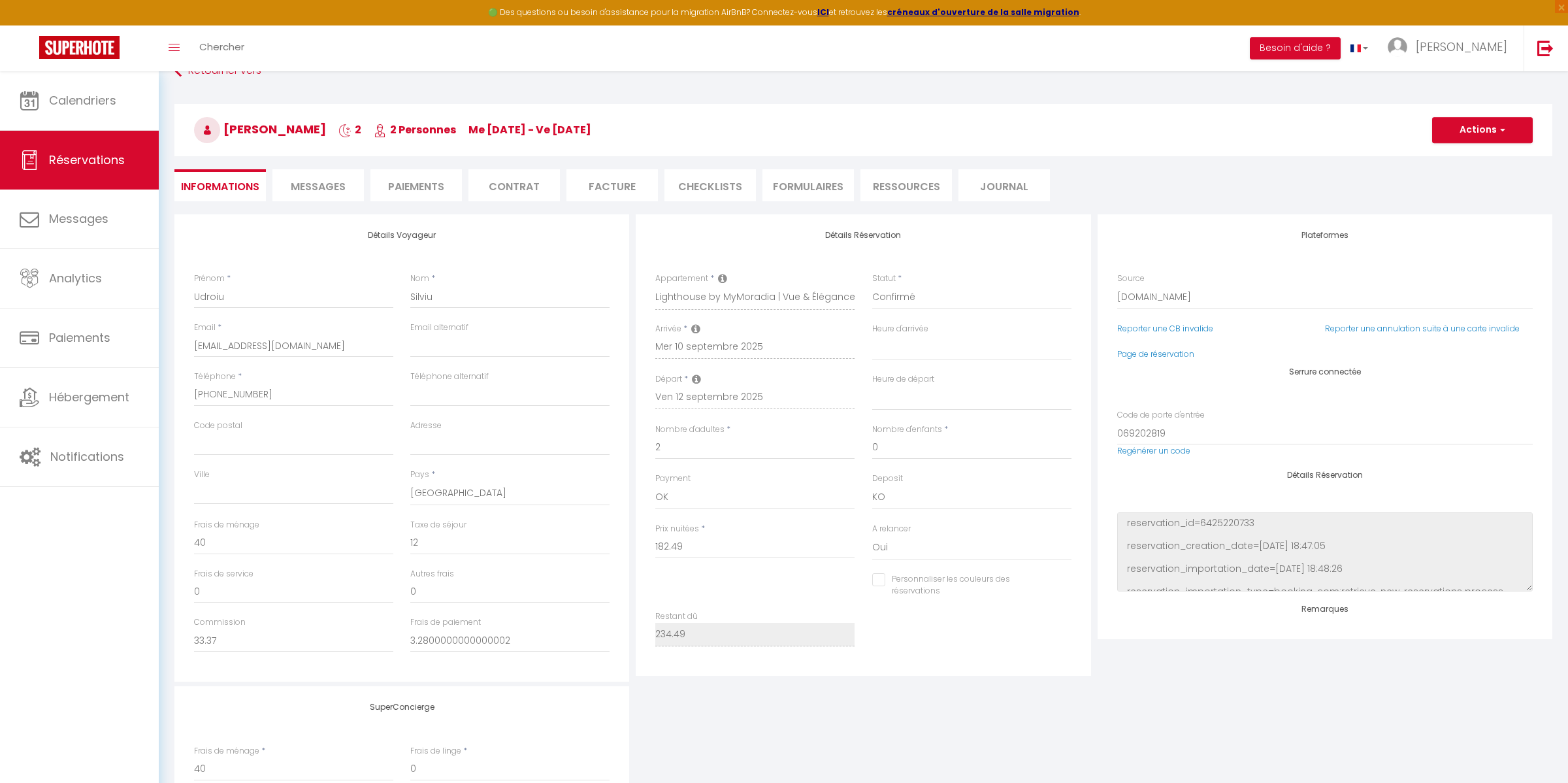
checkbox input "false"
select select
checkbox input "false"
select select
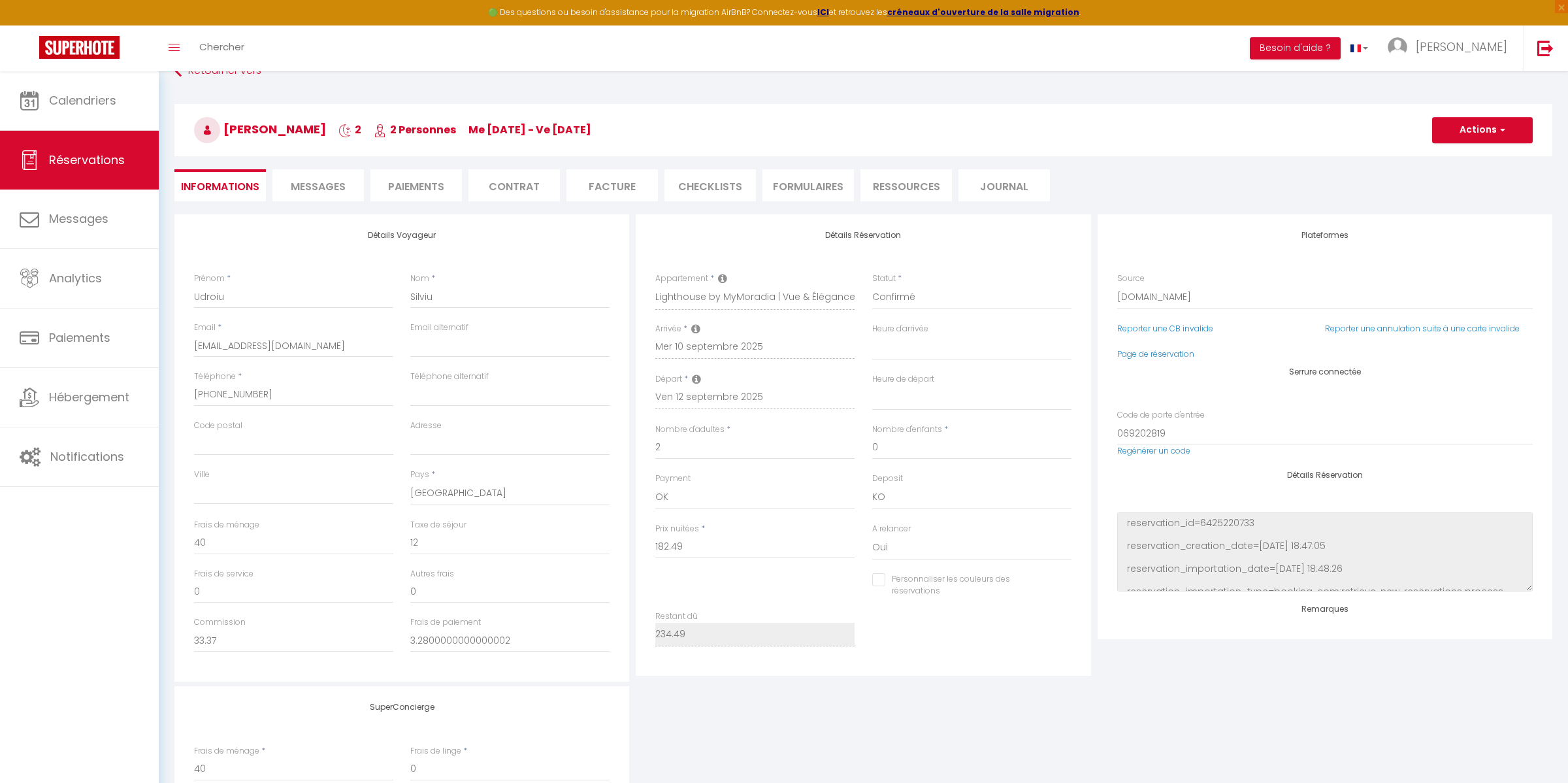
select select
checkbox input "false"
select select
checkbox input "false"
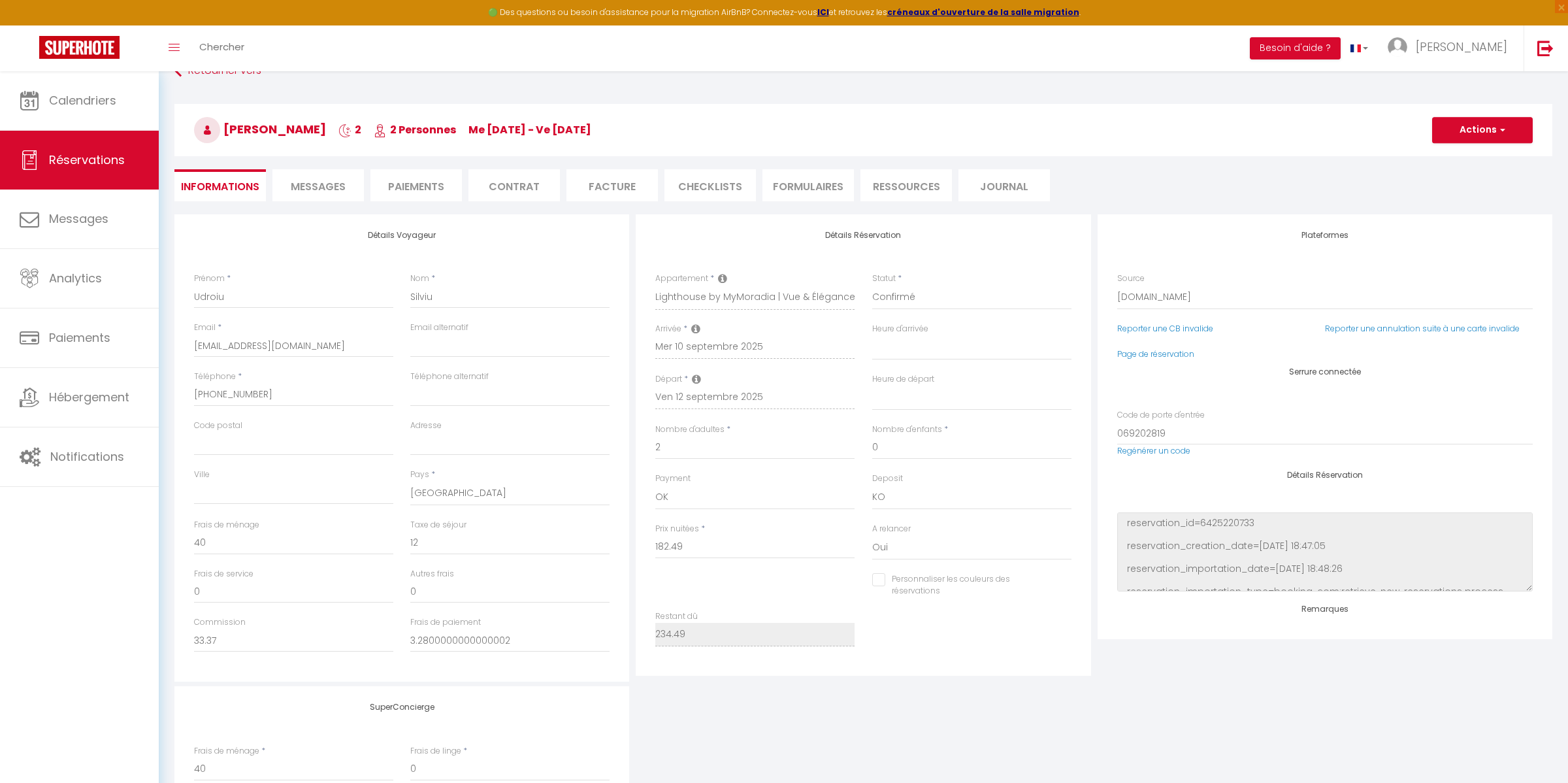
select select
checkbox input "false"
select select
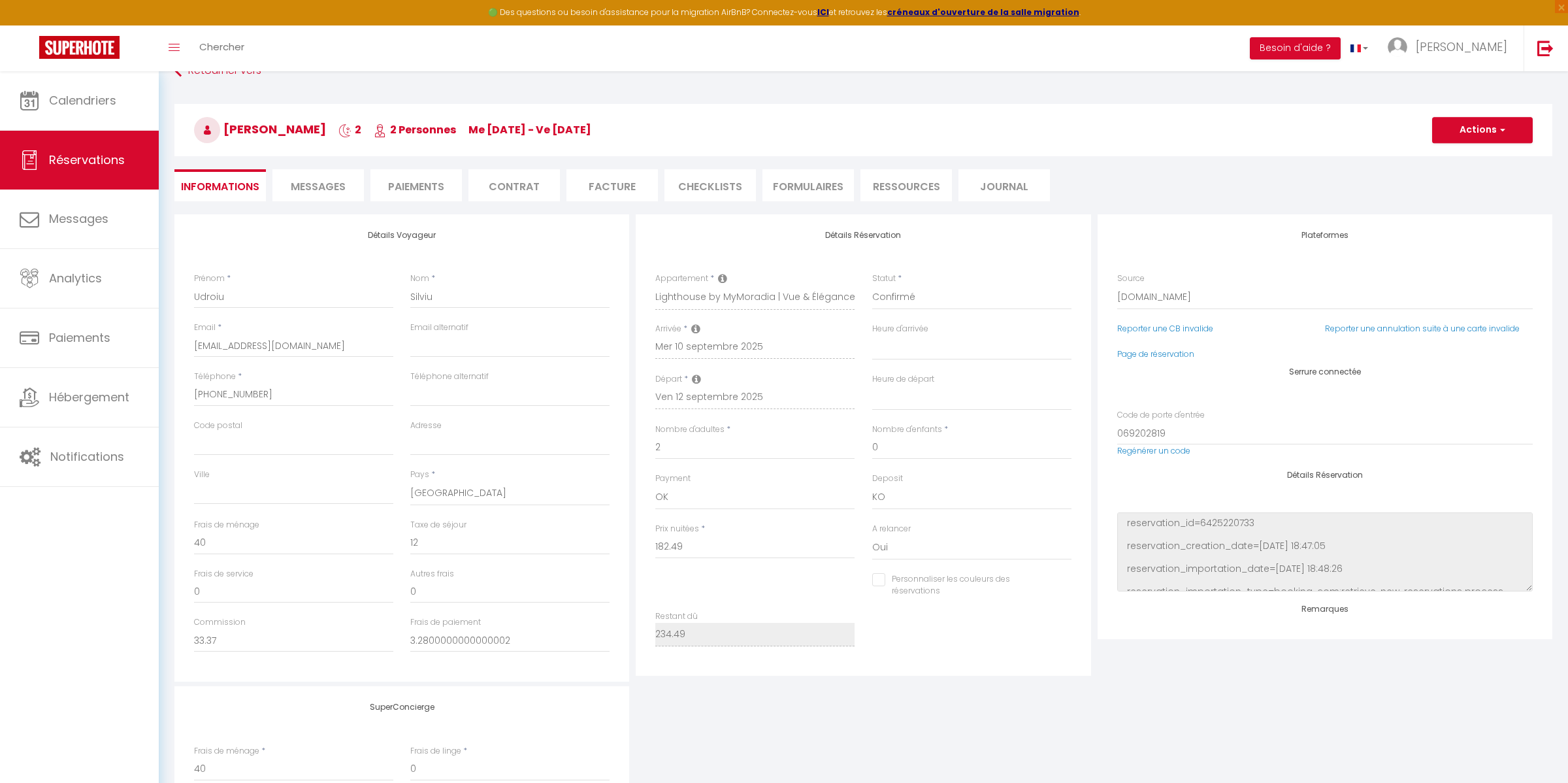
checkbox input "false"
select select
checkbox input "false"
select select
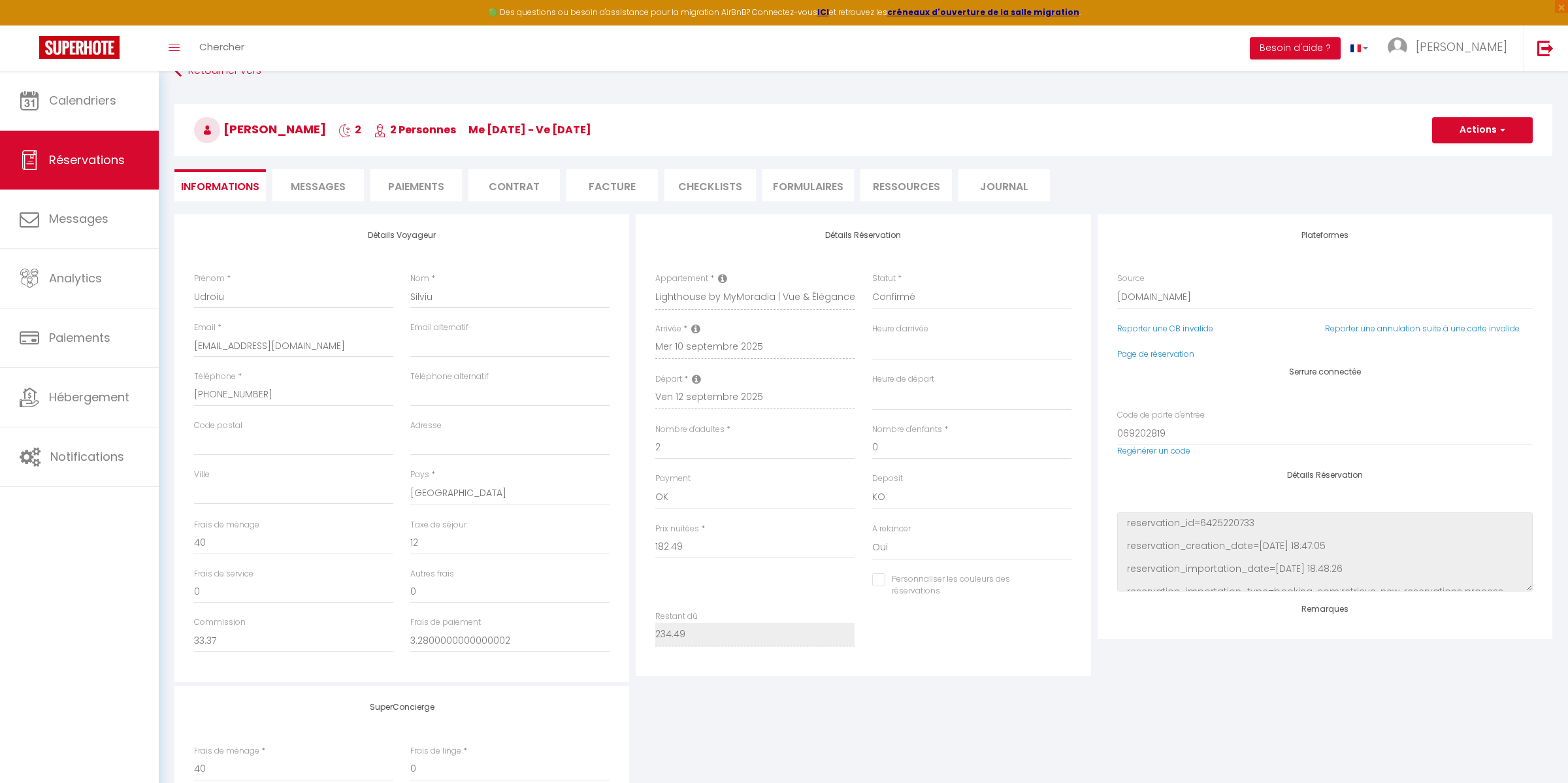
select select
checkbox input "false"
select select
checkbox input "false"
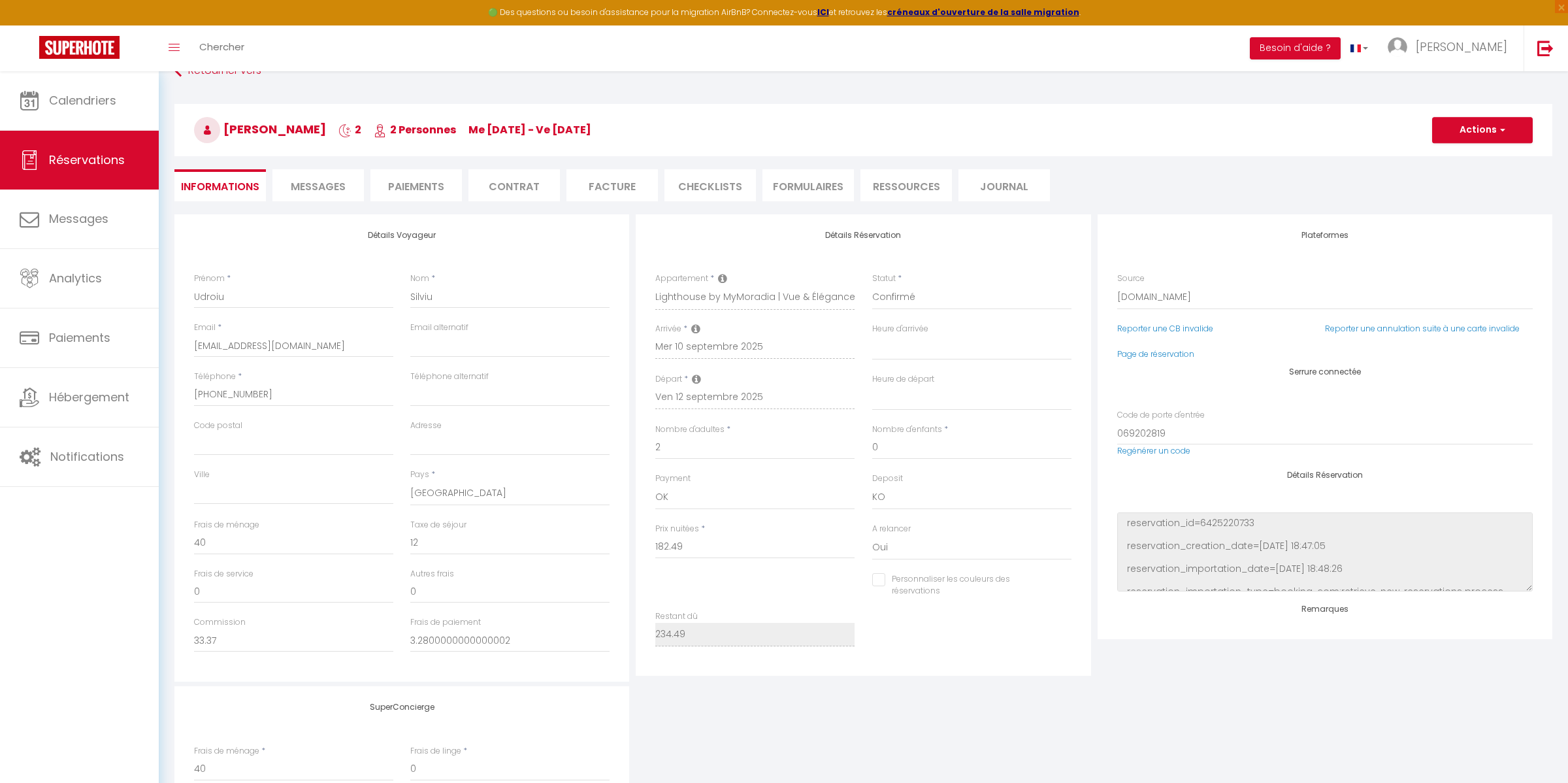
select select
checkbox input "false"
select select
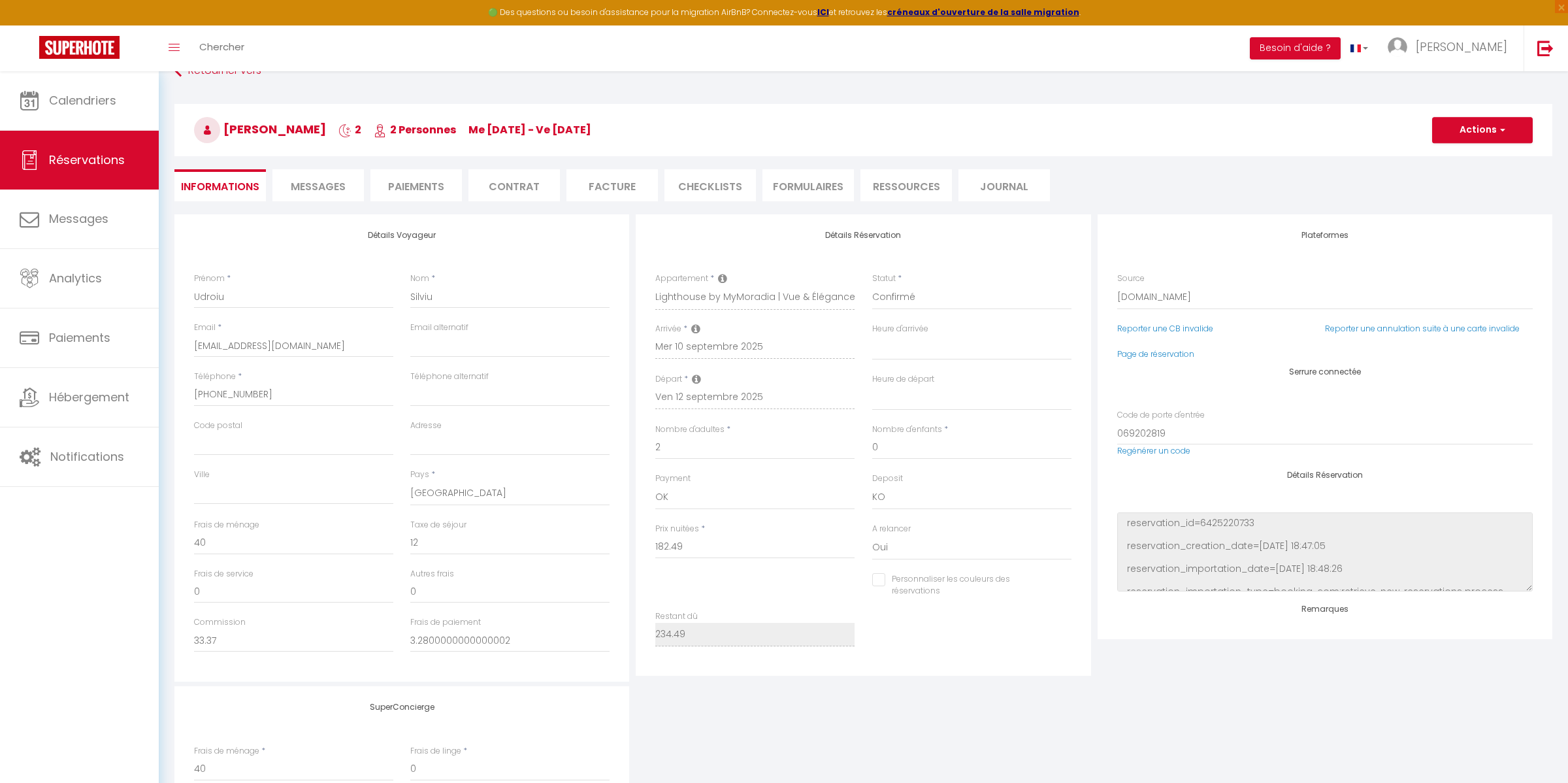
checkbox input "false"
select select
checkbox input "false"
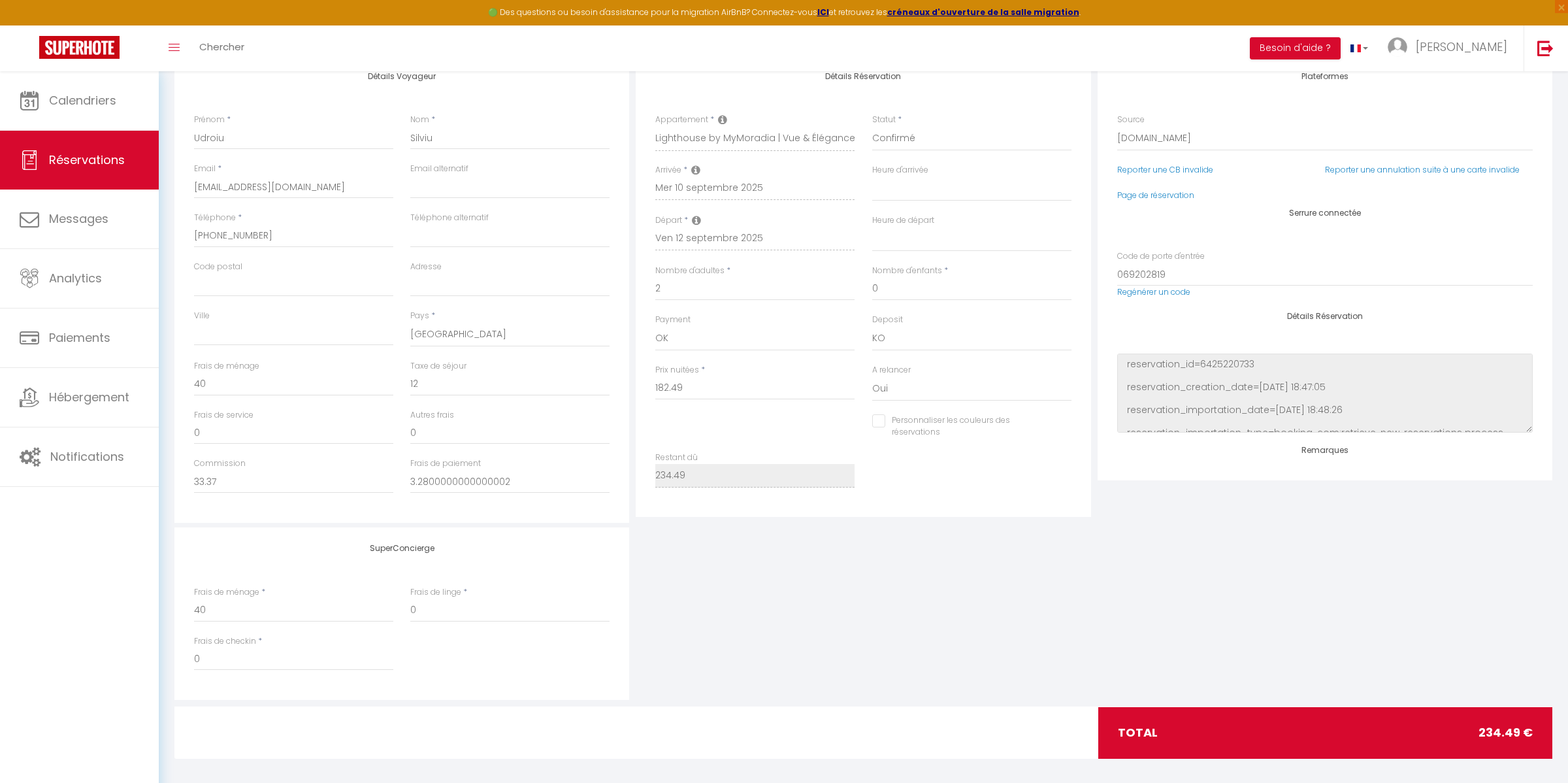
select select
checkbox input "false"
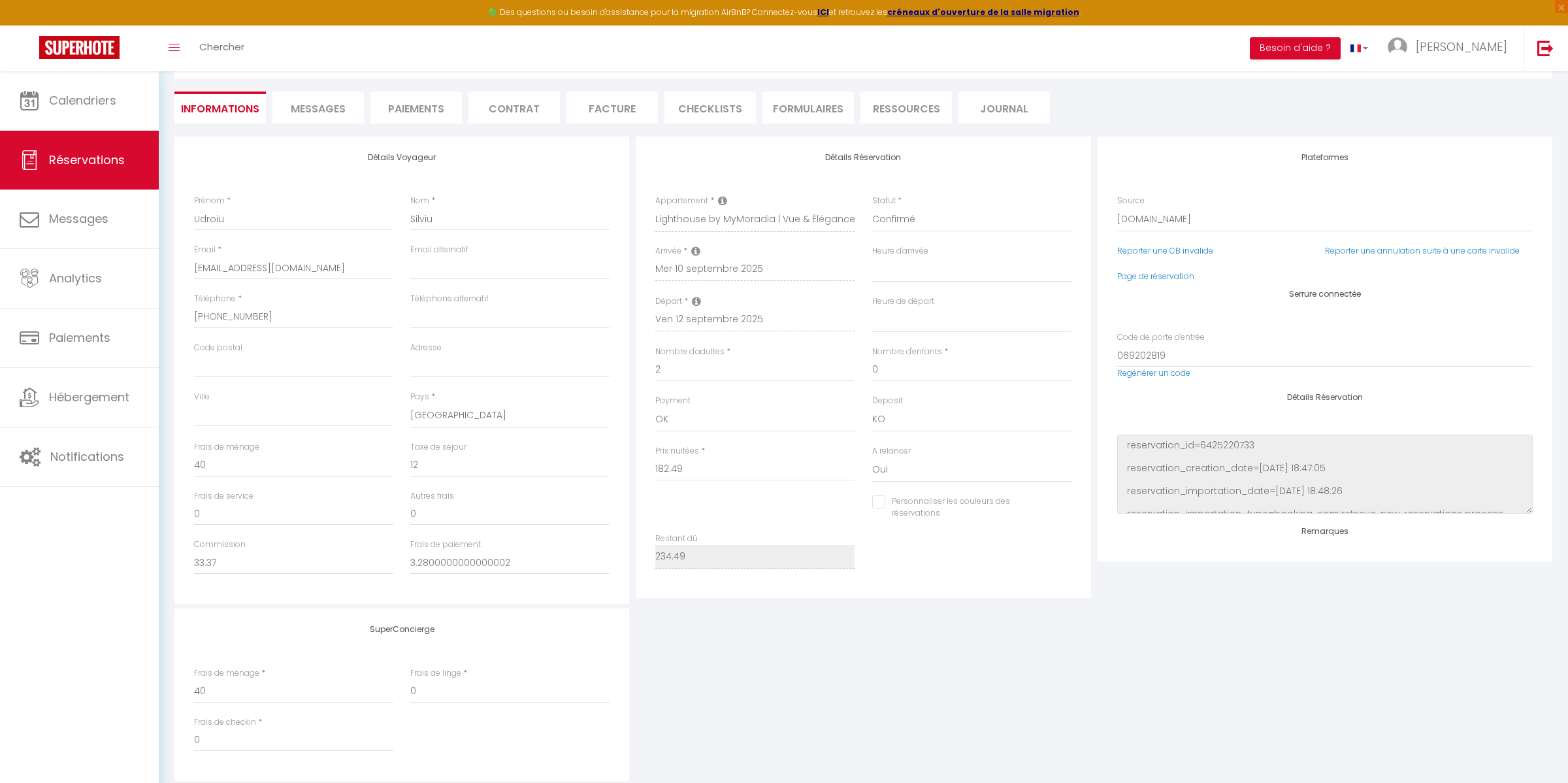
scroll to position [102, 0]
select select
checkbox input "false"
select select
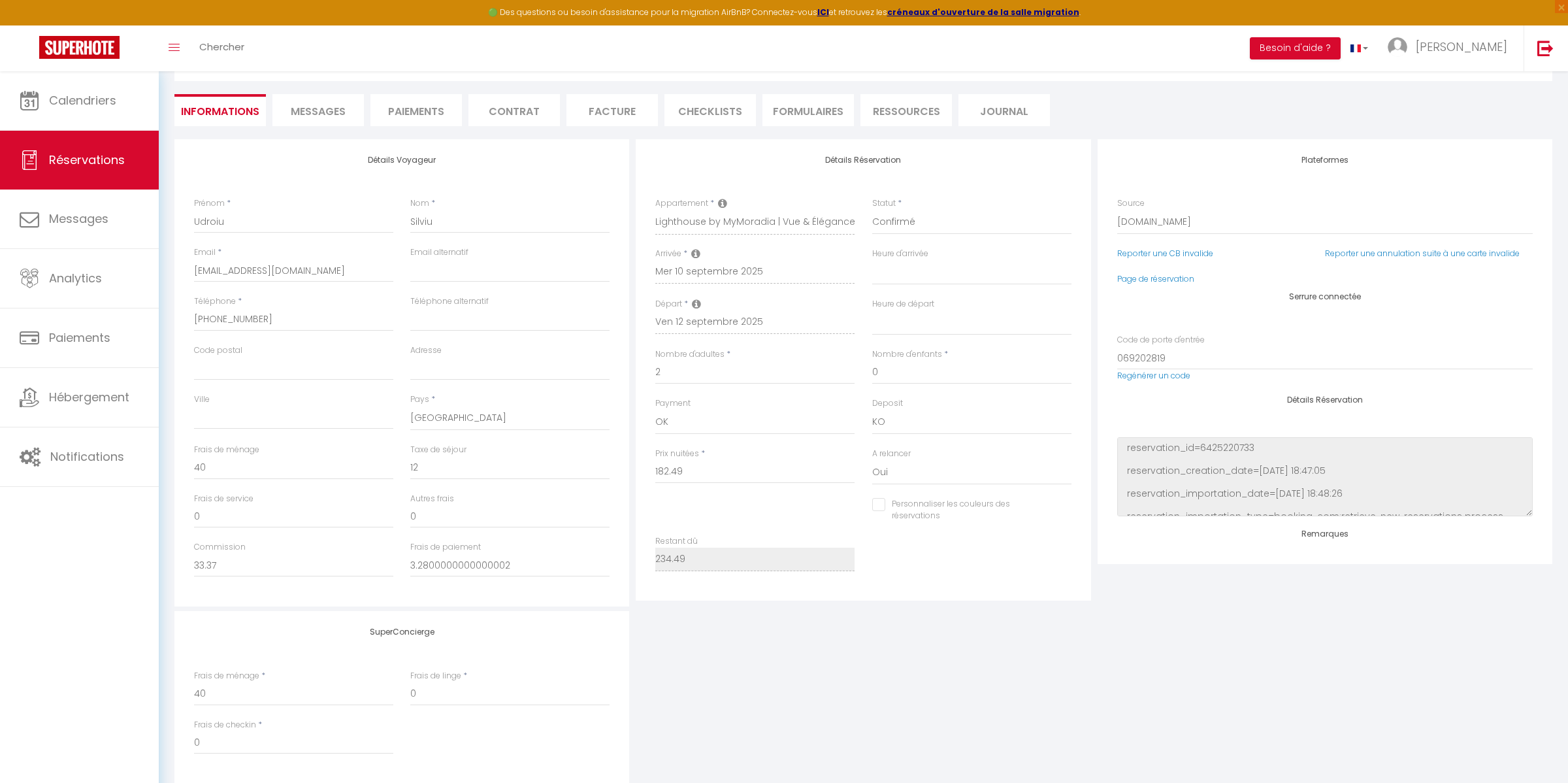
select select
checkbox input "false"
select select
checkbox input "false"
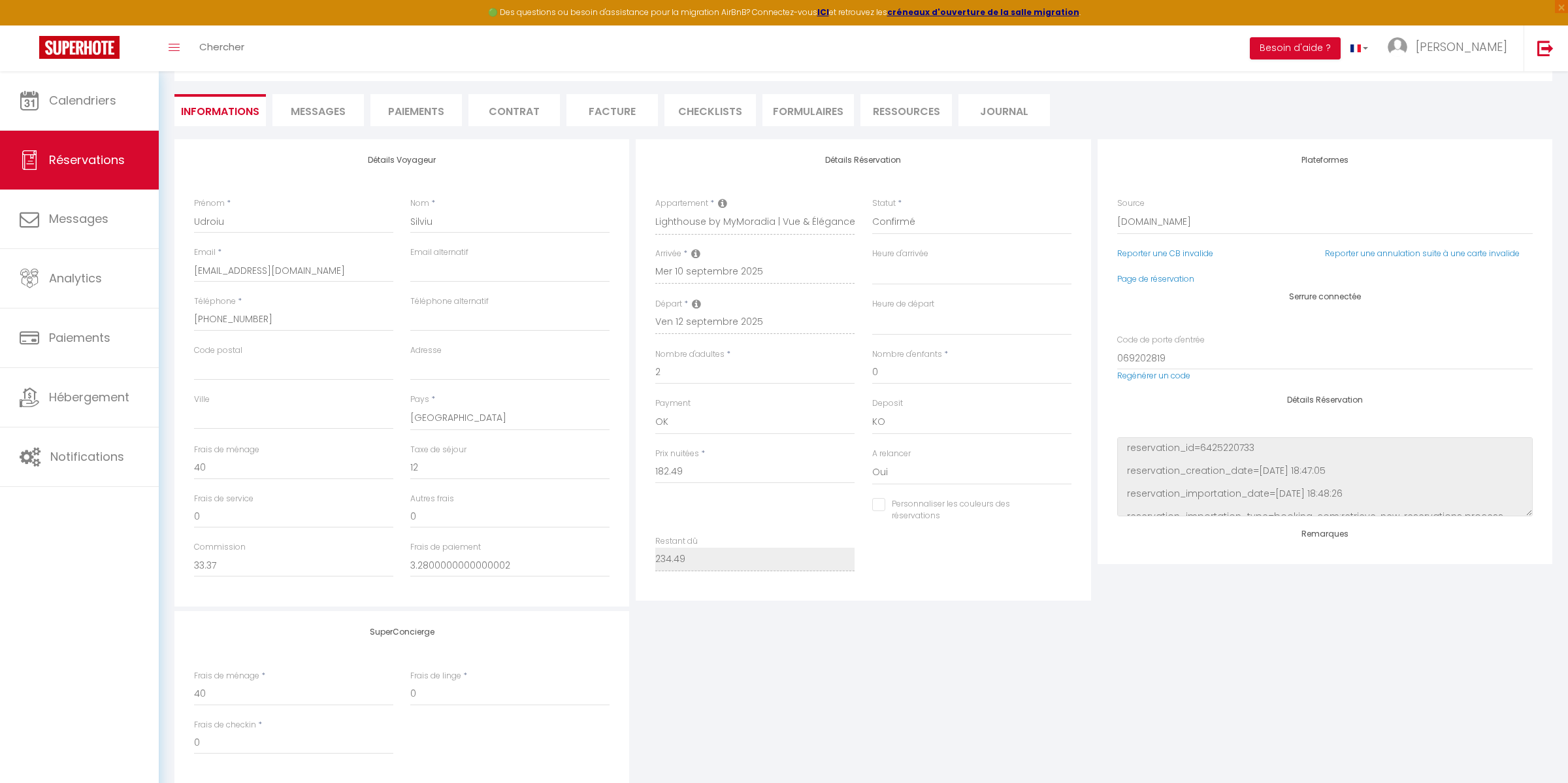
select select
checkbox input "false"
select select
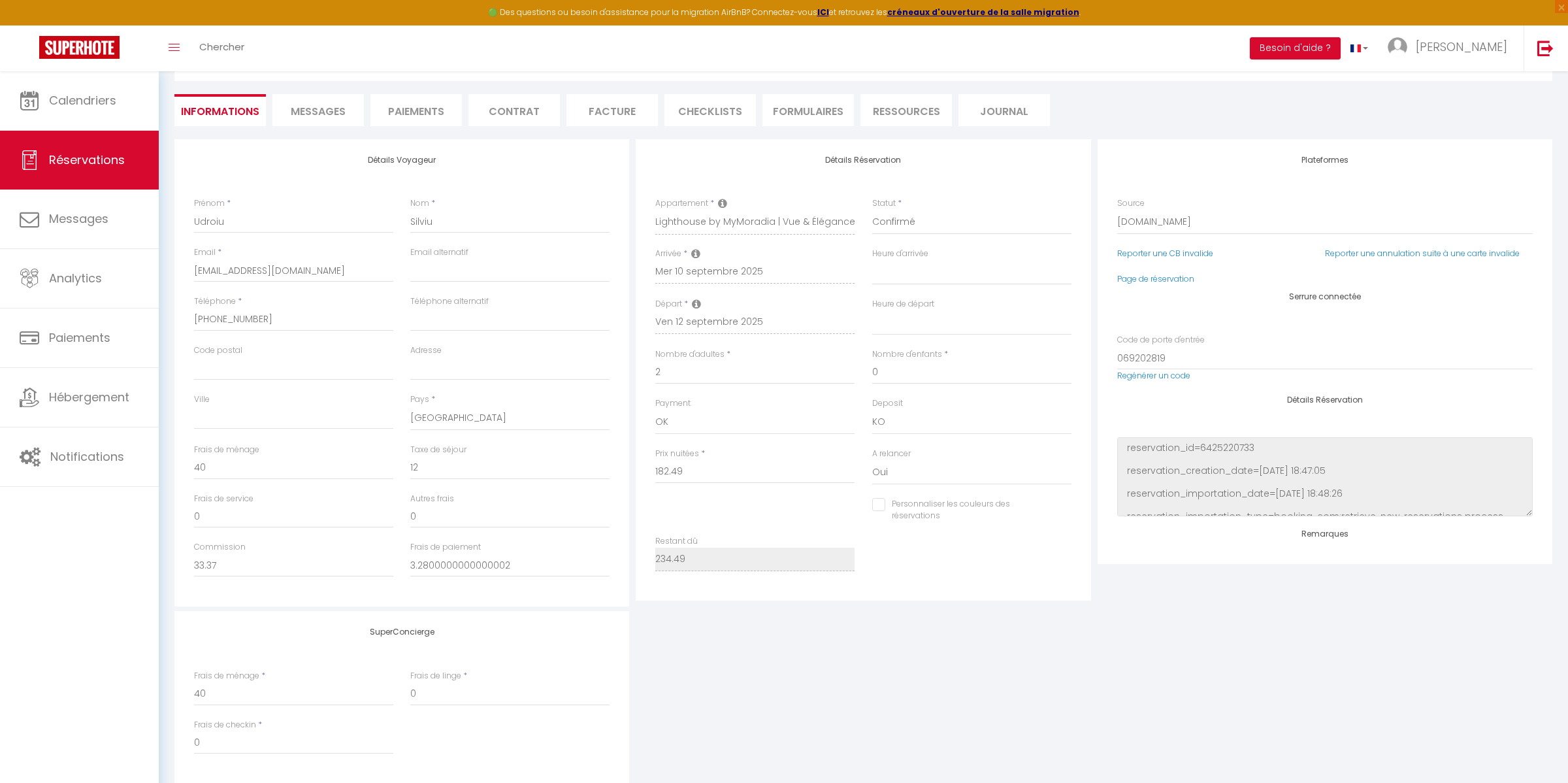
checkbox input "false"
select select
checkbox input "false"
select select
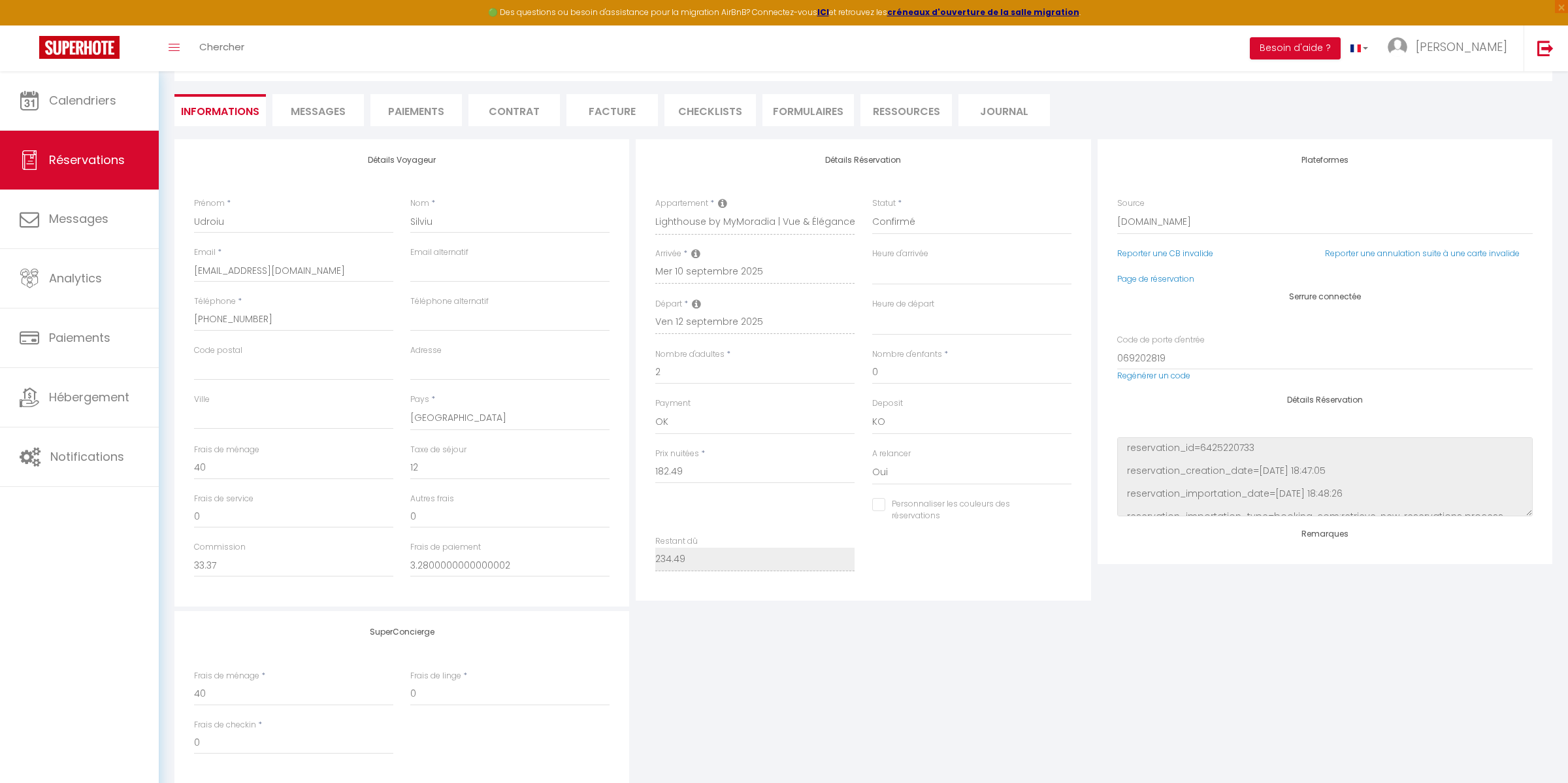
select select
checkbox input "false"
select select
checkbox input "false"
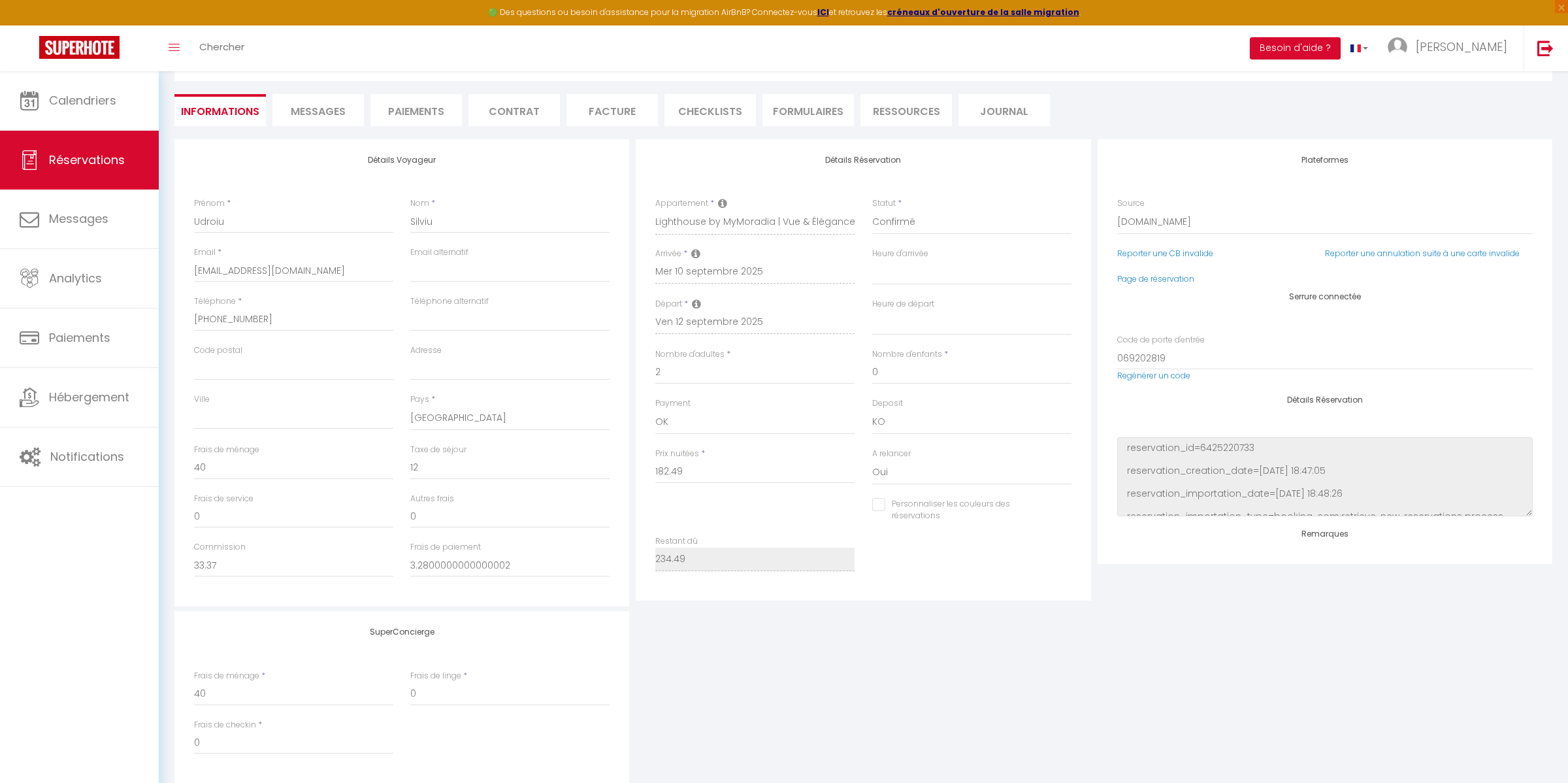
select select
checkbox input "false"
select select
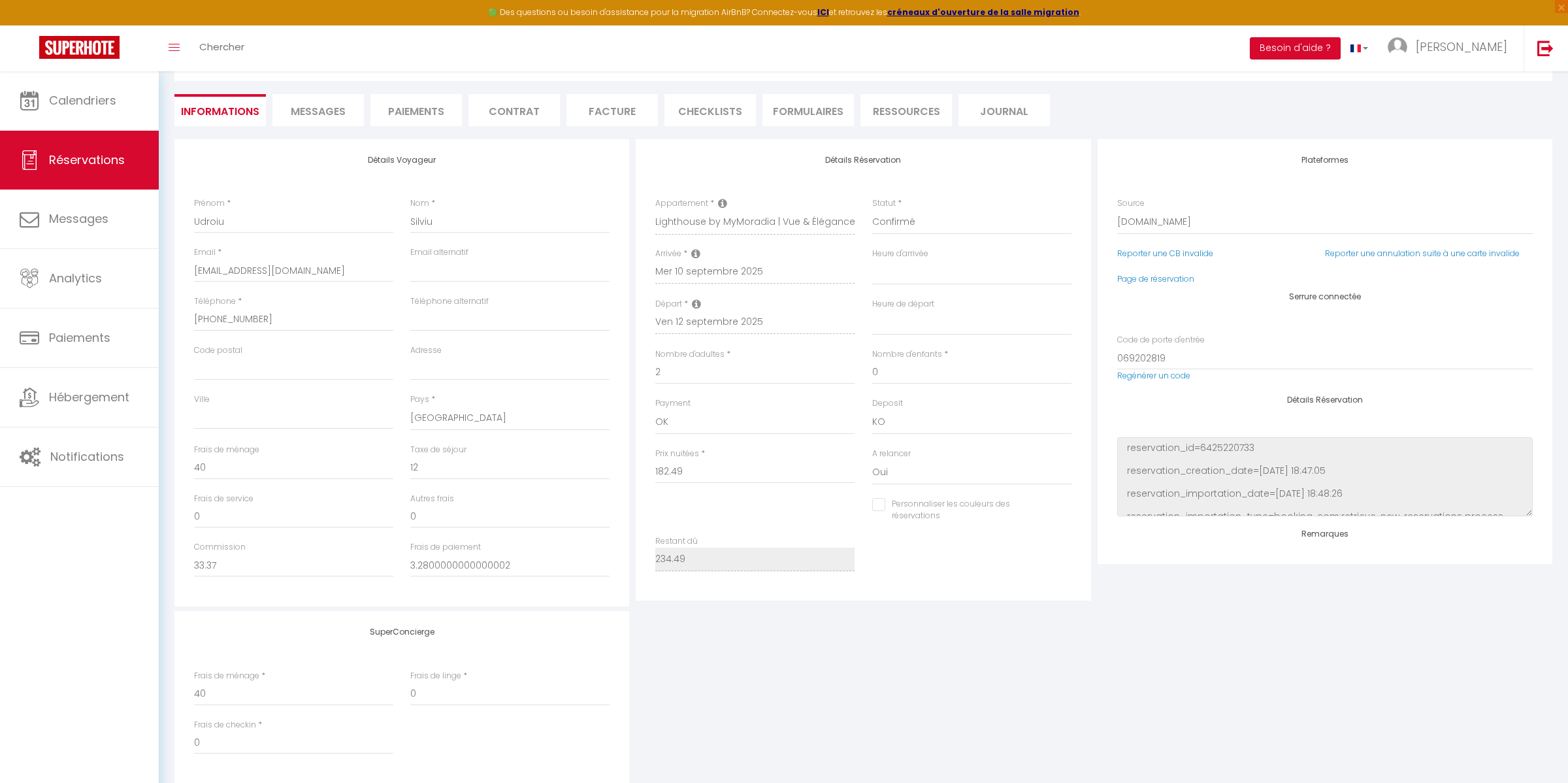
checkbox input "false"
select select
click at [262, 320] on input "[PHONE_NUMBER]" at bounding box center [294, 319] width 199 height 24
drag, startPoint x: 267, startPoint y: 318, endPoint x: 211, endPoint y: 316, distance: 56.0
click at [211, 316] on input "[PHONE_NUMBER]" at bounding box center [294, 319] width 199 height 24
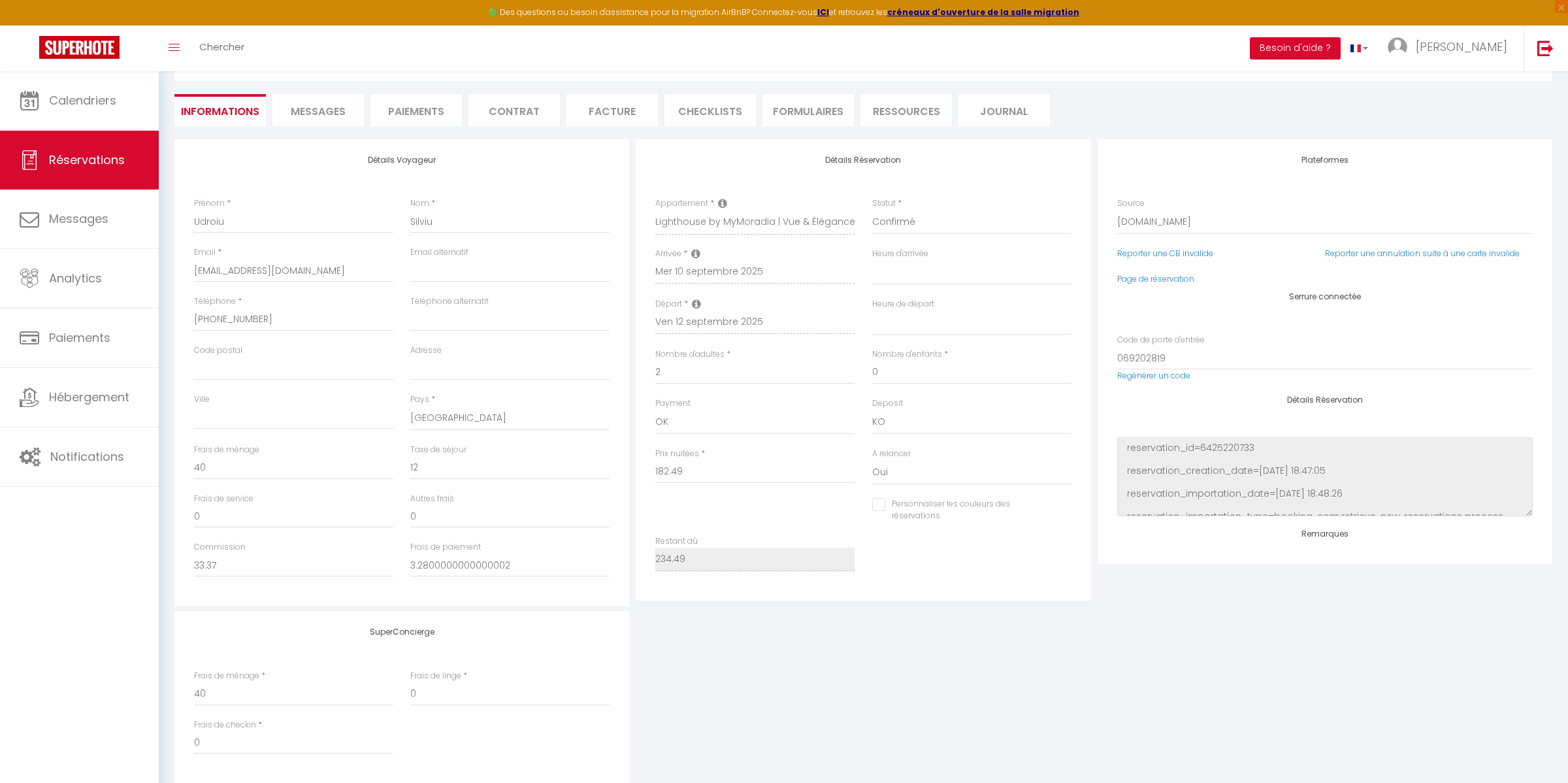
click at [326, 104] on span "Messages" at bounding box center [318, 111] width 55 height 15
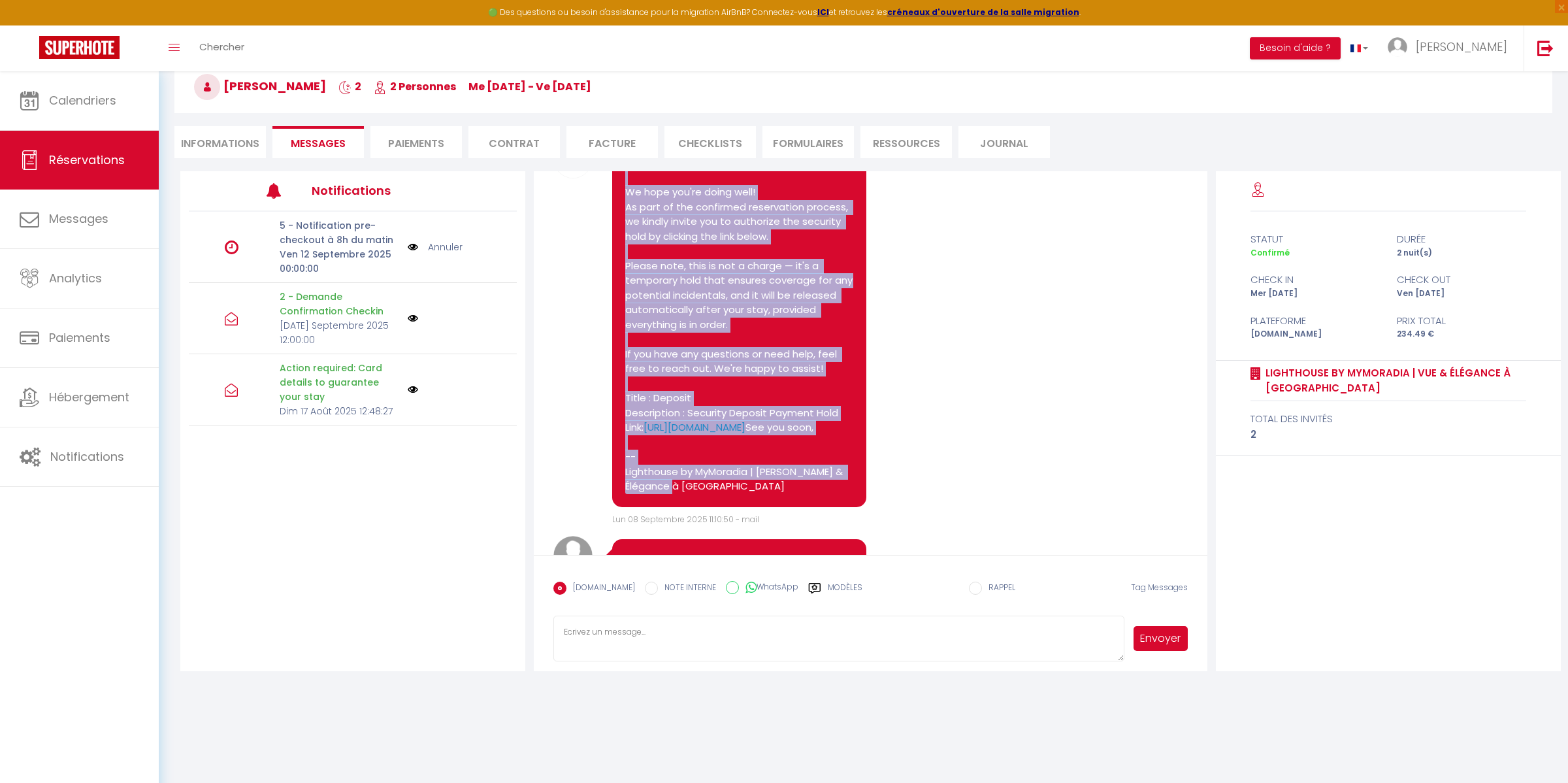
scroll to position [697, 0]
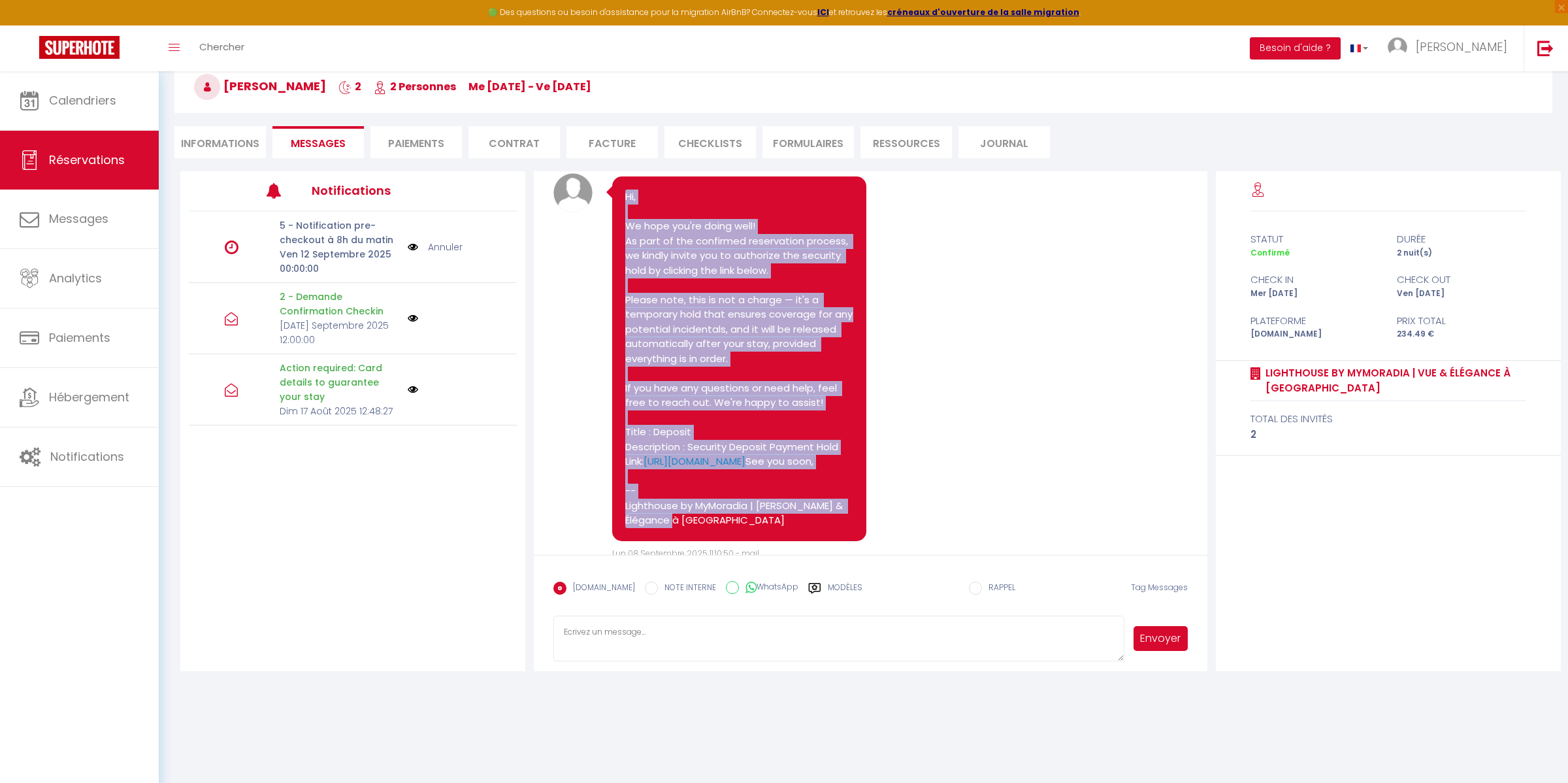
drag, startPoint x: 640, startPoint y: 477, endPoint x: 618, endPoint y: 229, distance: 249.0
click at [618, 229] on div "Hi, We hope you're doing well! As part of the confirmed reservation process, we…" at bounding box center [739, 359] width 254 height 365
copy pre "Hi, We hope you're doing well! As part of the confirmed reservation process, we…"
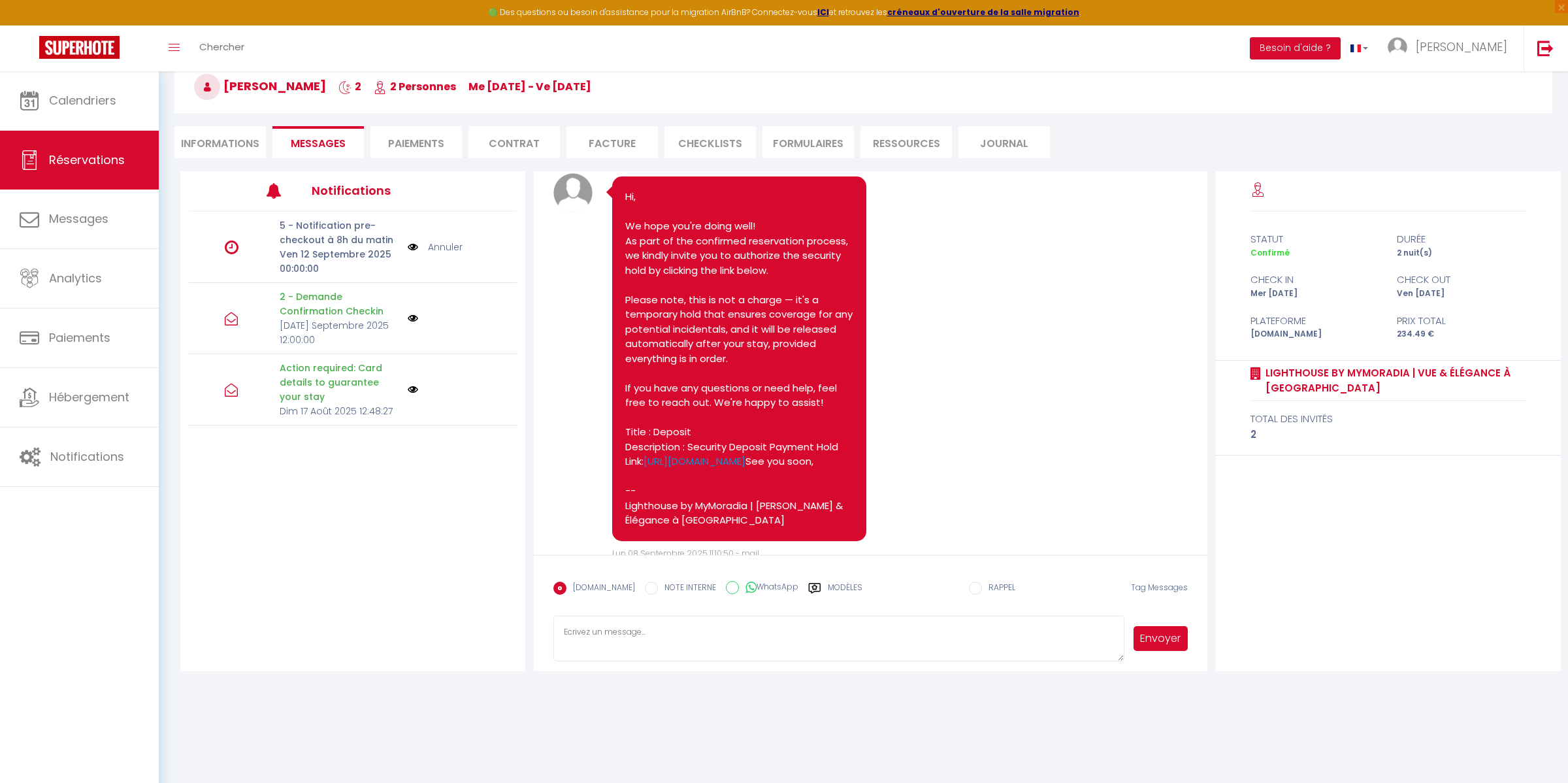
click at [322, 139] on span "Messages" at bounding box center [318, 143] width 55 height 15
click at [86, 231] on link "Messages" at bounding box center [79, 218] width 159 height 59
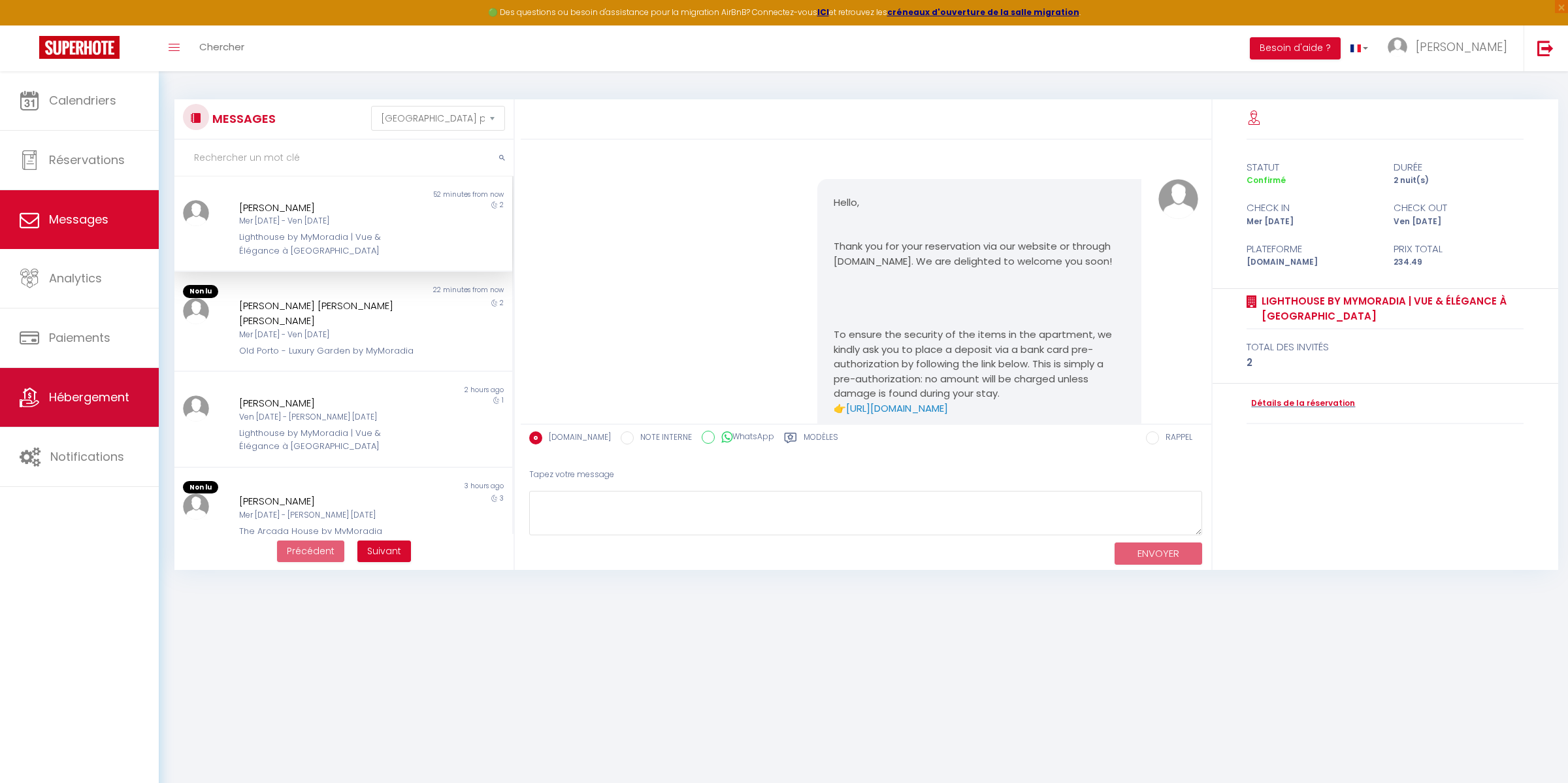
scroll to position [2601, 0]
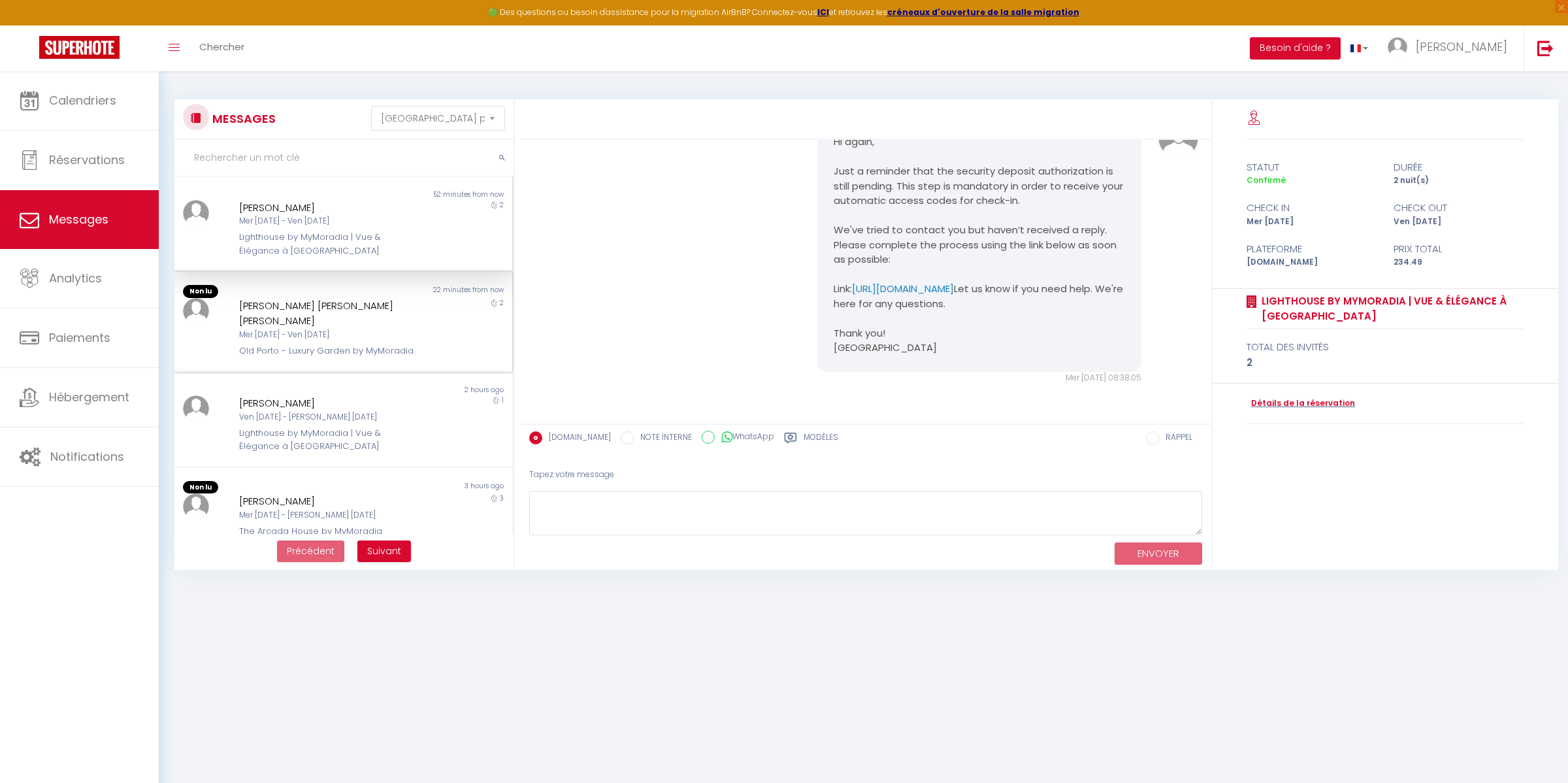
click at [312, 329] on div "Mer [DATE] - Ven [DATE]" at bounding box center [329, 335] width 180 height 12
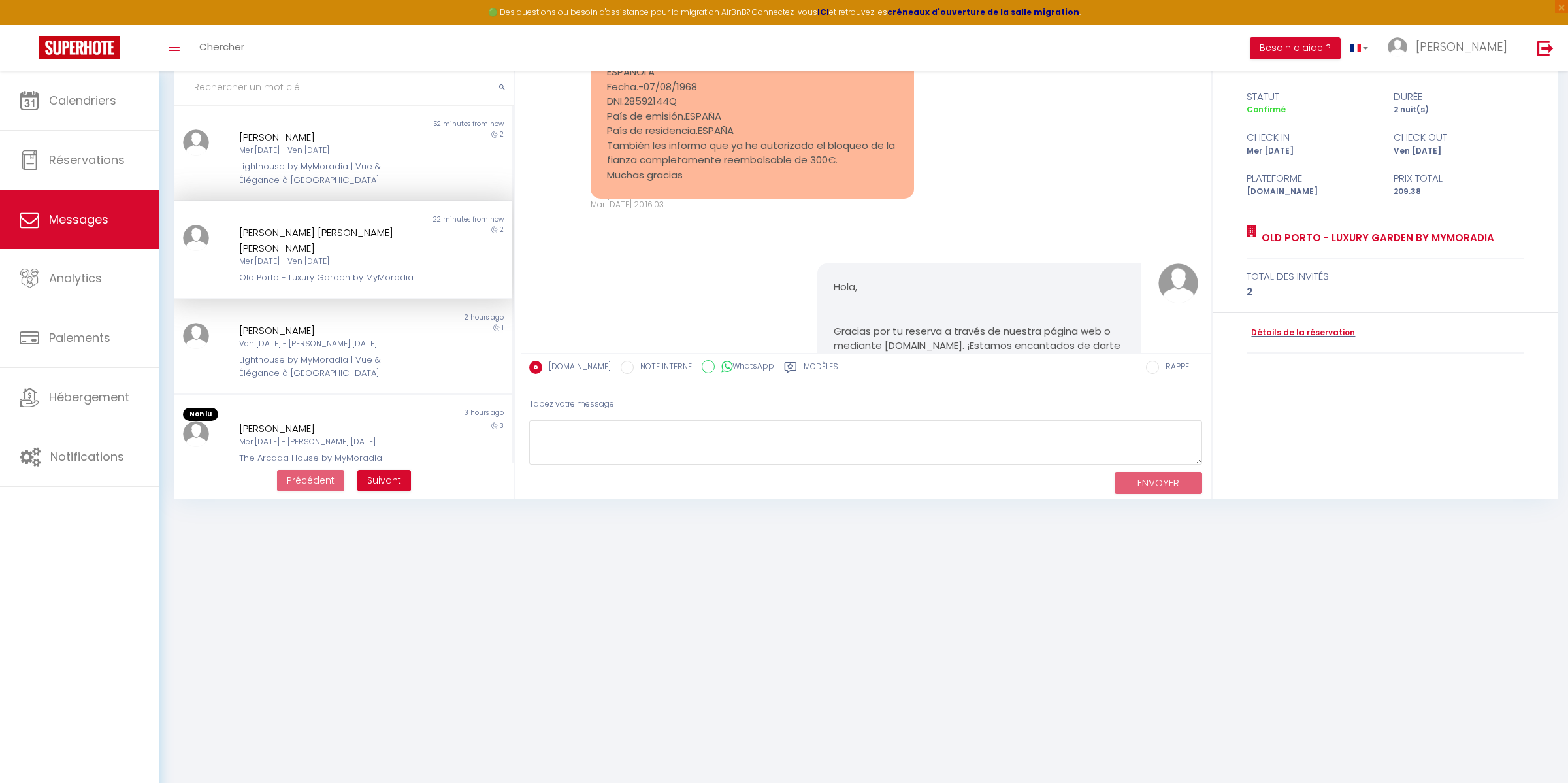
scroll to position [2330, 0]
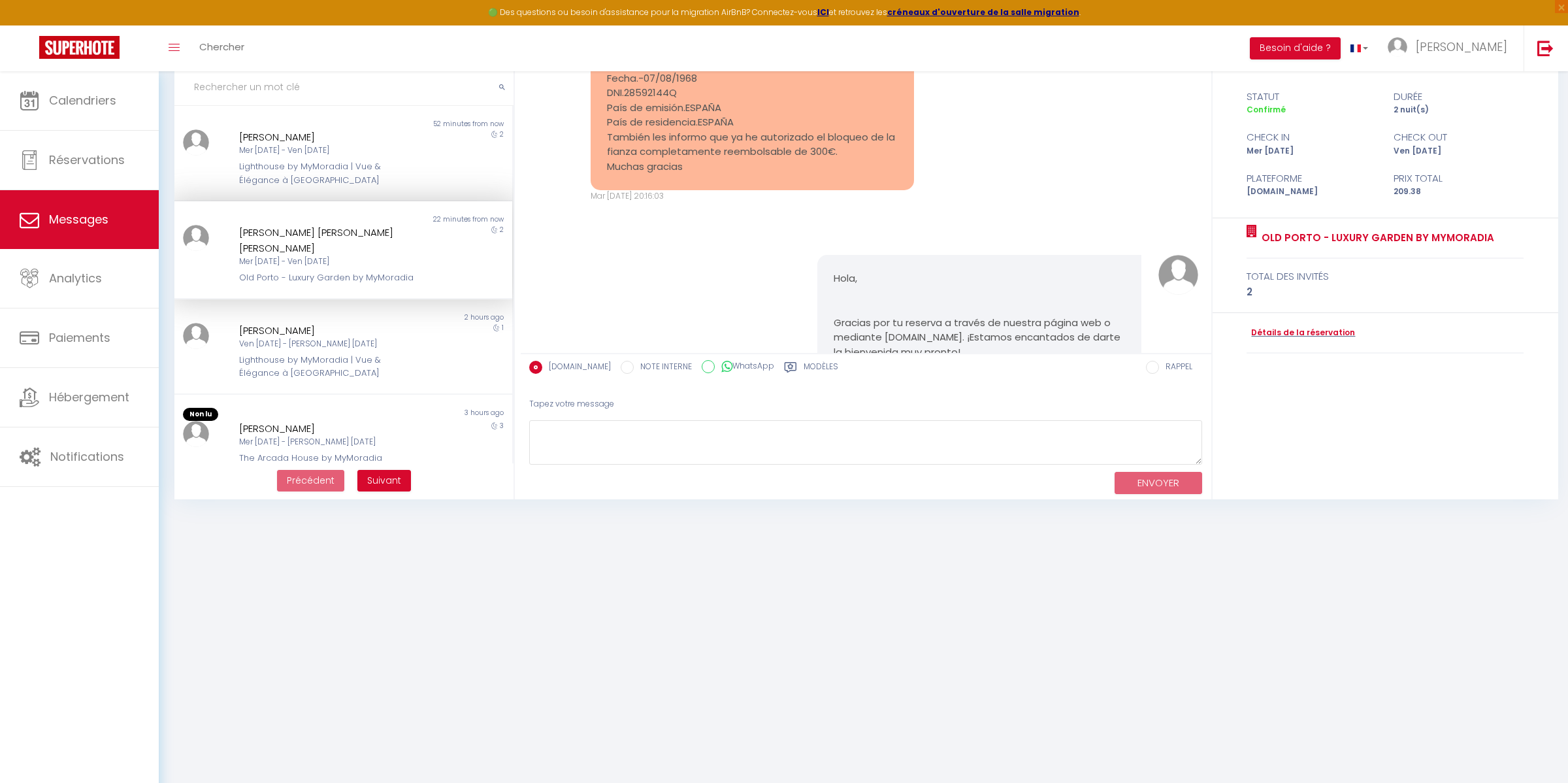
drag, startPoint x: 789, startPoint y: 271, endPoint x: 673, endPoint y: 292, distance: 117.9
click at [673, 292] on div "Hola, Gracias por tu reserva a través de nuestra página web o mediante [DOMAIN_…" at bounding box center [866, 615] width 681 height 774
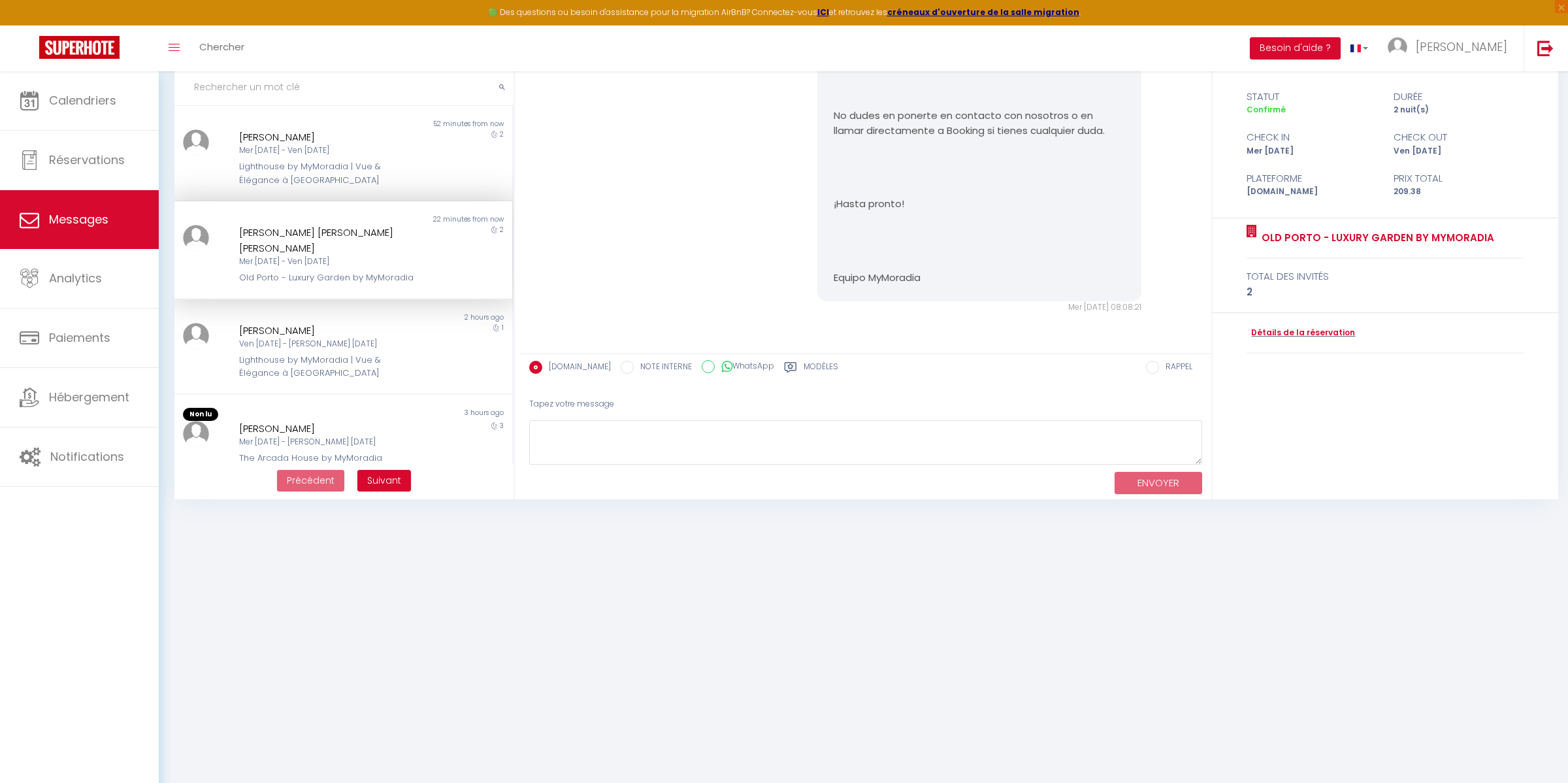
scroll to position [3022, 0]
click at [612, 440] on textarea at bounding box center [866, 442] width 674 height 45
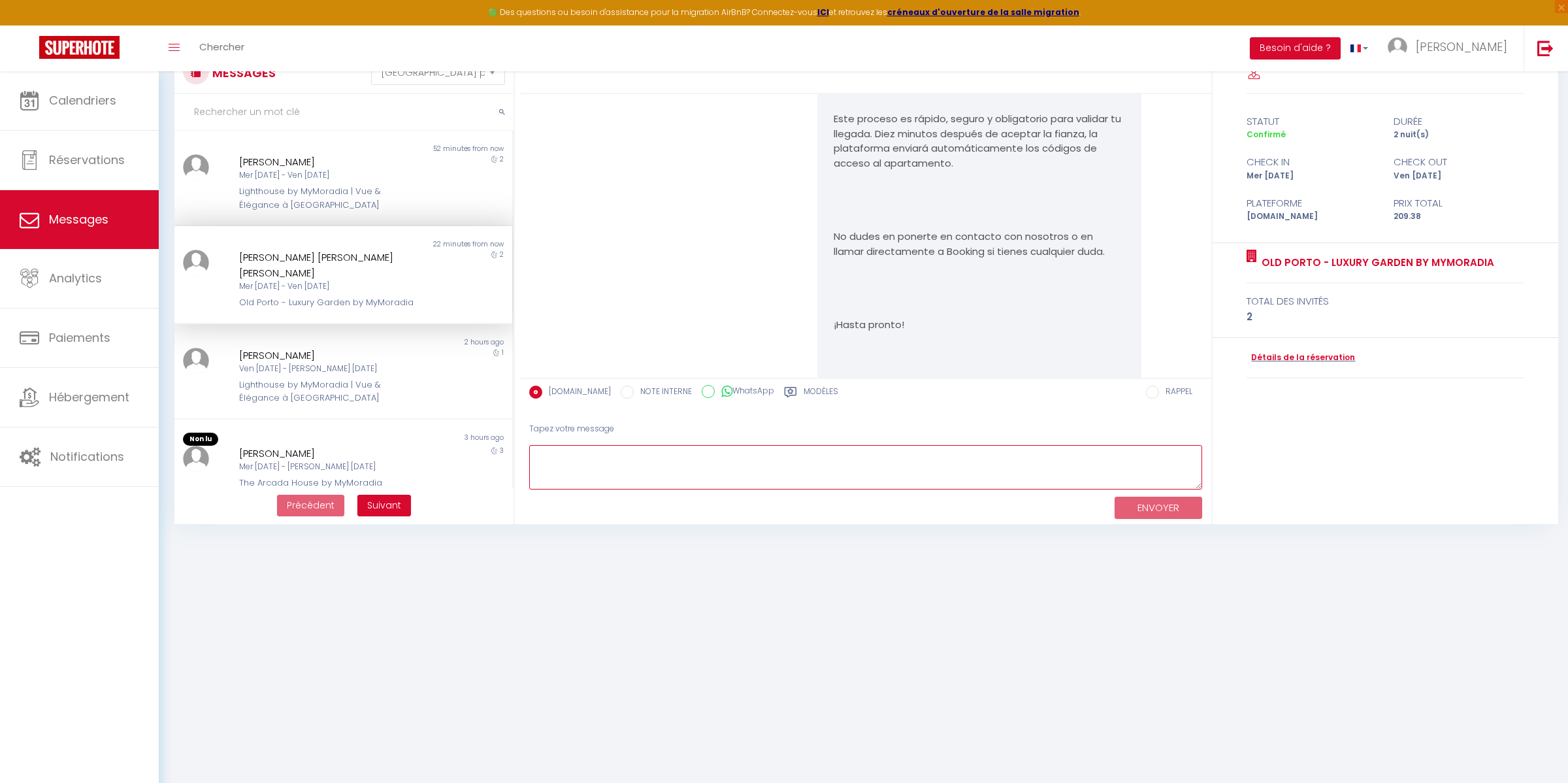
scroll to position [2824, 0]
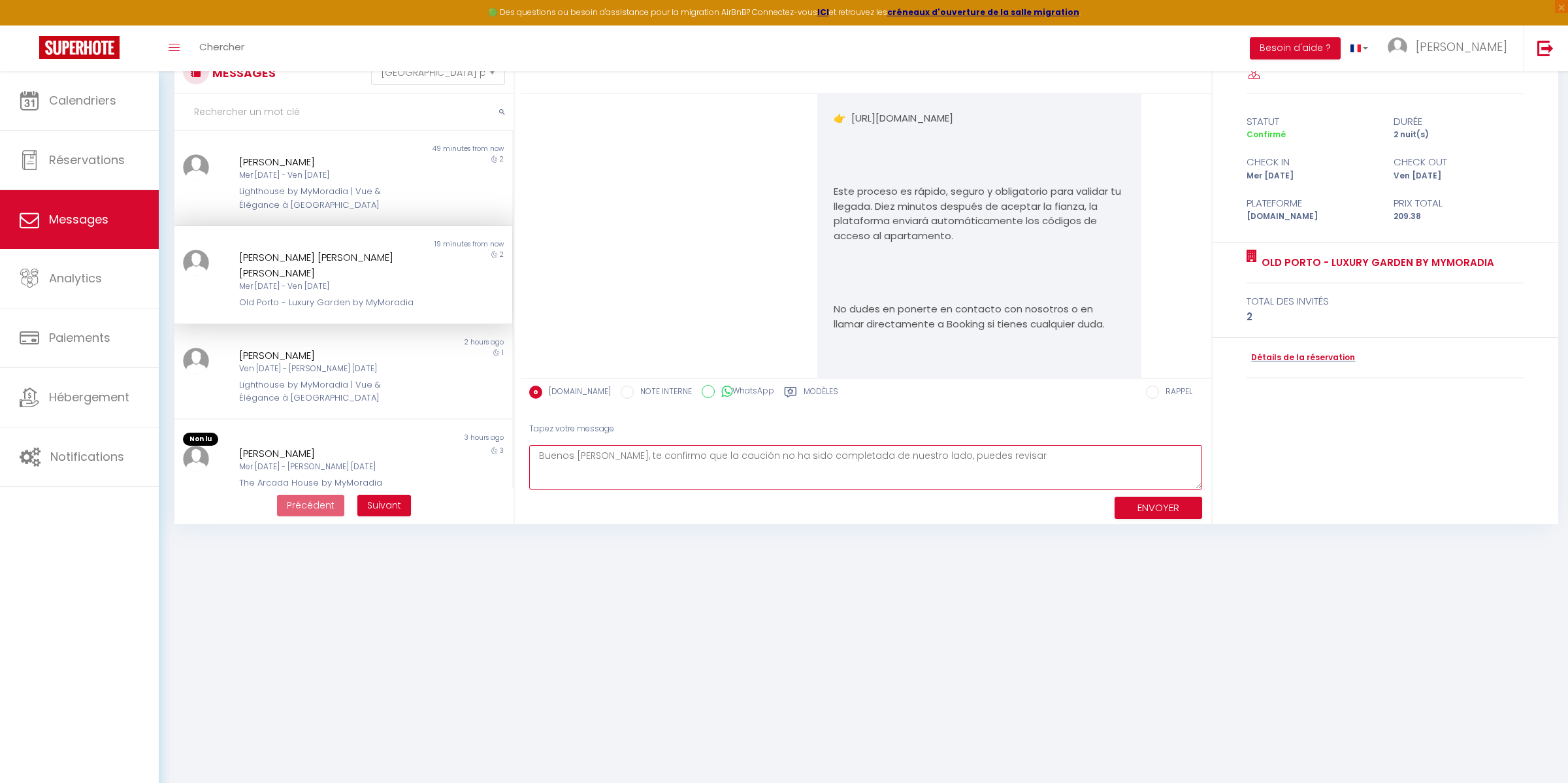
click at [584, 453] on textarea "Buenos [PERSON_NAME], te confirmo que la caución no ha sido completada de nuest…" at bounding box center [866, 467] width 674 height 45
click at [0, 0] on lt-strong "í" at bounding box center [0, 0] width 0 height 0
click at [1097, 455] on textarea "Buenos [PERSON_NAME], te confirmo que la caución no ha sido completada de nuest…" at bounding box center [866, 467] width 674 height 45
drag, startPoint x: 1083, startPoint y: 145, endPoint x: 839, endPoint y: 146, distance: 244.0
click at [839, 126] on p "👉 [URL][DOMAIN_NAME]" at bounding box center [979, 118] width 291 height 15
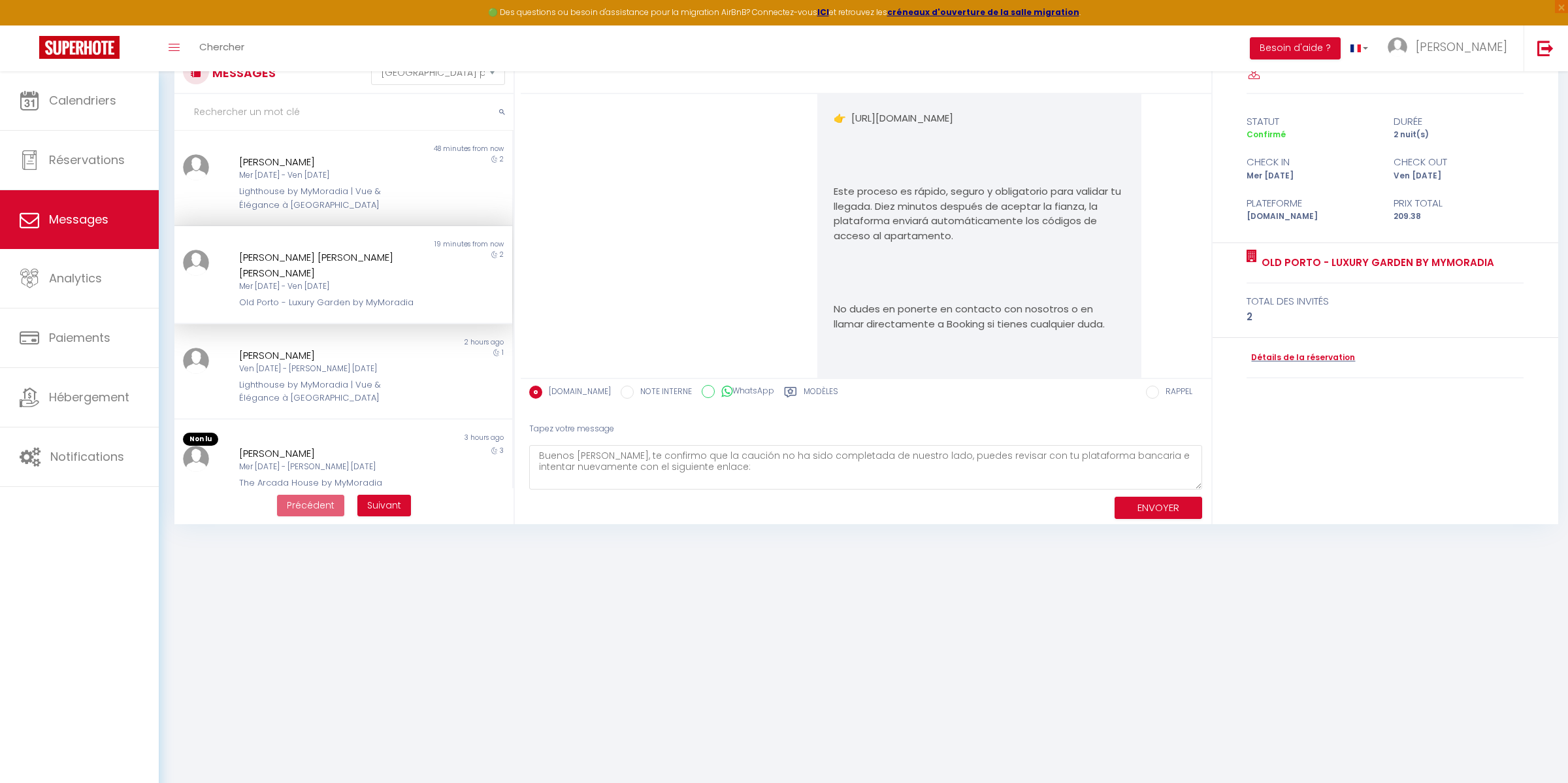
copy p "👉 [URL][DOMAIN_NAME]"
click at [758, 461] on textarea "Buenos [PERSON_NAME], te confirmo que la caución no ha sido completada de nuest…" at bounding box center [866, 467] width 674 height 45
click at [714, 470] on textarea "Buenos [PERSON_NAME], te confirmo que la caución no ha sido completada de nuest…" at bounding box center [866, 467] width 674 height 45
paste textarea "👉 [URL][DOMAIN_NAME]"
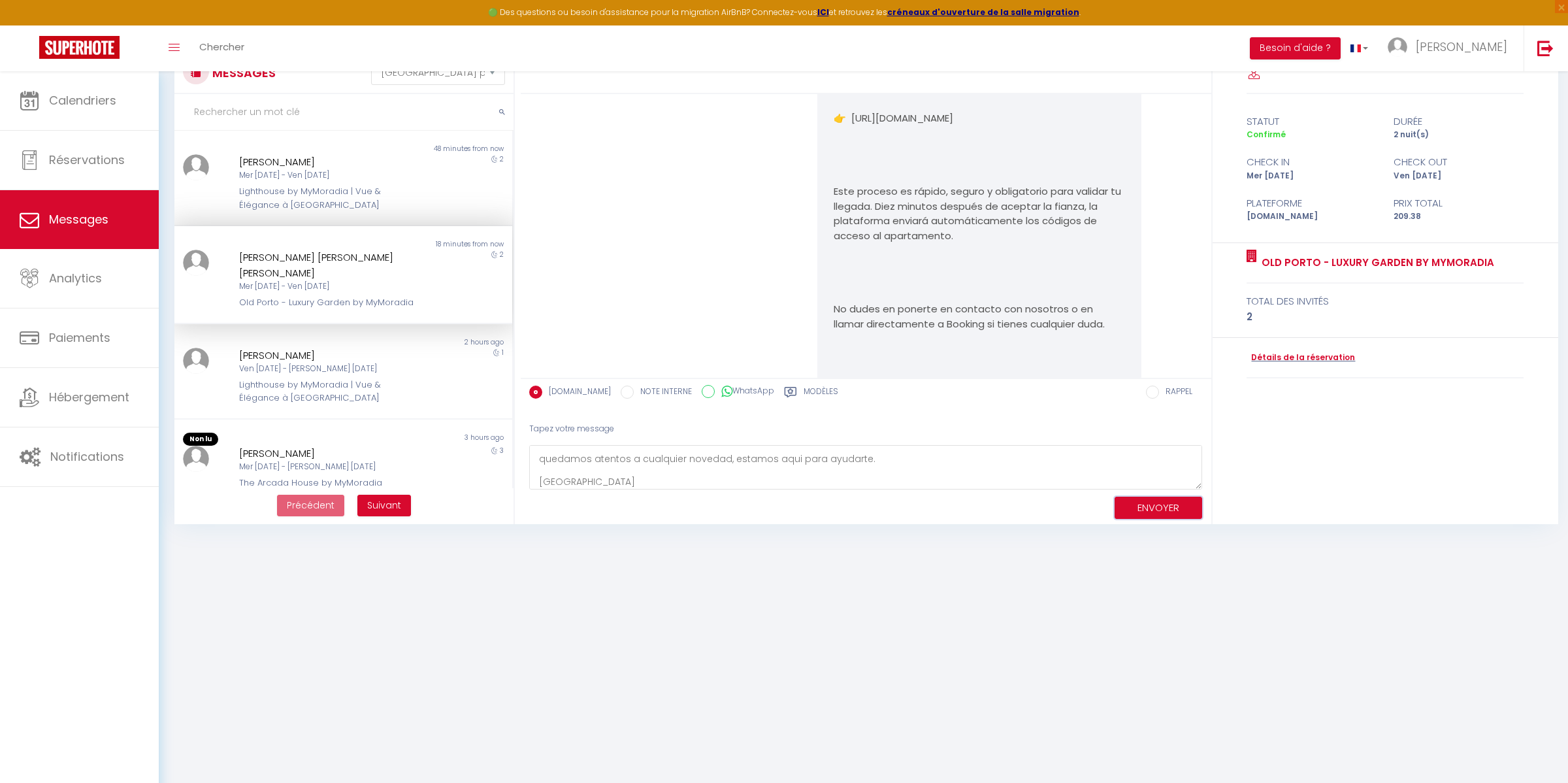
click at [1155, 512] on button "ENVOYER" at bounding box center [1159, 508] width 88 height 23
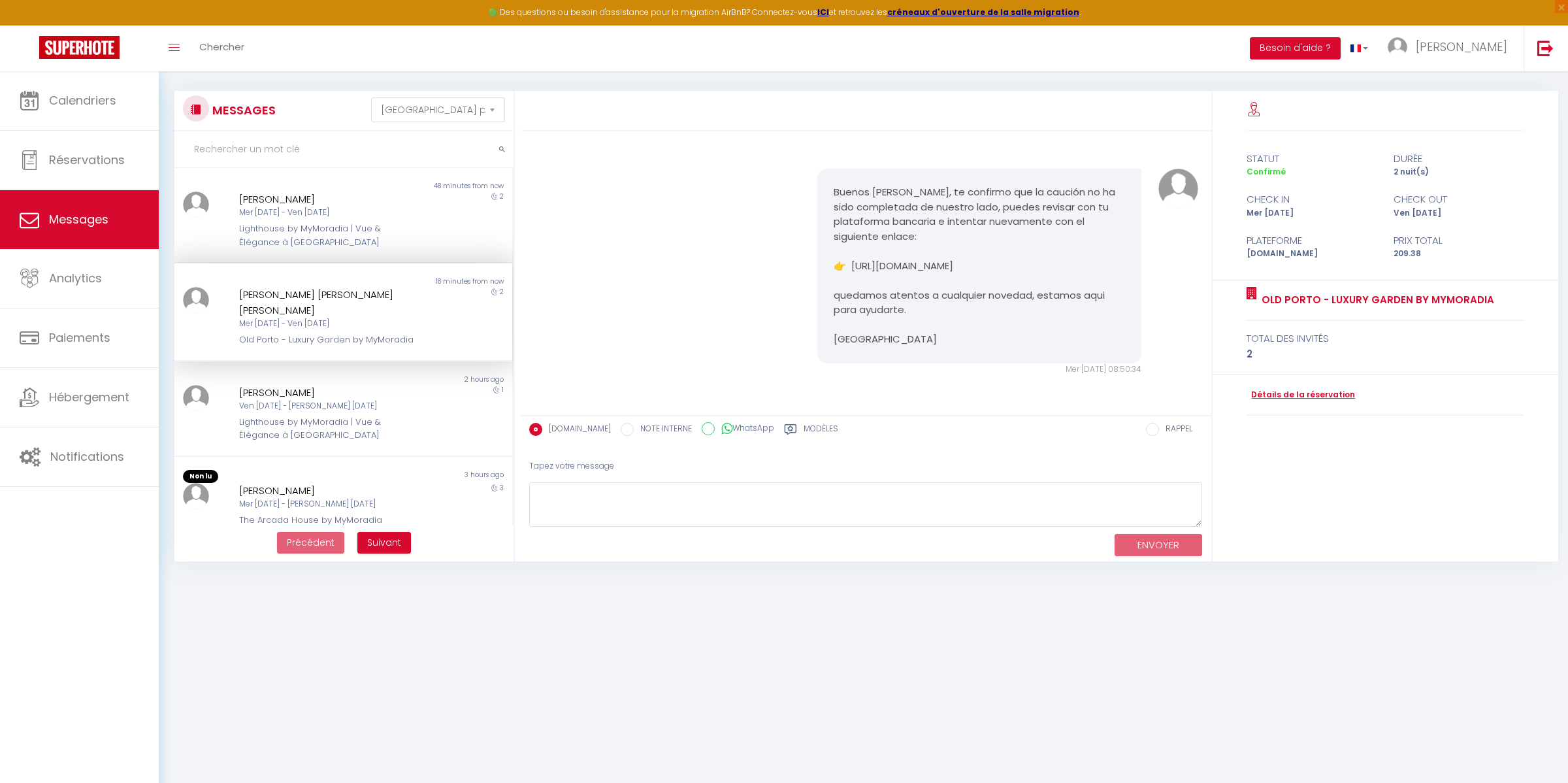
scroll to position [0, 0]
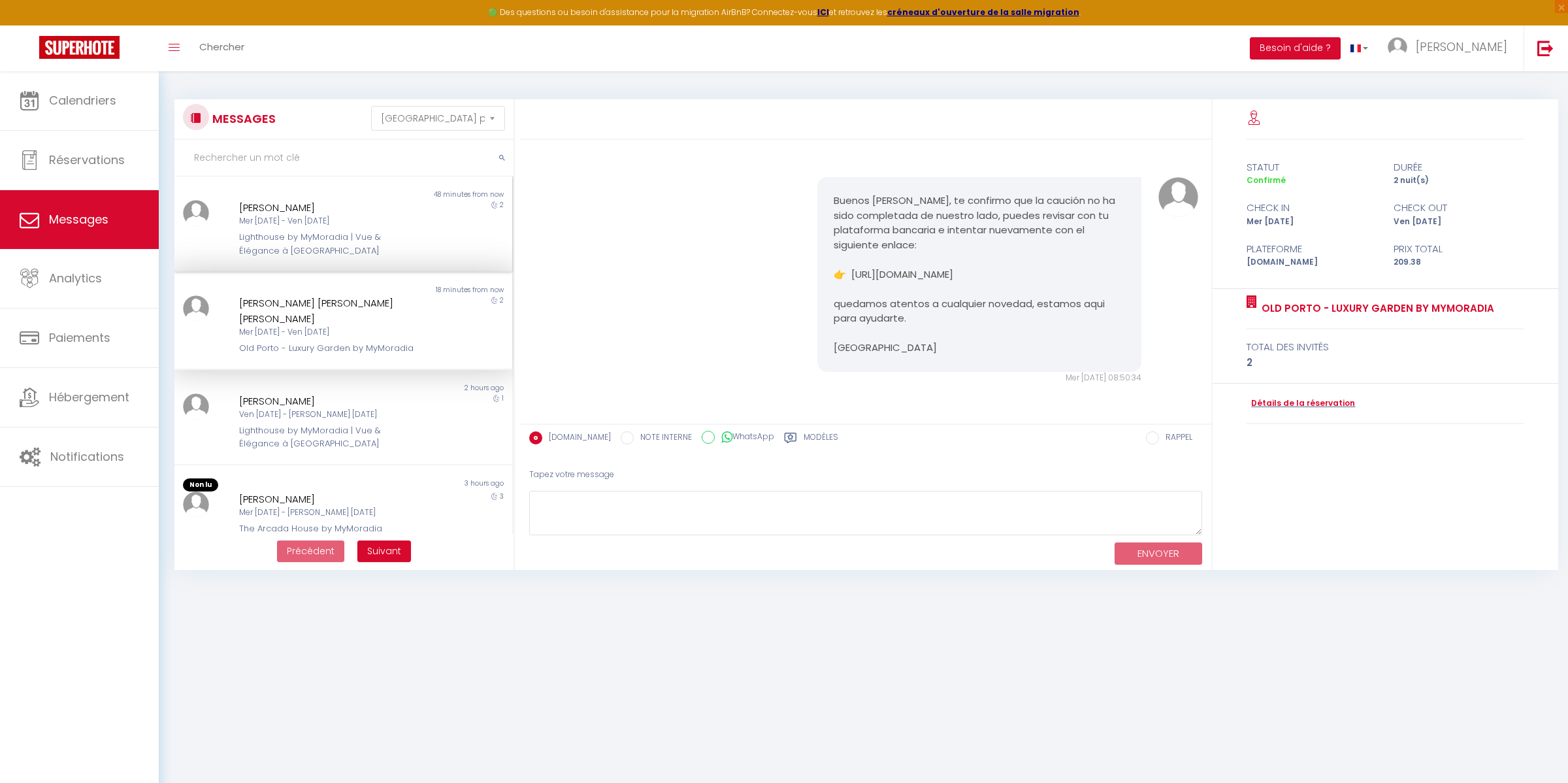
click at [282, 224] on div "Mer [DATE] - Ven [DATE]" at bounding box center [329, 221] width 180 height 12
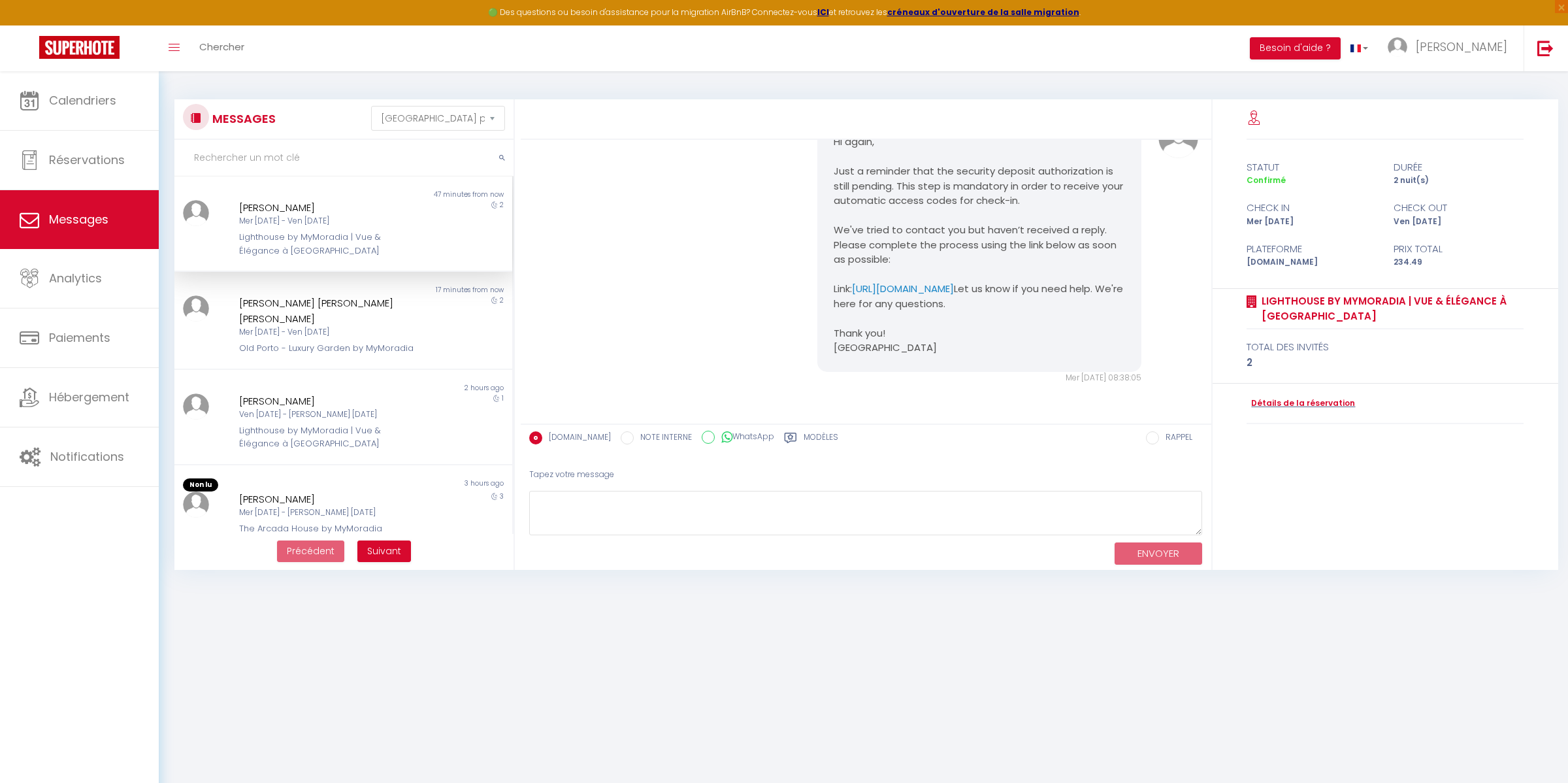
scroll to position [2601, 0]
click at [39, 95] on link "Calendriers" at bounding box center [79, 100] width 159 height 59
